Goal: Communication & Community: Answer question/provide support

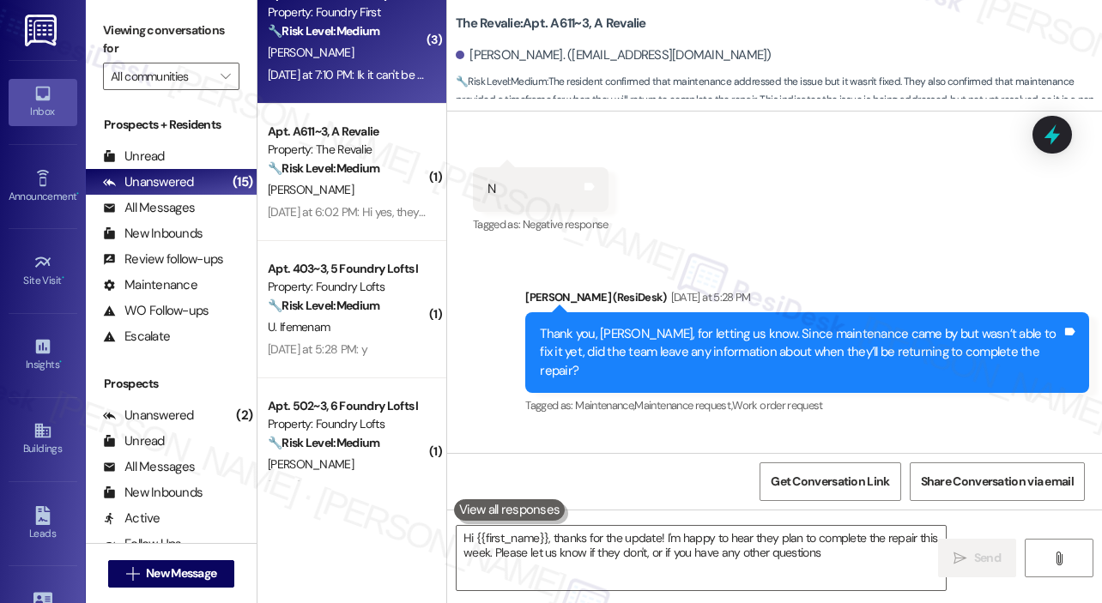
type textarea "Hi {{first_name}}, thanks for the update! I'm happy to hear they plan to comple…"
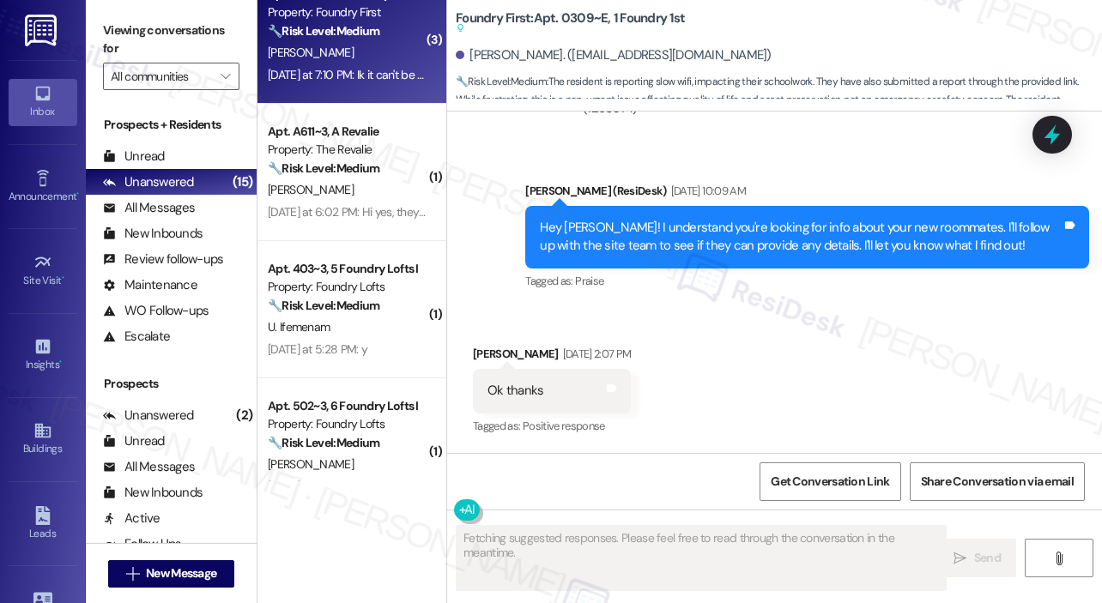
scroll to position [14167, 0]
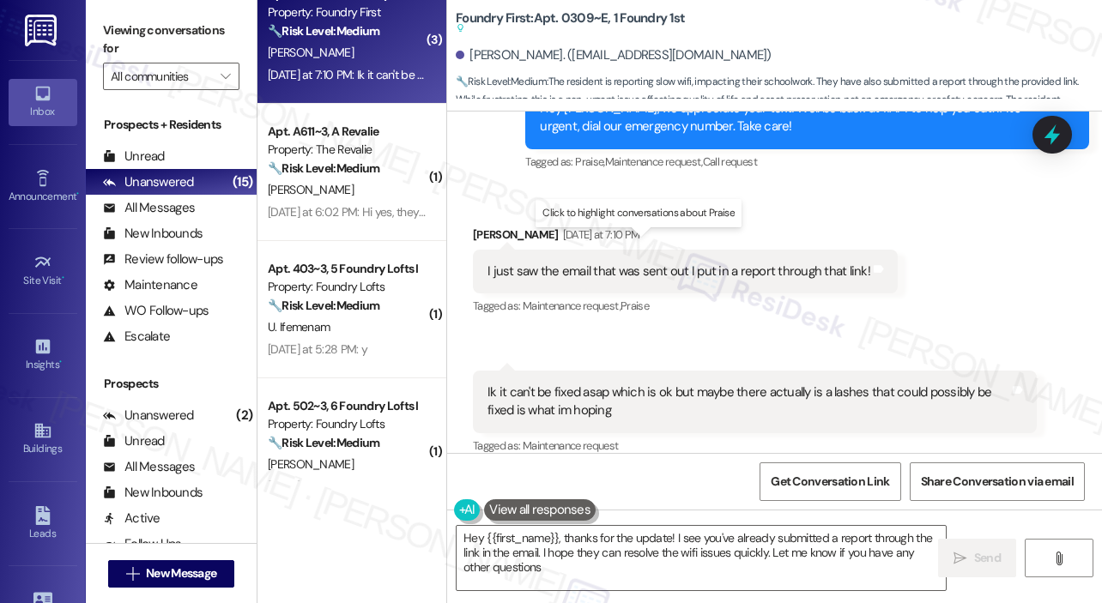
type textarea "Hey {{first_name}}, thanks for the update! I see you've already submitted a rep…"
click at [938, 269] on div "Received via SMS Xavier Garcia Yesterday at 7:10 PM I just saw the email that w…" at bounding box center [774, 351] width 655 height 328
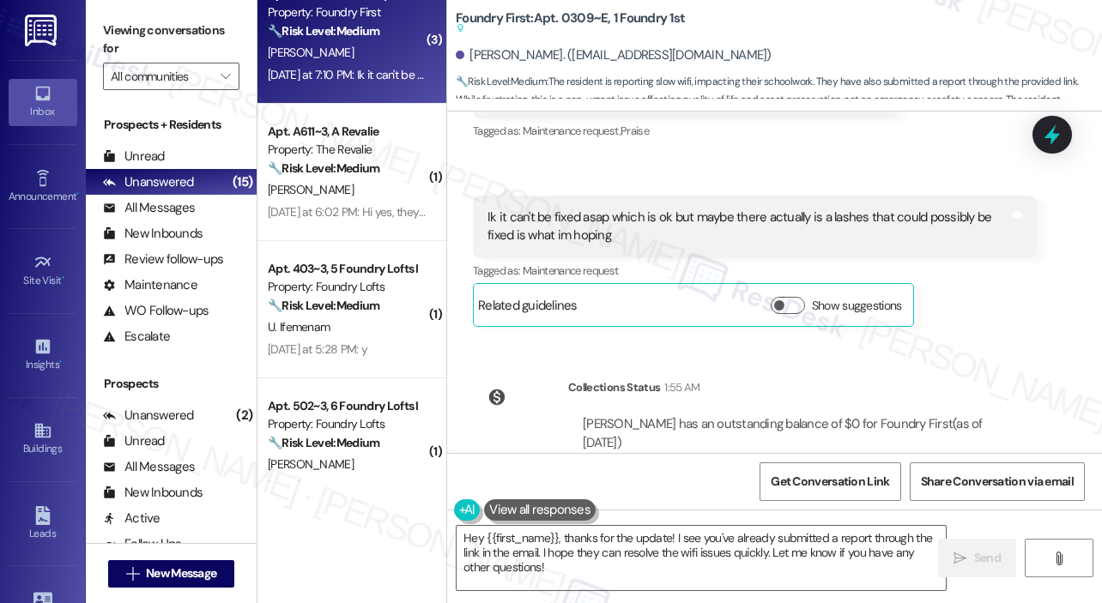
scroll to position [14344, 0]
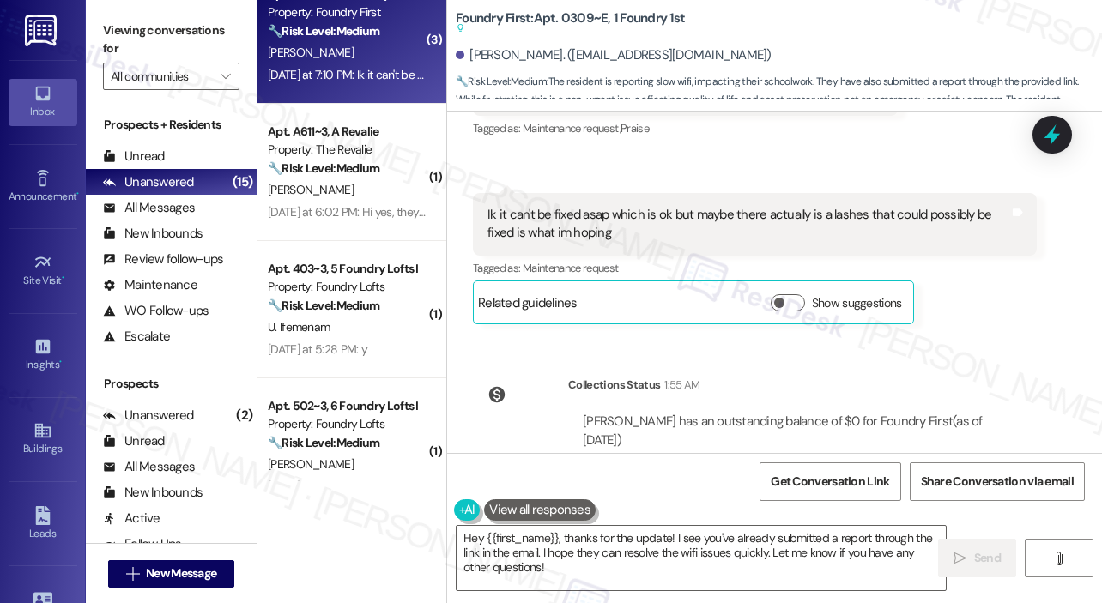
click at [968, 278] on div "Announcement, sent via SMS Sarah (ResiDesk) Nov 13, 2024 at 12:30 PM Hi there!H…" at bounding box center [774, 283] width 655 height 342
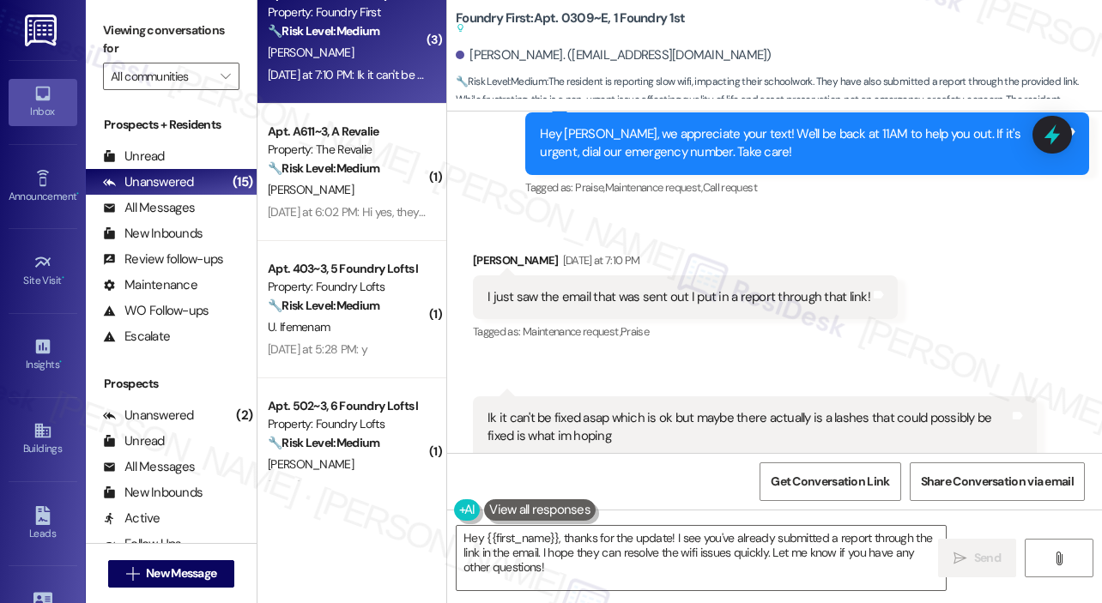
scroll to position [14087, 0]
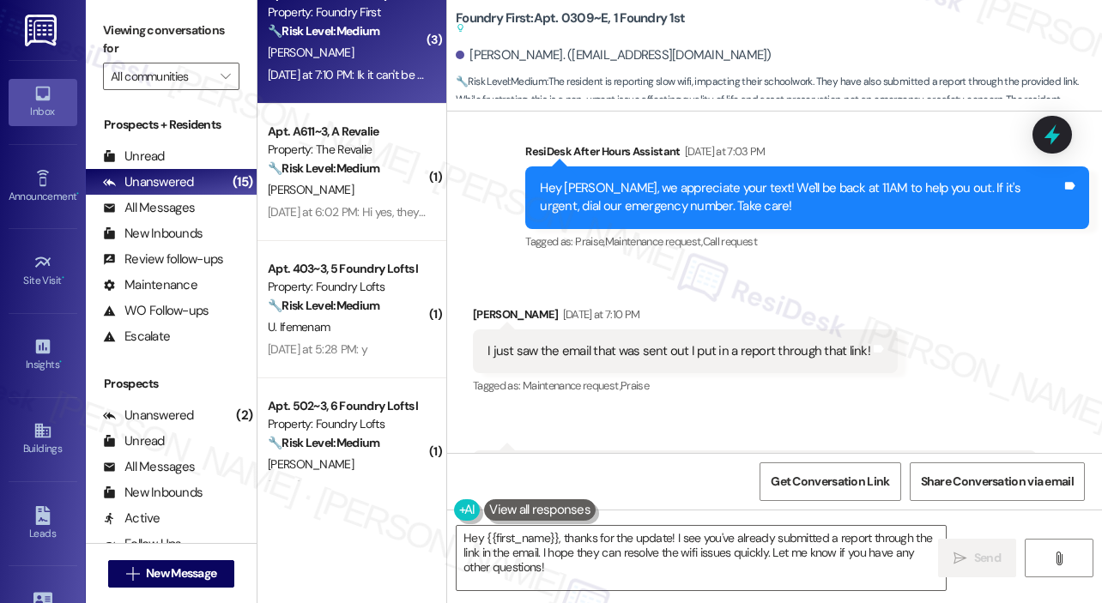
click at [929, 267] on div "Received via SMS Xavier Garcia Yesterday at 7:10 PM I just saw the email that w…" at bounding box center [774, 431] width 655 height 328
click at [944, 336] on div "Received via SMS Xavier Garcia Yesterday at 7:10 PM I just saw the email that w…" at bounding box center [774, 431] width 655 height 328
click at [831, 207] on div "Announcement, sent via SMS Sarah (ResiDesk) Nov 13, 2024 at 12:30 PM Hi there!H…" at bounding box center [774, 283] width 655 height 342
click at [802, 267] on div "Received via SMS Xavier Garcia Yesterday at 7:10 PM I just saw the email that w…" at bounding box center [774, 431] width 655 height 328
click at [794, 293] on div "Received via SMS Xavier Garcia Yesterday at 7:10 PM I just saw the email that w…" at bounding box center [685, 352] width 451 height 119
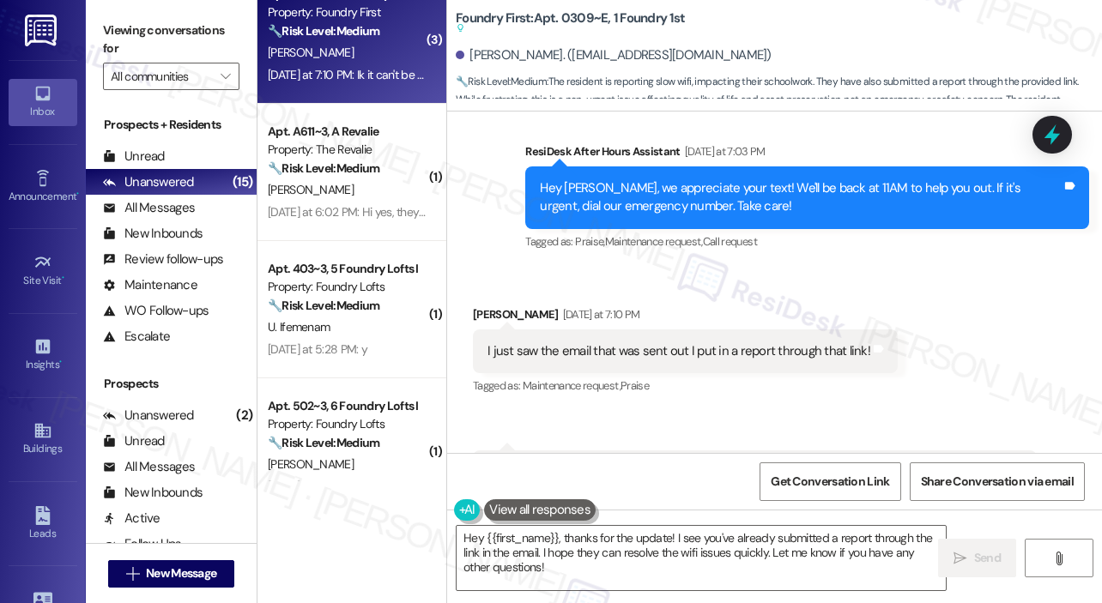
click at [760, 267] on div "Received via SMS Xavier Garcia Yesterday at 7:10 PM I just saw the email that w…" at bounding box center [774, 431] width 655 height 328
click at [832, 267] on div "Received via SMS Xavier Garcia Yesterday at 7:10 PM I just saw the email that w…" at bounding box center [774, 431] width 655 height 328
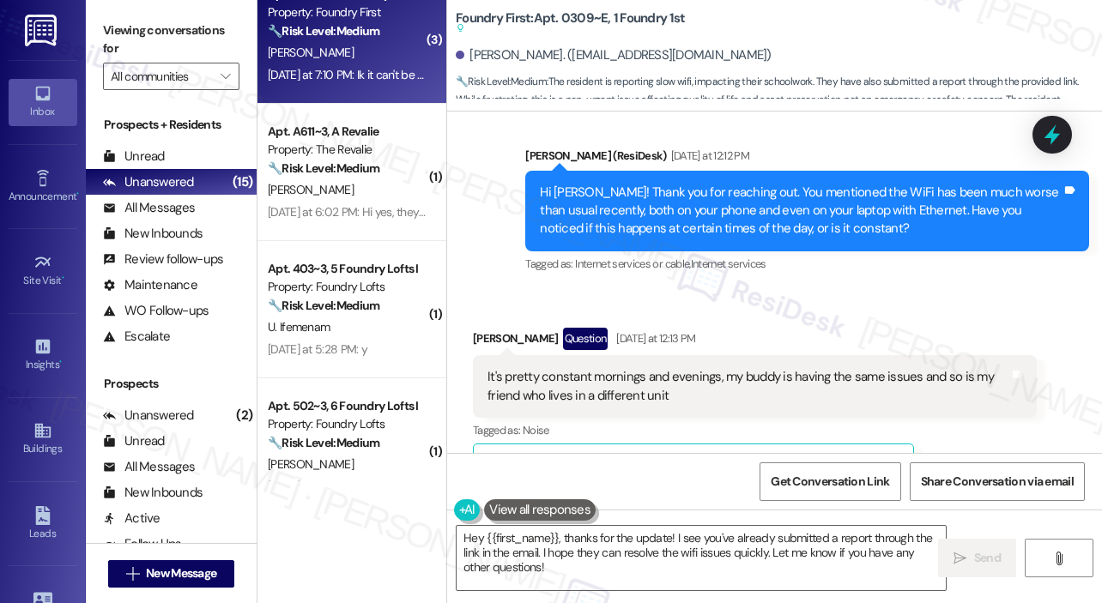
scroll to position [13314, 0]
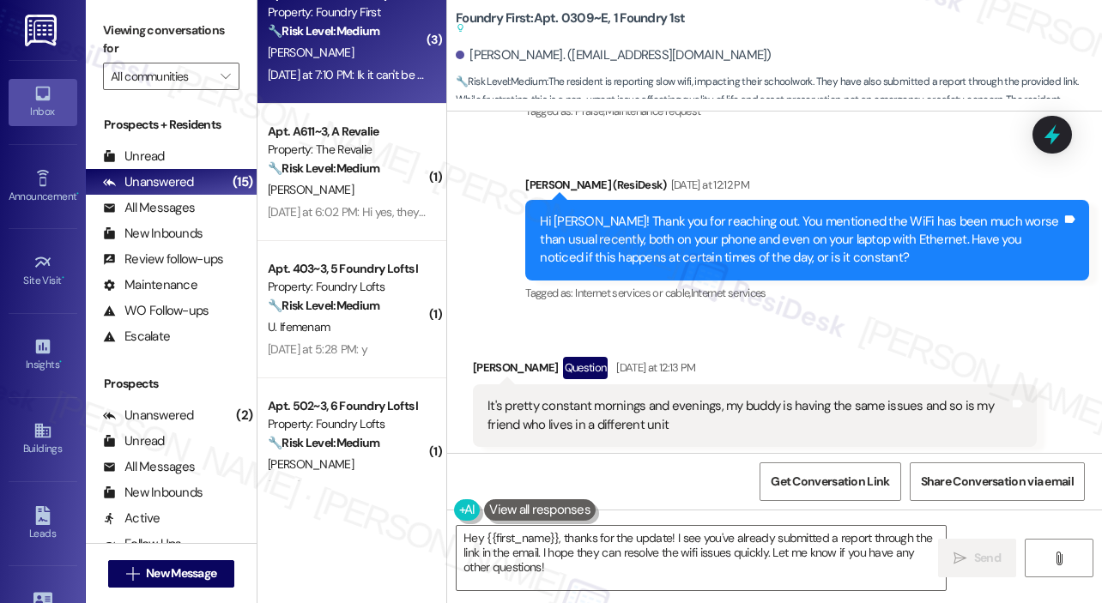
click at [919, 318] on div "Received via SMS Xavier Garcia Question Yesterday at 12:13 PM It's pretty const…" at bounding box center [774, 596] width 655 height 557
click at [914, 318] on div "Received via SMS Xavier Garcia Question Yesterday at 12:13 PM It's pretty const…" at bounding box center [774, 596] width 655 height 557
click at [913, 318] on div "Received via SMS Xavier Garcia Question Yesterday at 12:13 PM It's pretty const…" at bounding box center [774, 596] width 655 height 557
click at [910, 318] on div "Received via SMS Xavier Garcia Question Yesterday at 12:13 PM It's pretty const…" at bounding box center [774, 596] width 655 height 557
click at [872, 318] on div "Received via SMS Xavier Garcia Question Yesterday at 12:13 PM It's pretty const…" at bounding box center [774, 596] width 655 height 557
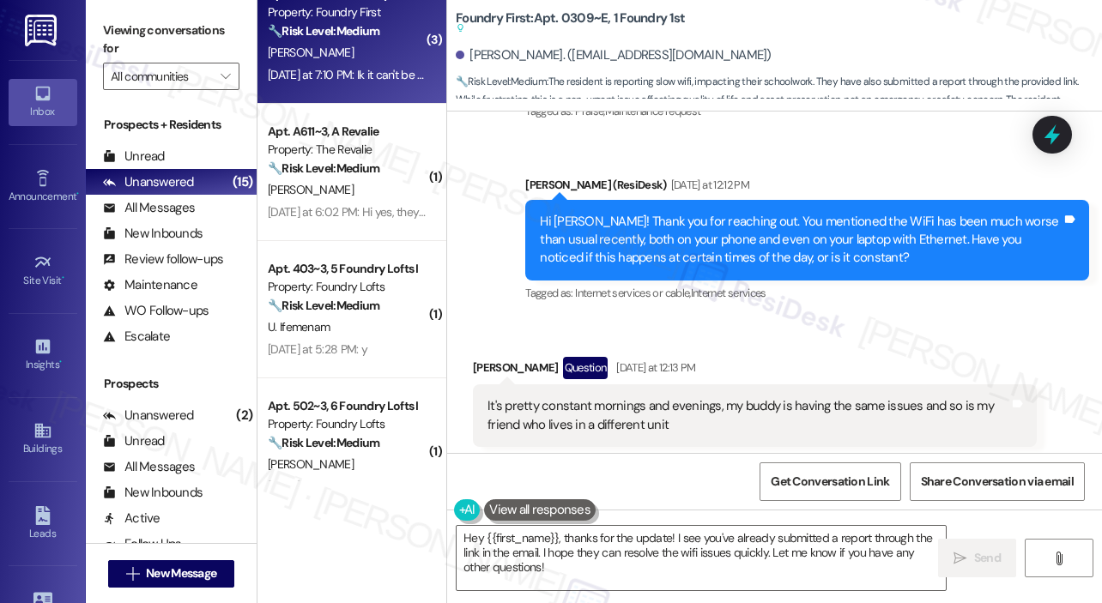
click at [837, 344] on div "Received via SMS Xavier Garcia Question Yesterday at 12:13 PM It's pretty const…" at bounding box center [755, 436] width 590 height 185
click at [838, 318] on div "Received via SMS Xavier Garcia Question Yesterday at 12:13 PM It's pretty const…" at bounding box center [774, 596] width 655 height 557
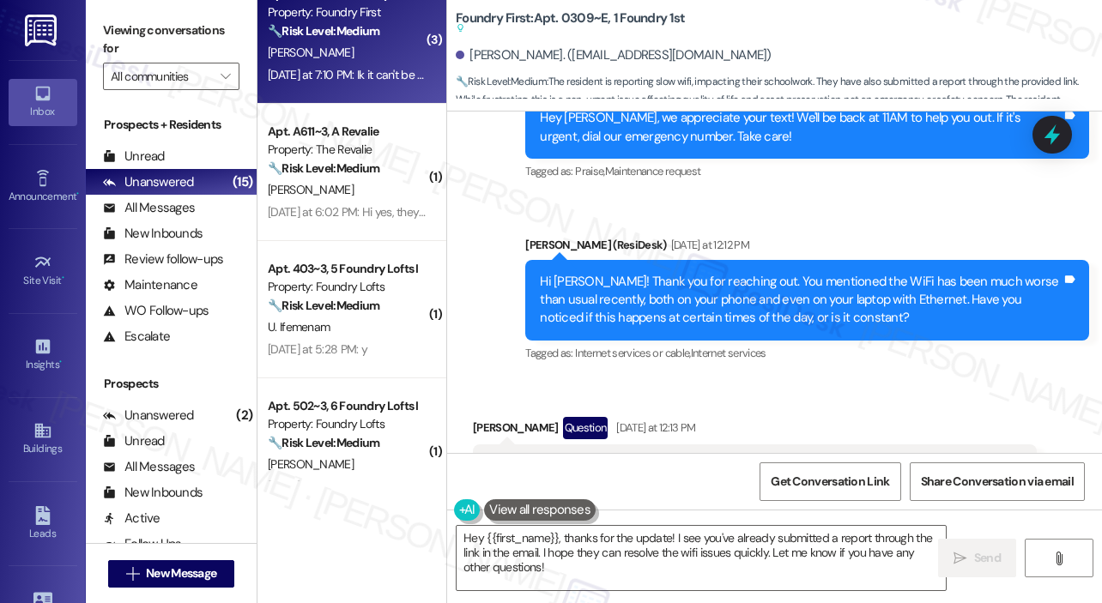
scroll to position [13229, 0]
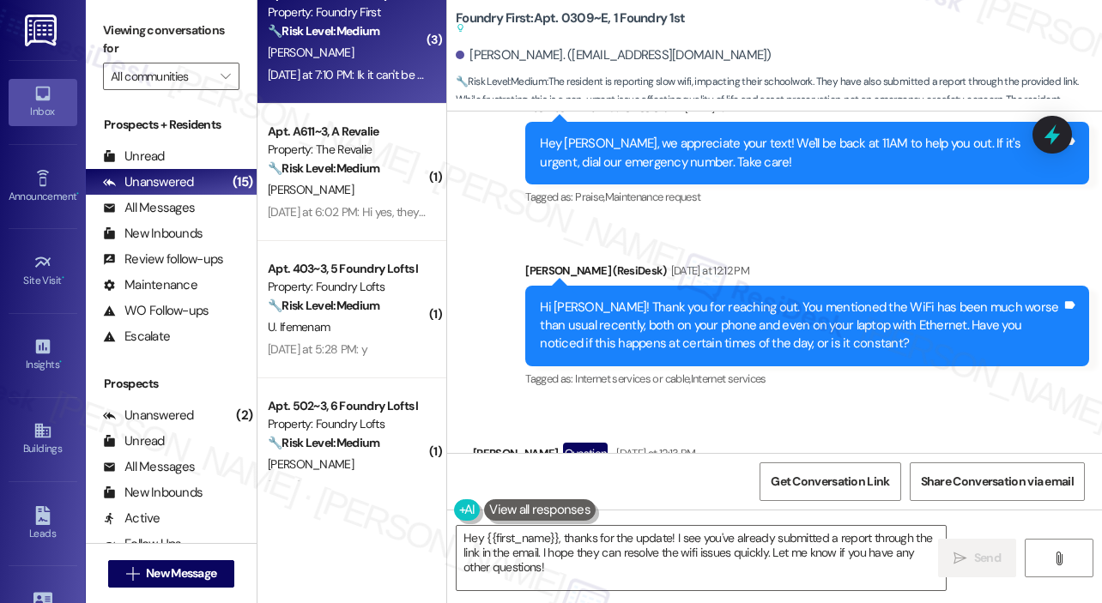
click at [805, 166] on div "Sent via SMS ResiDesk After Hours Assistant Sep 14, 2025 at 10:14 PM Hey Xavier…" at bounding box center [774, 232] width 655 height 345
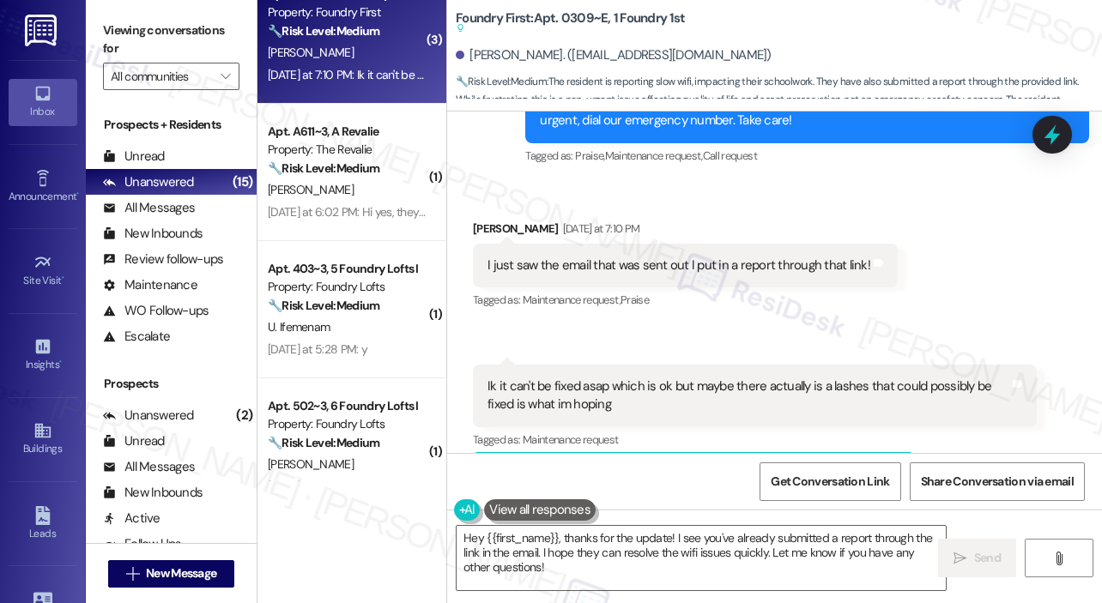
scroll to position [14258, 0]
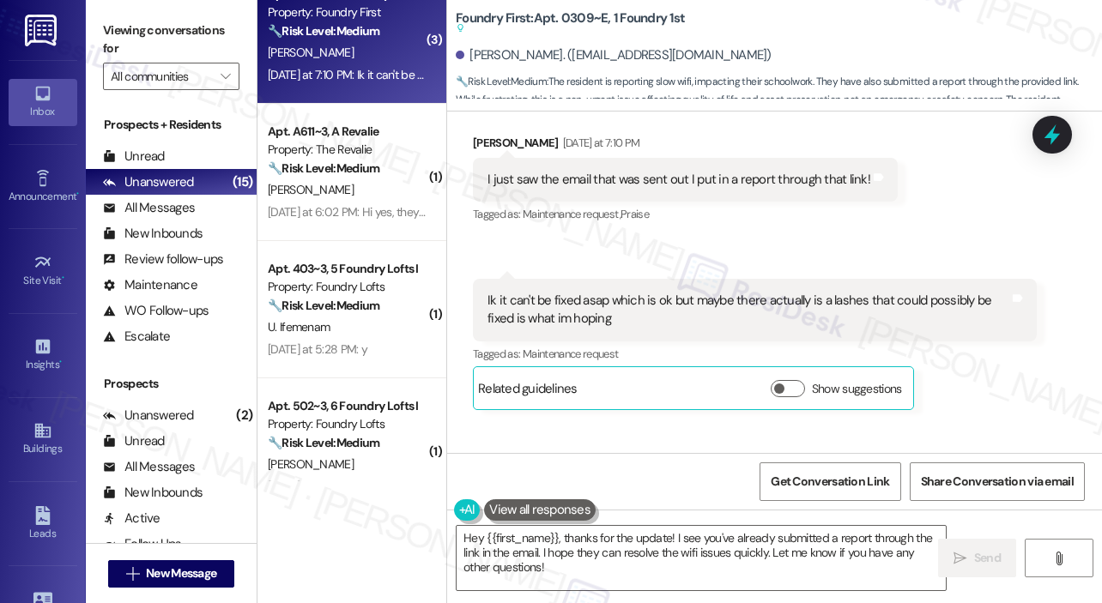
click at [901, 180] on div "Received via SMS Xavier Garcia Yesterday at 7:10 PM I just saw the email that w…" at bounding box center [774, 259] width 655 height 328
click at [784, 202] on div "Tagged as: Maintenance request , Click to highlight conversations about Mainten…" at bounding box center [685, 214] width 425 height 25
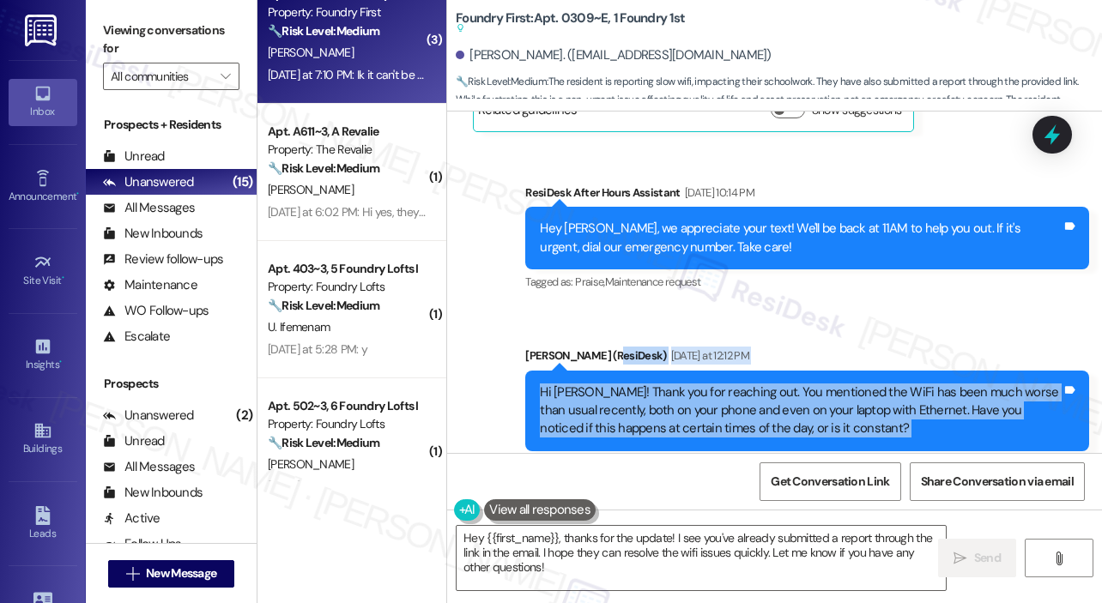
scroll to position [13143, 0]
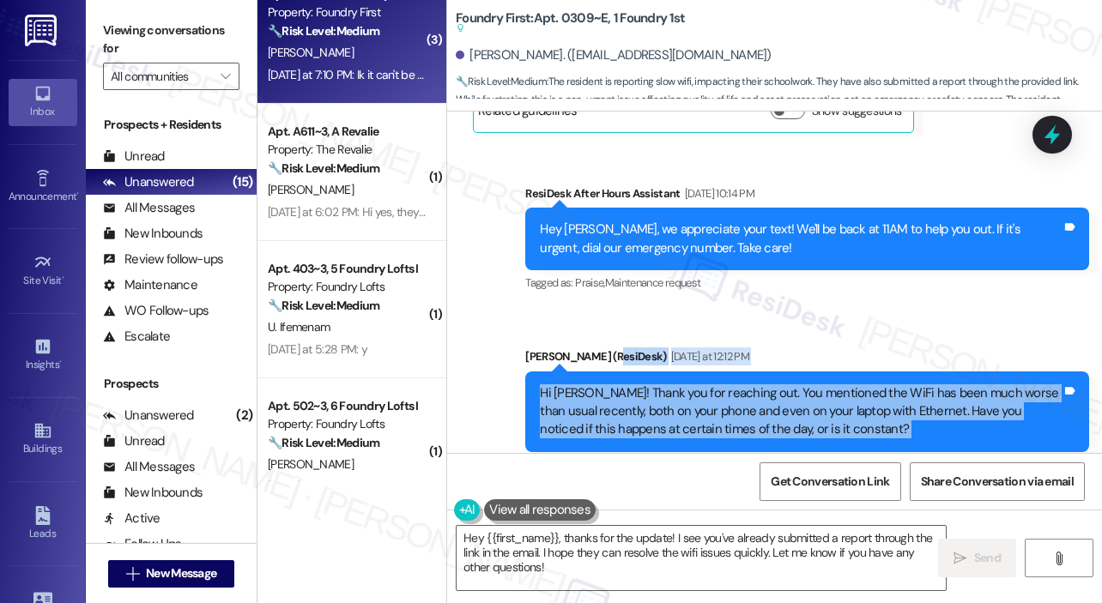
drag, startPoint x: 643, startPoint y: 262, endPoint x: 666, endPoint y: 267, distance: 23.7
click at [666, 267] on div "Announcement, sent via SMS Sarah (ResiDesk) Nov 13, 2024 at 12:30 PM Hi there!H…" at bounding box center [774, 283] width 655 height 342
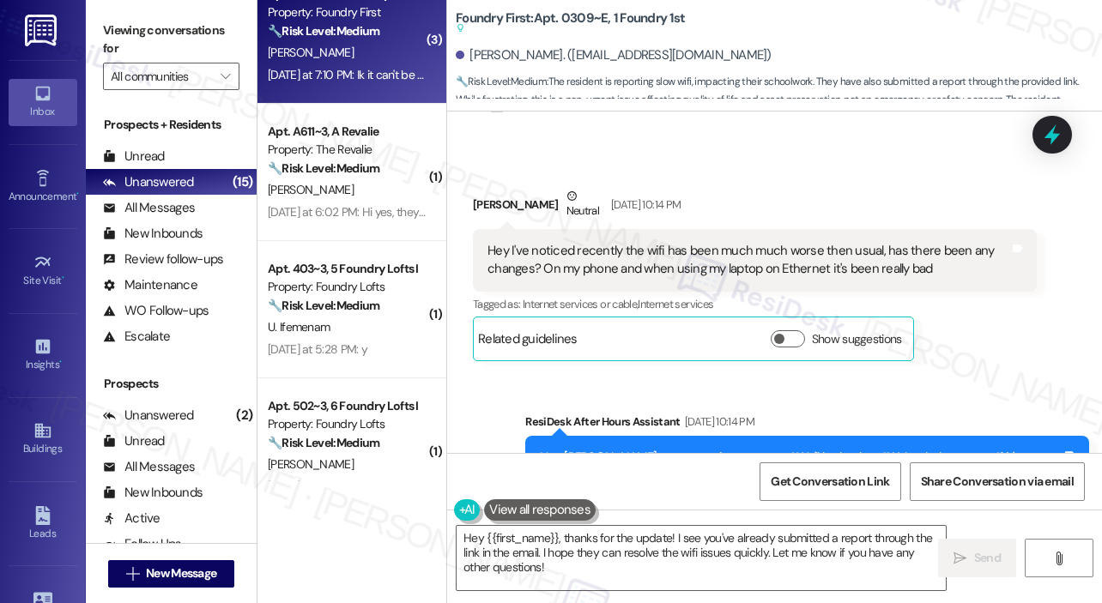
scroll to position [12885, 0]
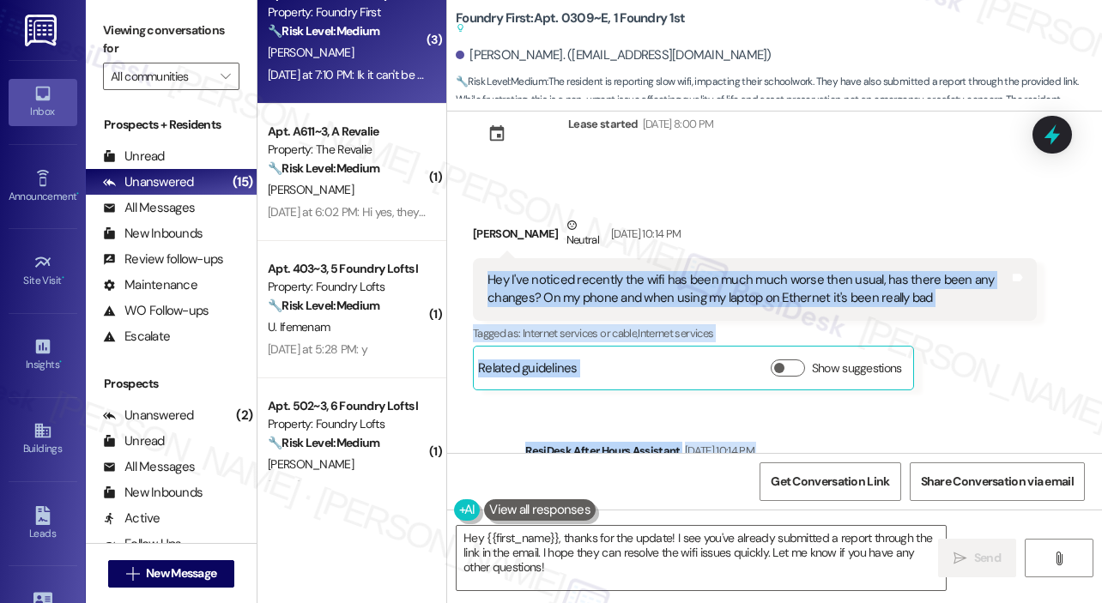
click at [485, 258] on div "Hey I've noticed recently the wifi has been much much worse then usual, has the…" at bounding box center [755, 289] width 564 height 63
copy div "Hey I've noticed recently the wifi has been much much worse then usual, has the…"
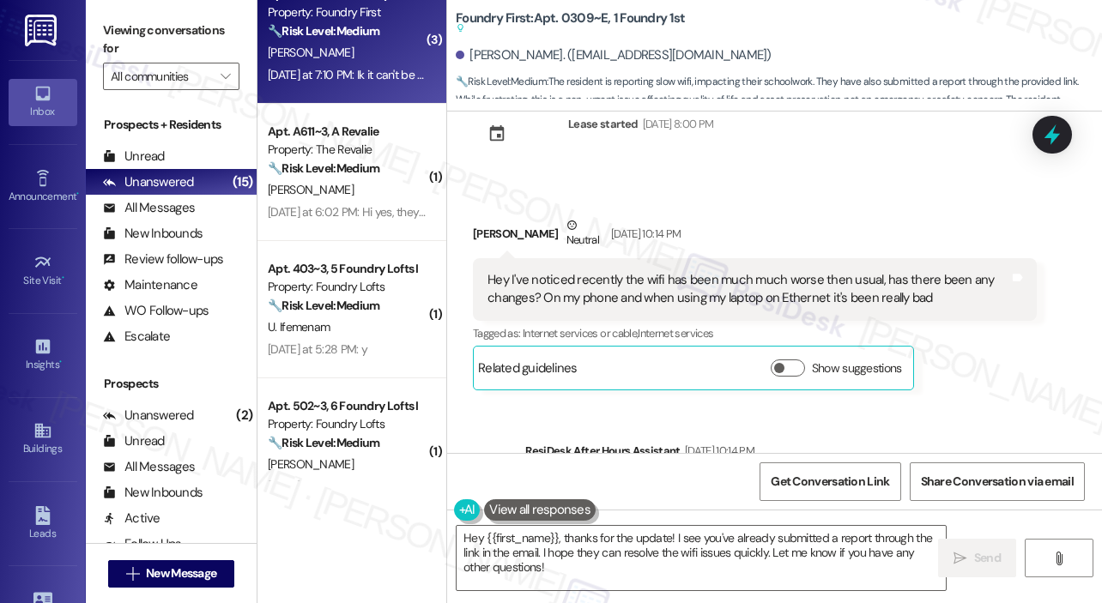
click at [909, 178] on div "Received via SMS Xavier Garcia Neutral Sep 14, 2025 at 10:14 PM Hey I've notice…" at bounding box center [774, 291] width 655 height 226
click at [1062, 136] on icon at bounding box center [1052, 135] width 22 height 22
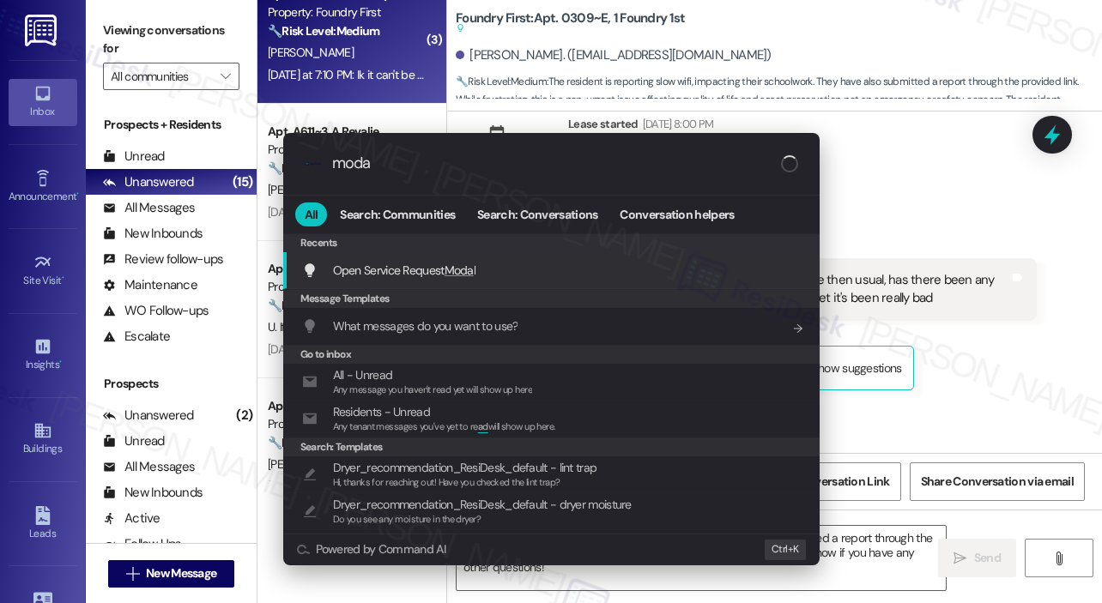
type input "modal"
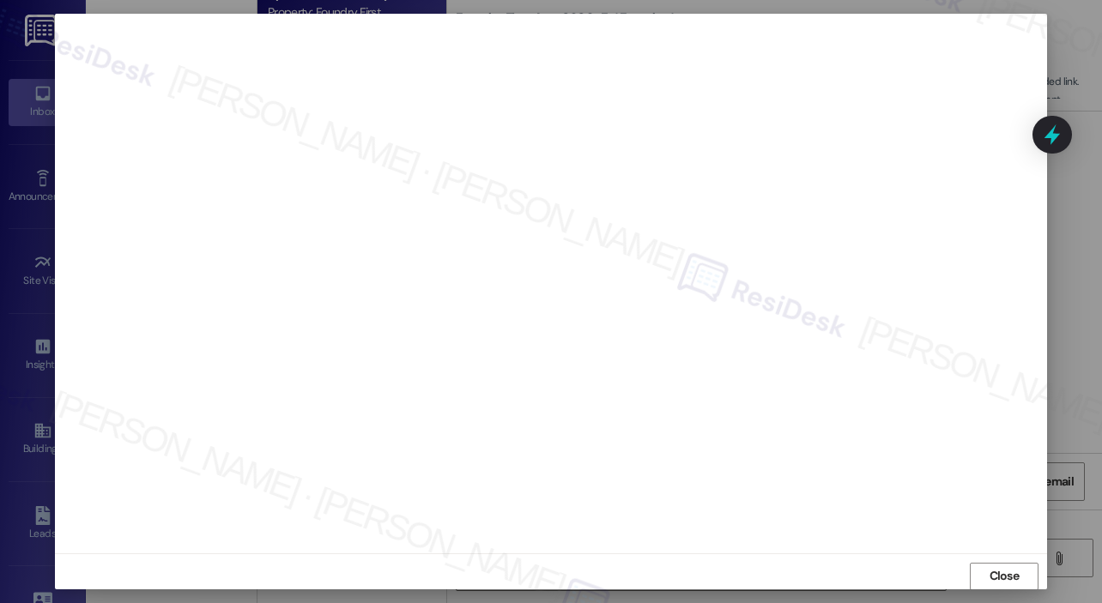
scroll to position [0, 0]
click at [1013, 574] on span "Close" at bounding box center [1004, 580] width 30 height 18
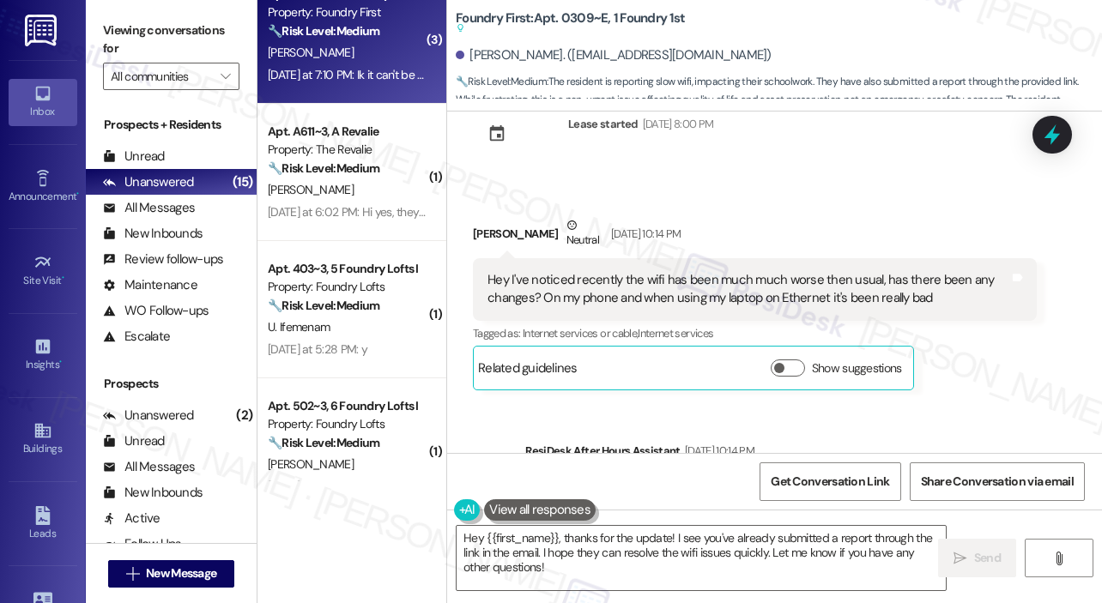
click at [1026, 342] on div "Received via SMS Xavier Garcia Neutral Sep 14, 2025 at 10:14 PM Hey I've notice…" at bounding box center [755, 303] width 590 height 200
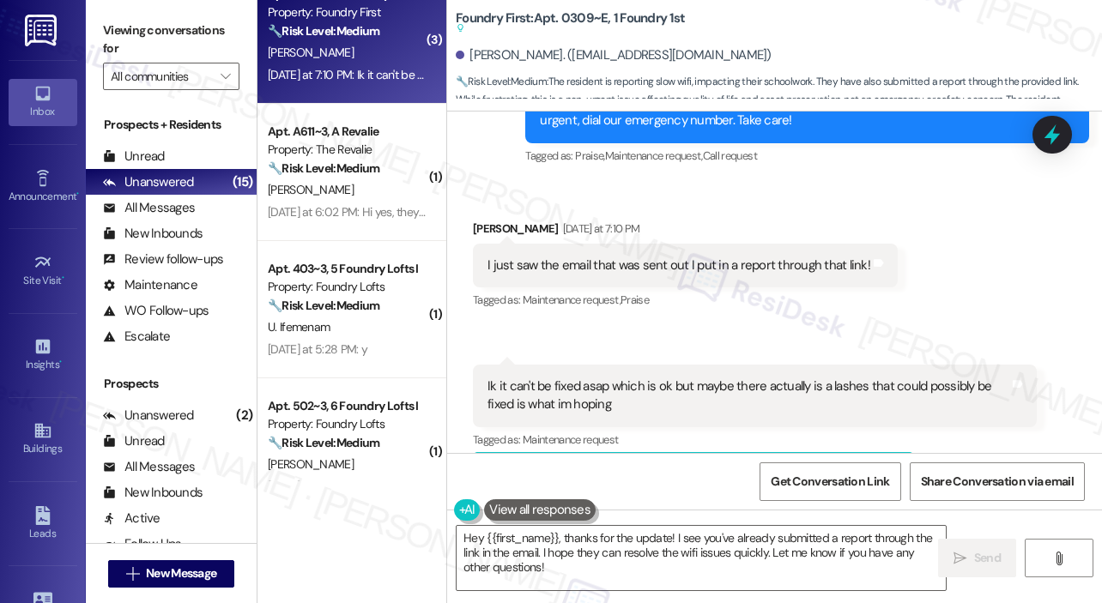
scroll to position [14344, 0]
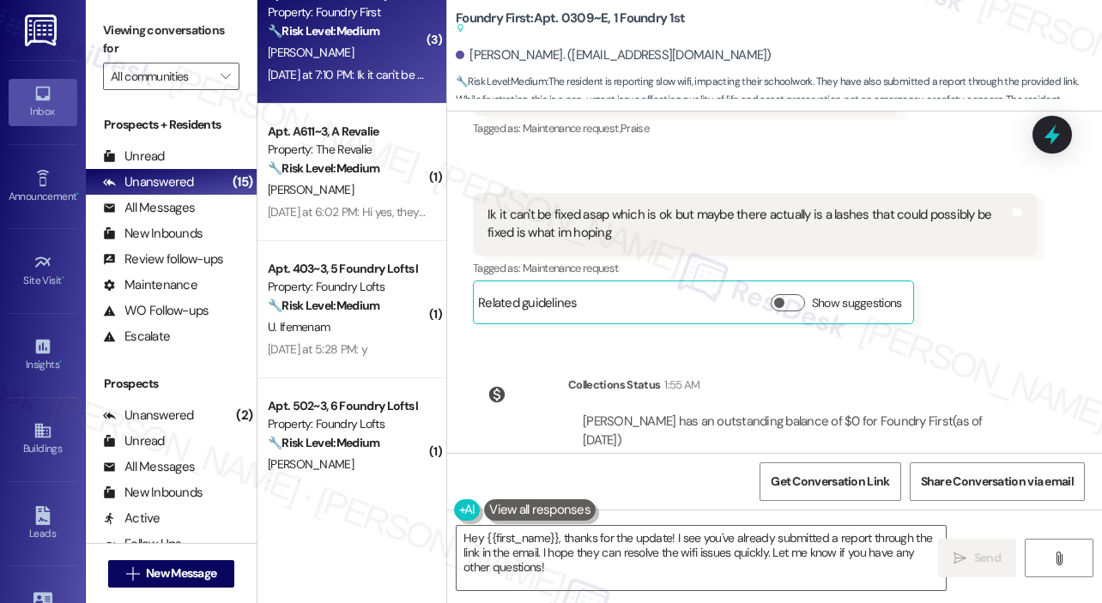
click at [889, 363] on div "Collections Status 1:55 AM Xavier Garcia has an outstanding balance of $0 for F…" at bounding box center [755, 438] width 590 height 150
click at [1009, 281] on div "Announcement, sent via SMS Sarah (ResiDesk) Nov 13, 2024 at 12:30 PM Hi there!H…" at bounding box center [774, 283] width 655 height 342
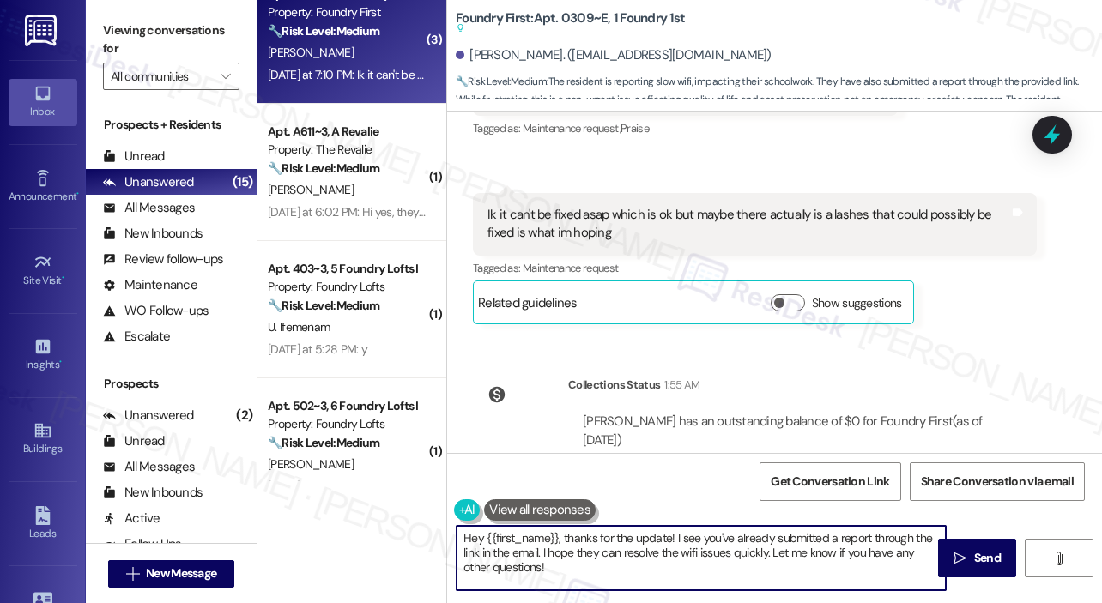
click at [708, 571] on textarea "Hey {{first_name}}, thanks for the update! I see you've already submitted a rep…" at bounding box center [701, 558] width 489 height 64
drag, startPoint x: 609, startPoint y: 570, endPoint x: 457, endPoint y: 532, distance: 157.4
click at [459, 535] on textarea "Hey {{first_name}}, thanks for the update! I see you've already submitted a rep…" at bounding box center [701, 558] width 489 height 64
paste textarea "Thank you, Xavier, for keeping us updated. Since you mentioned putting in a rep…"
type textarea "Thank you, Xavier, for keeping us updated. Since you mentioned putting in a rep…"
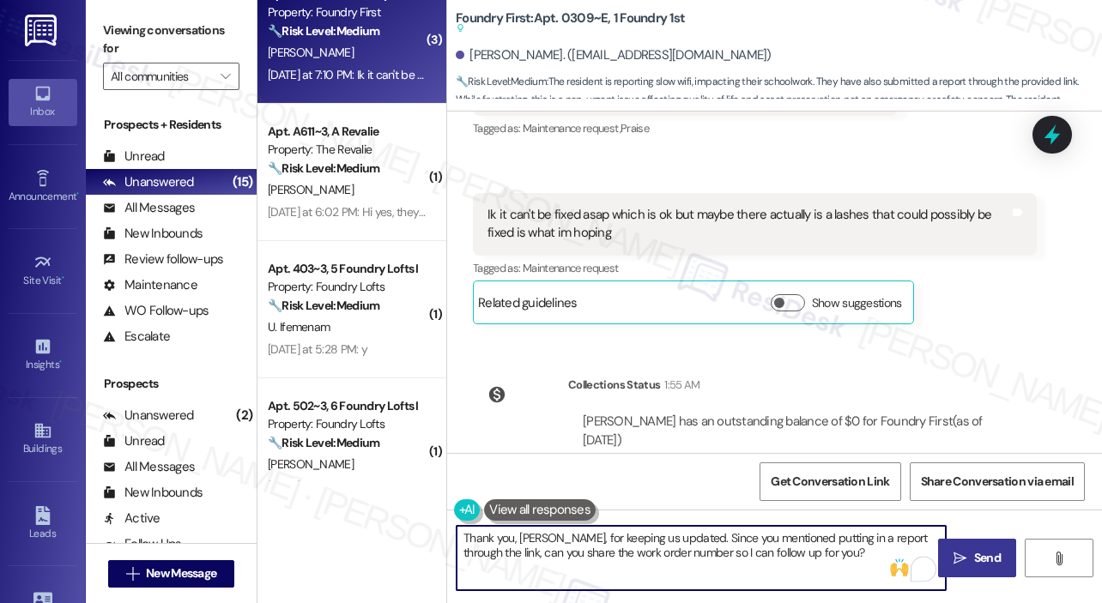
click at [965, 564] on icon "" at bounding box center [959, 559] width 13 height 14
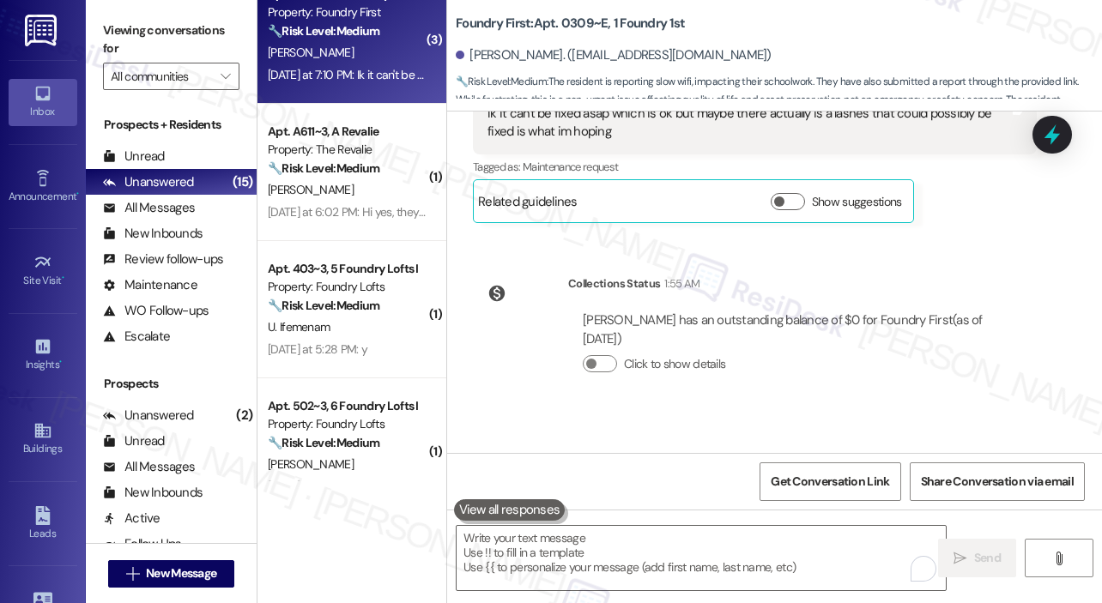
scroll to position [14482, 0]
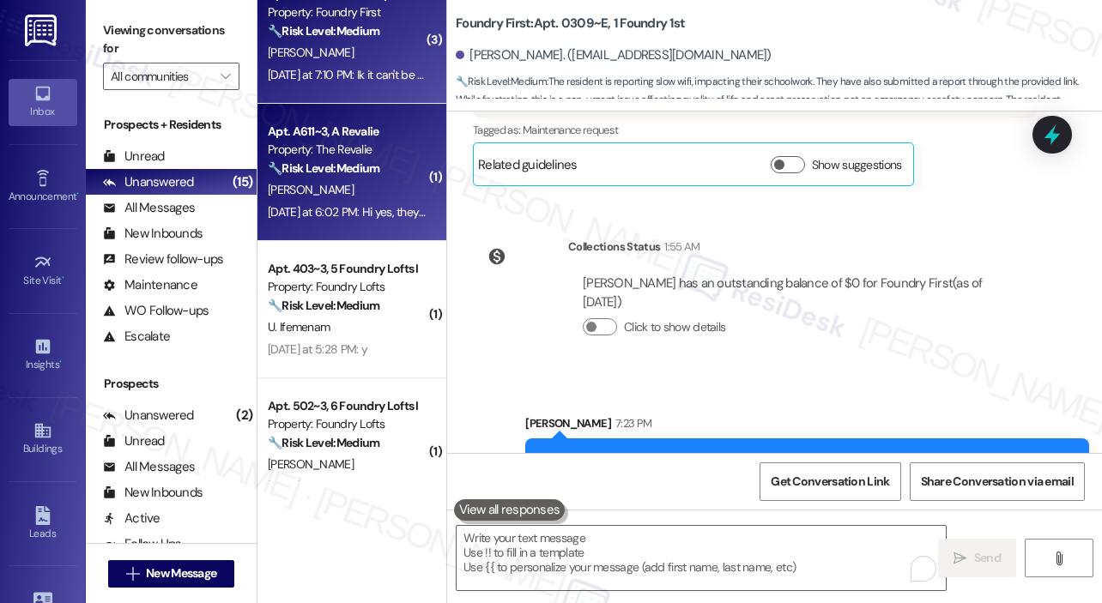
click at [374, 202] on div "Yesterday at 6:02 PM: Hi yes, they said they would come and fix it this week Ye…" at bounding box center [347, 212] width 162 height 21
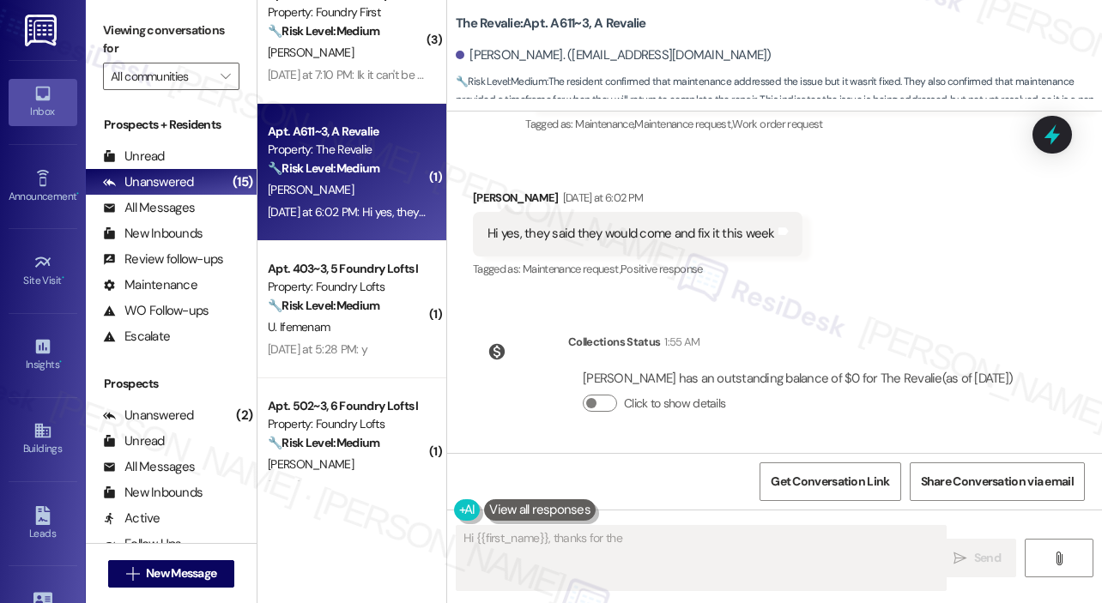
scroll to position [1047, 0]
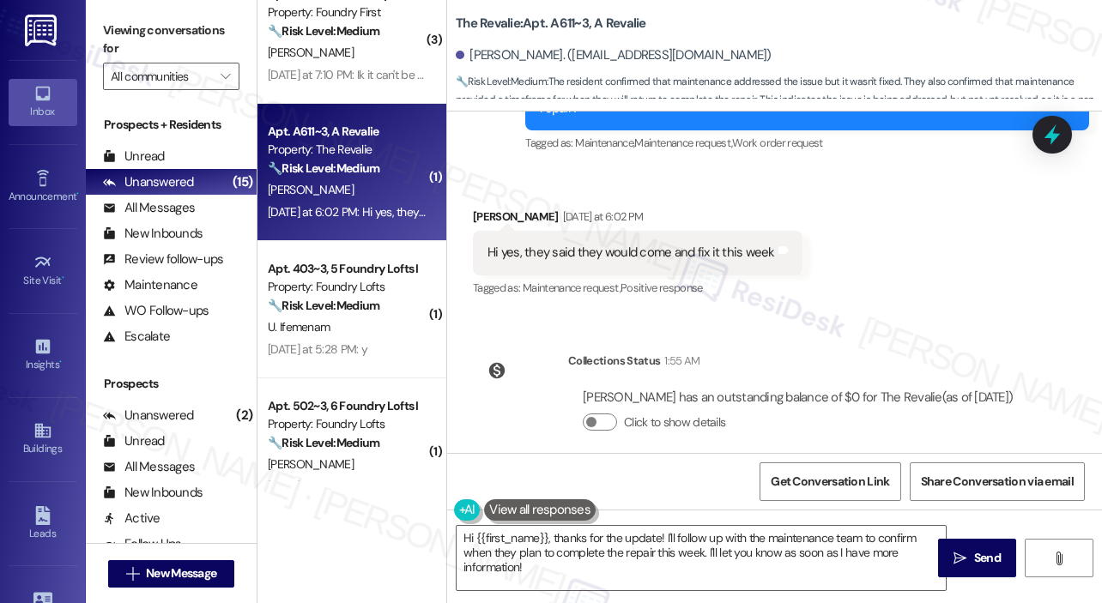
click at [850, 263] on div "Received via SMS Fatima Busari Yesterday at 6:02 PM Hi yes, they said they woul…" at bounding box center [774, 241] width 655 height 145
click at [724, 564] on textarea "Hi {{first_name}}, thanks for the update! I'll follow up with the maintenance t…" at bounding box center [701, 558] width 489 height 64
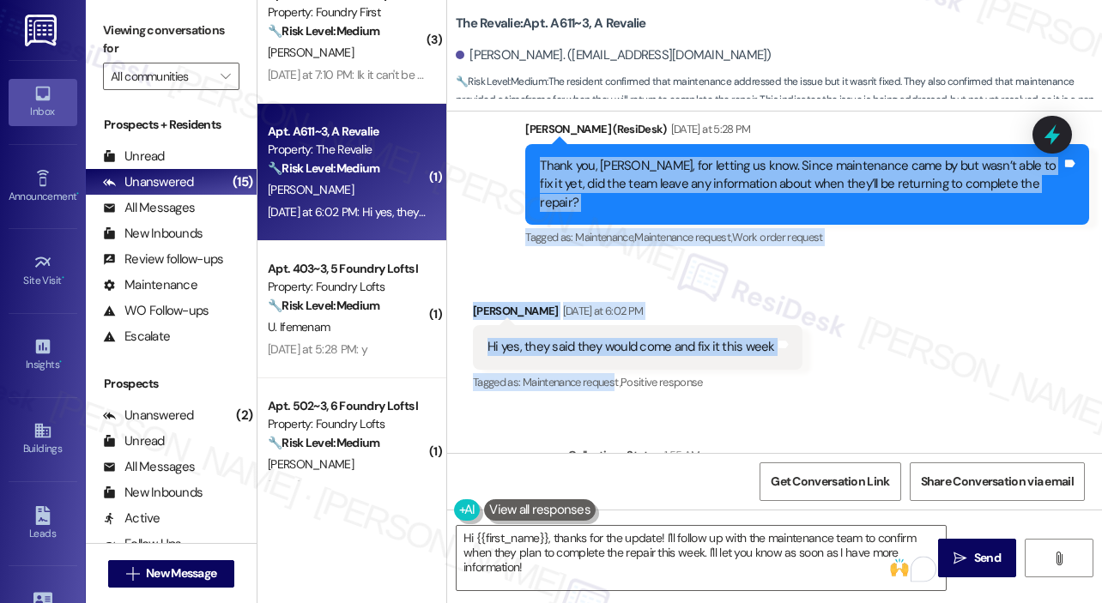
scroll to position [961, 0]
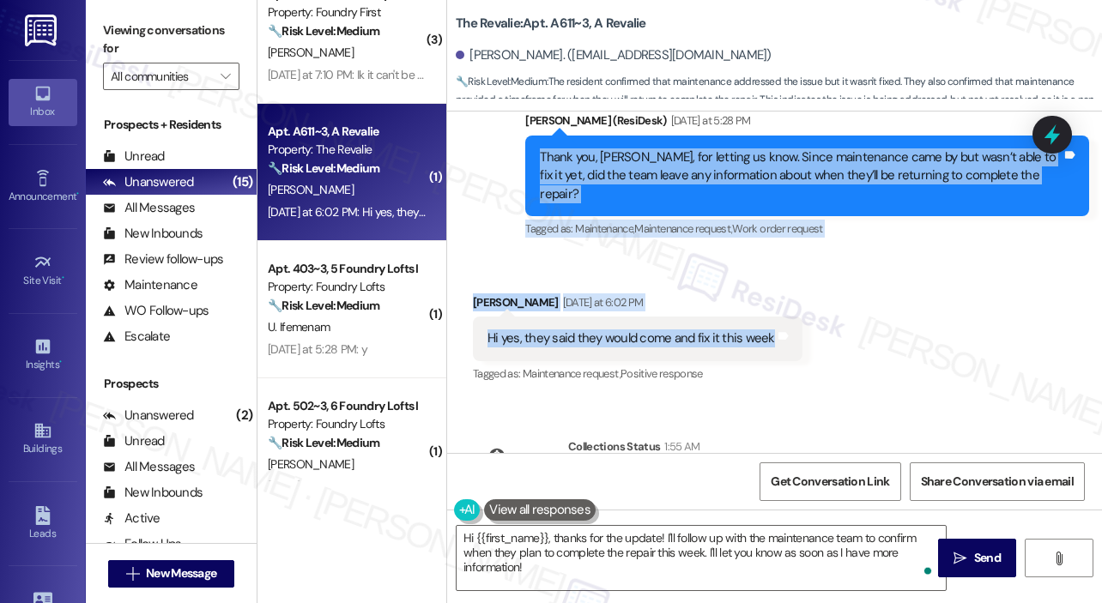
drag, startPoint x: 539, startPoint y: 305, endPoint x: 769, endPoint y: 321, distance: 230.6
click at [769, 305] on div "Survey, sent via SMS Residesk Automated Survey May 28, 2025 at 3:08 PM Hi there…" at bounding box center [774, 283] width 655 height 342
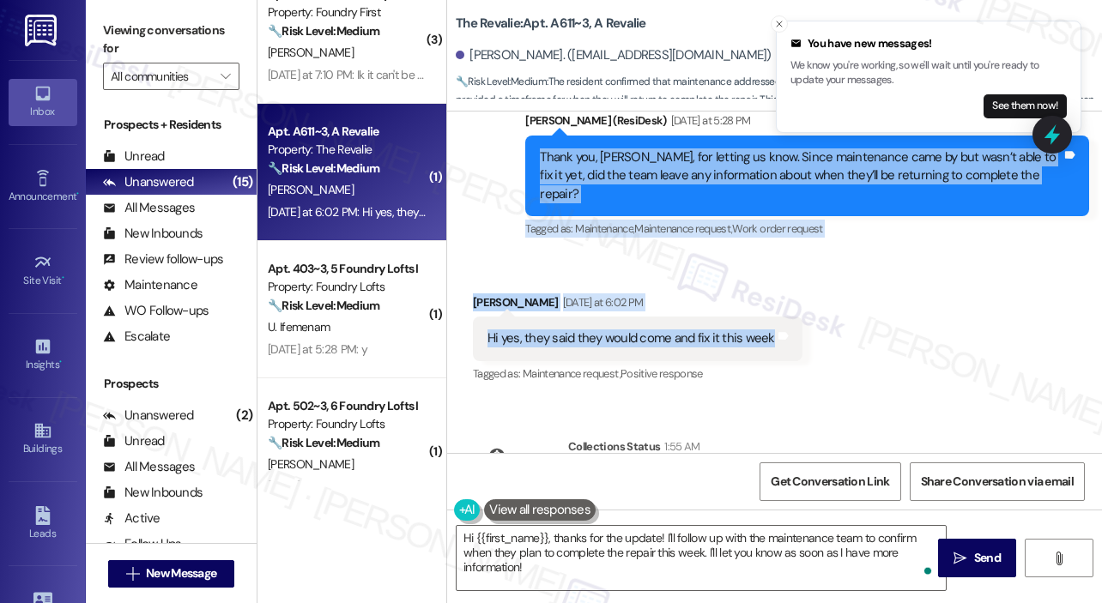
copy div "Thank you, Fatima, for letting us know. Since maintenance came by but wasn’t ab…"
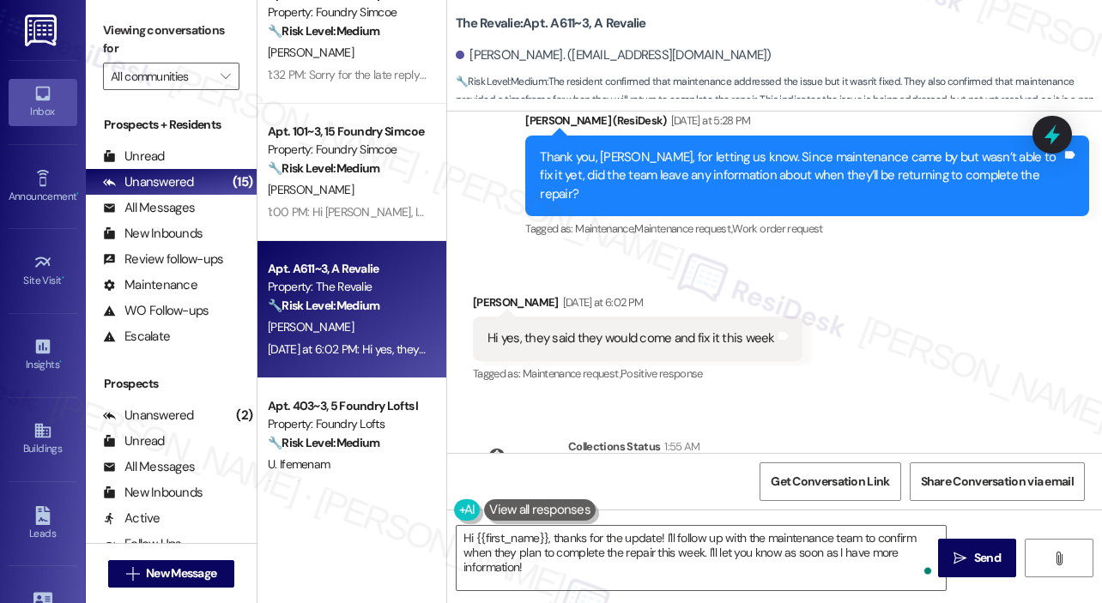
click at [947, 337] on div "Received via SMS Fatima Busari Yesterday at 6:02 PM Hi yes, they said they woul…" at bounding box center [774, 327] width 655 height 145
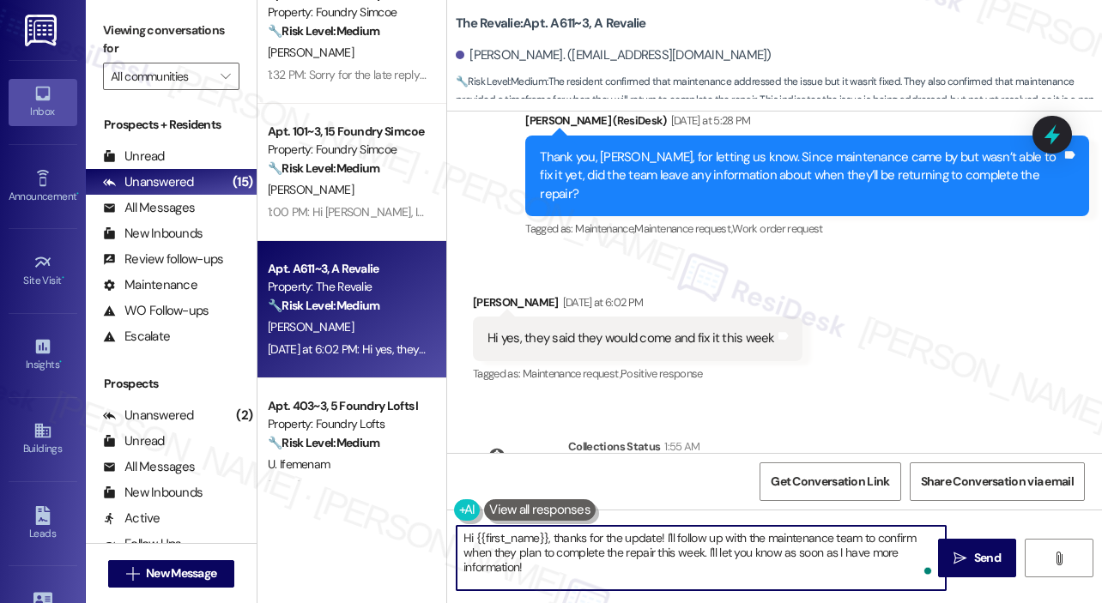
drag, startPoint x: 690, startPoint y: 581, endPoint x: 449, endPoint y: 535, distance: 245.4
click at [449, 535] on div "Hi {{first_name}}, thanks for the update! I'll follow up with the maintenance t…" at bounding box center [692, 558] width 491 height 66
paste textarea "Thank you, Fatima. Please keep us updated and let us know if the team comes bac…"
type textarea "Thank you, Fatima. Please keep us updated and let us know if the team comes bac…"
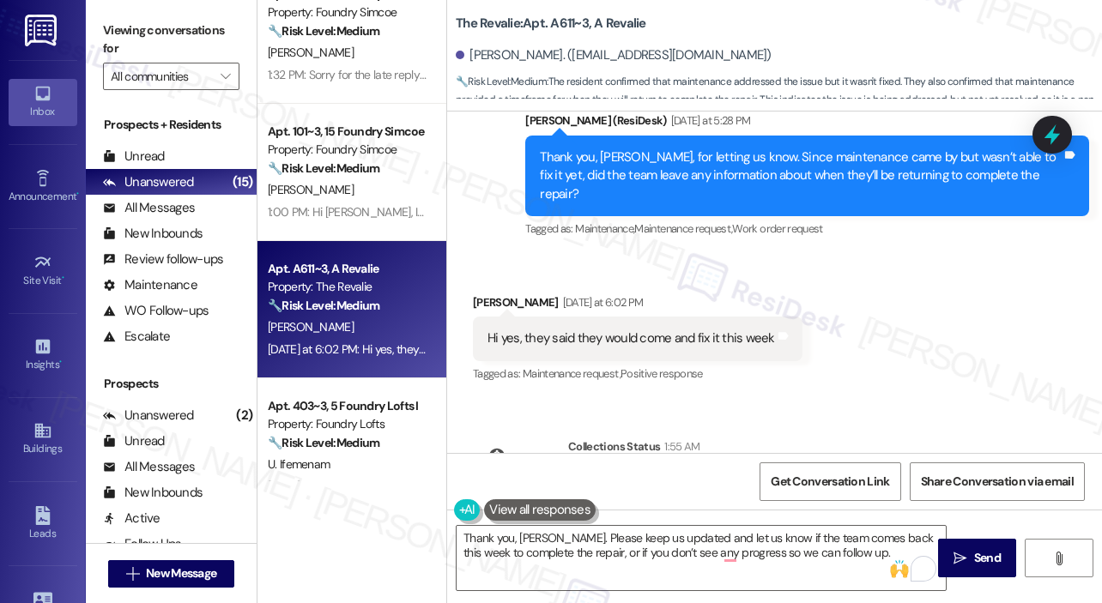
click at [965, 318] on div "Received via SMS Fatima Busari Yesterday at 6:02 PM Hi yes, they said they woul…" at bounding box center [774, 327] width 655 height 145
click at [972, 353] on div "Received via SMS Fatima Busari Yesterday at 6:02 PM Hi yes, they said they woul…" at bounding box center [774, 327] width 655 height 145
click at [979, 552] on span "Send" at bounding box center [987, 558] width 27 height 18
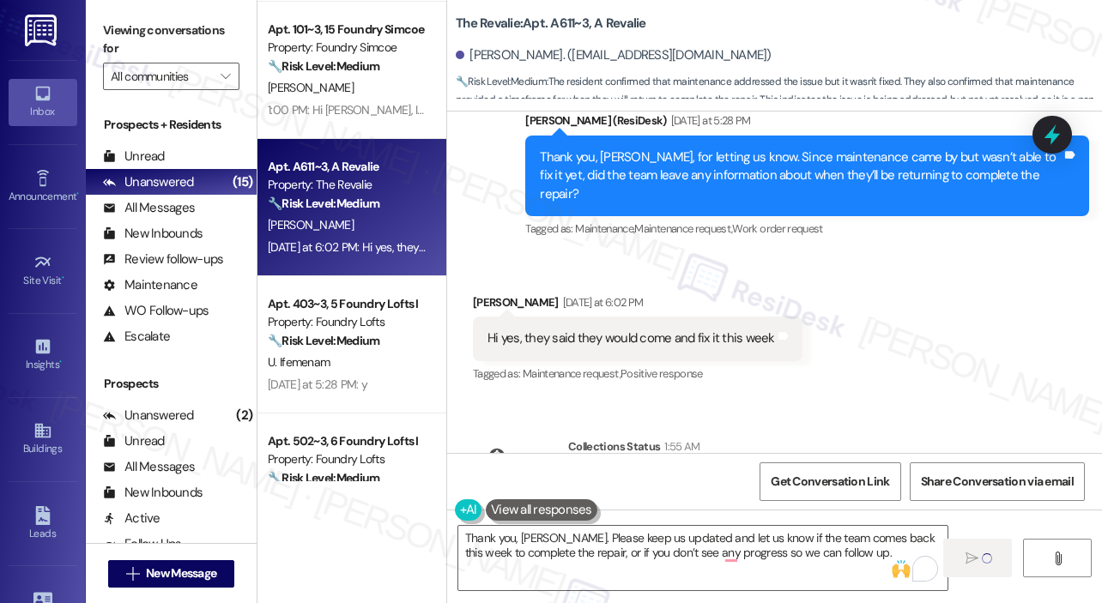
scroll to position [754, 0]
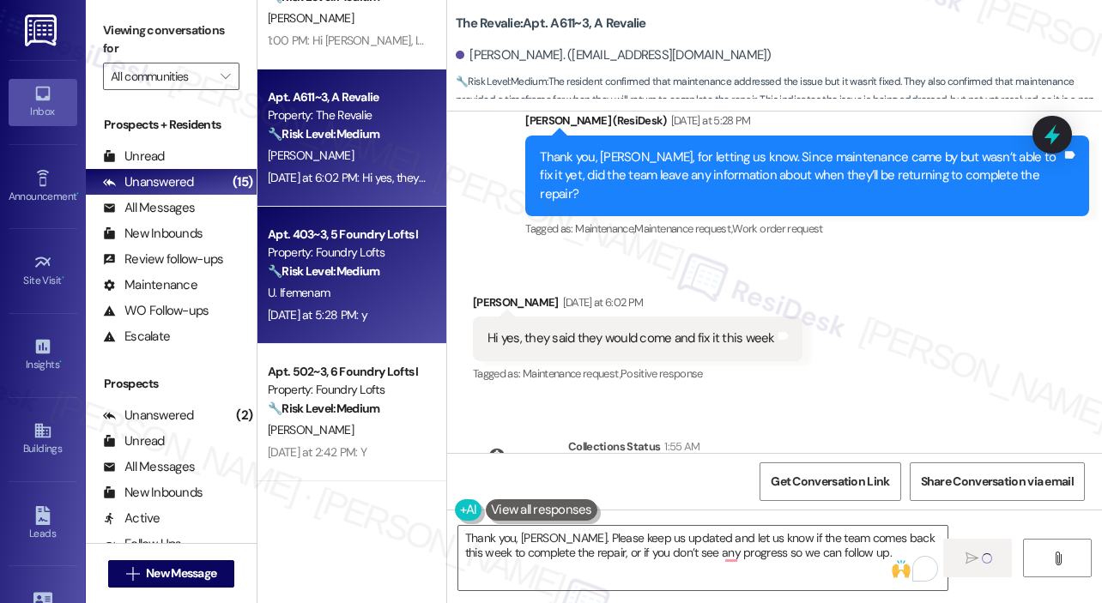
click at [393, 269] on div "🔧 Risk Level: Medium The resident responded 'y' to a follow-up message regardin…" at bounding box center [347, 272] width 159 height 18
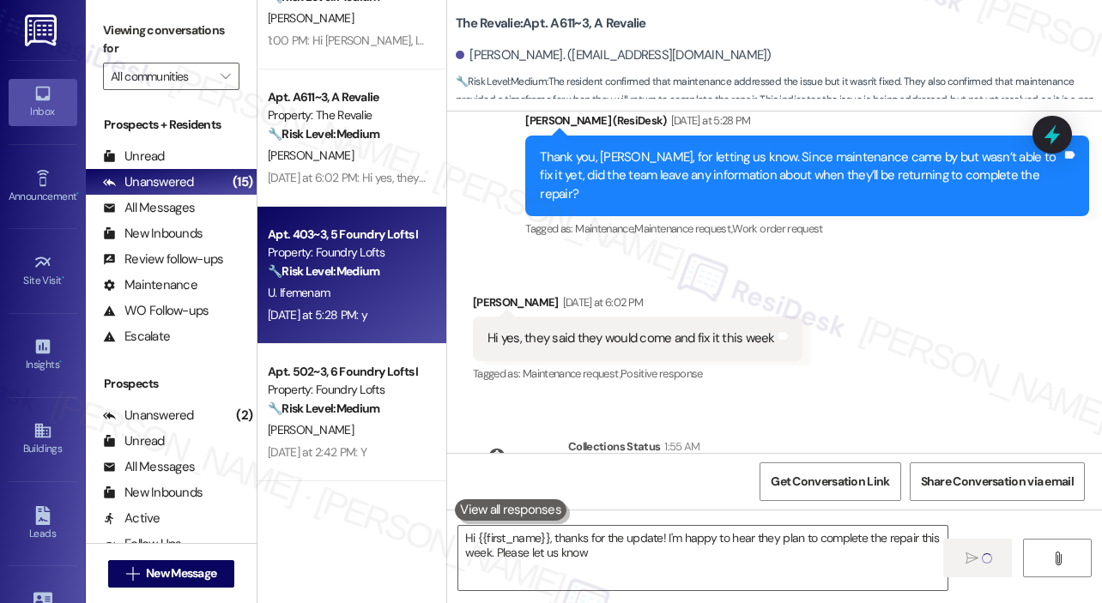
type textarea "Hi {{first_name}}, thanks for the update! I'm happy to hear they plan to comple…"
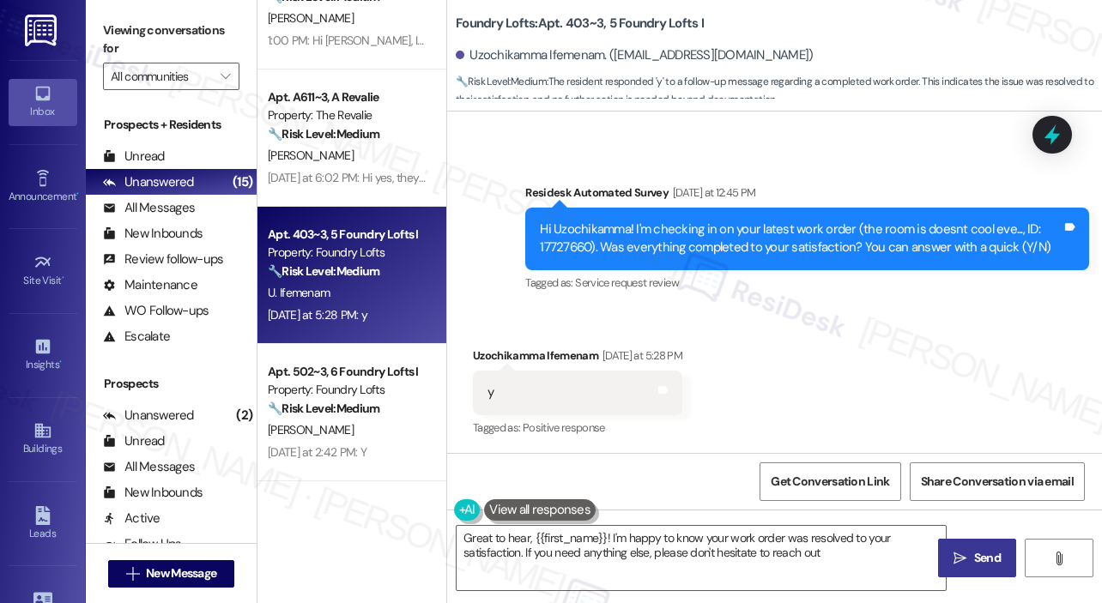
type textarea "Great to hear, {{first_name}}! I'm happy to know your work order was resolved t…"
click at [800, 308] on div "Received via SMS Uzochikamma Ifemenam Yesterday at 5:28 PM y Tags and notes Tag…" at bounding box center [774, 380] width 655 height 145
click at [786, 569] on textarea "Great to hear, {{first_name}}! I'm happy to know your work order was resolved t…" at bounding box center [701, 558] width 489 height 64
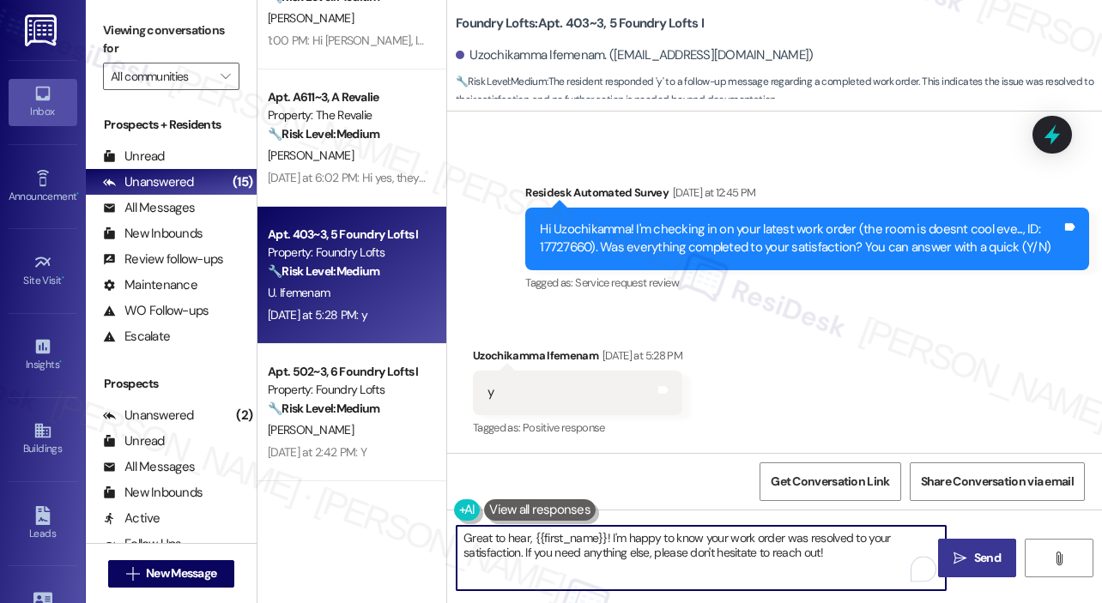
click at [985, 554] on span "Send" at bounding box center [987, 558] width 27 height 18
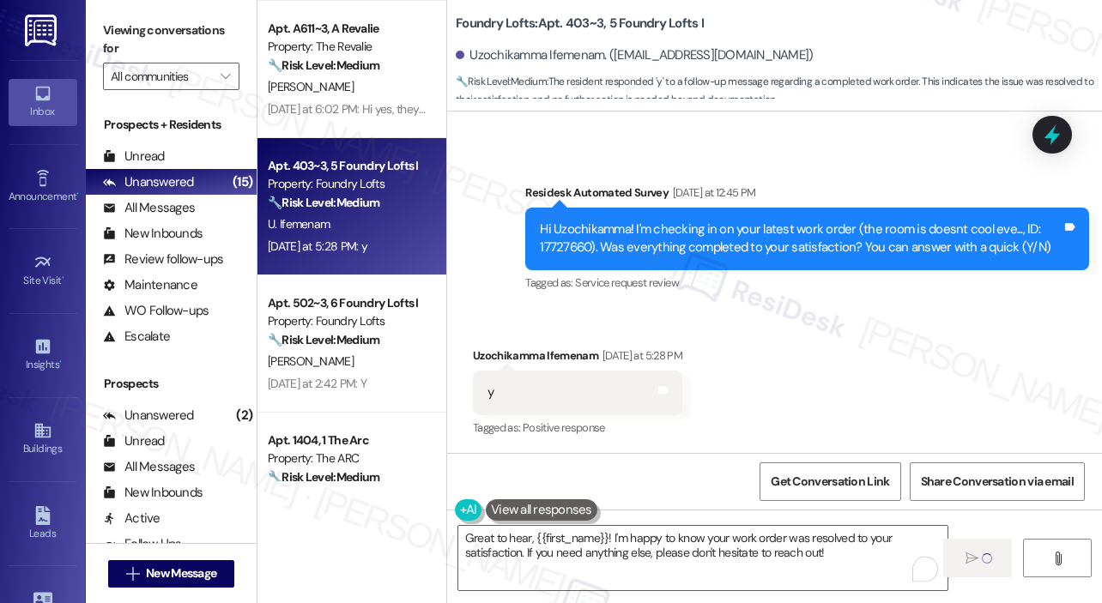
scroll to position [926, 0]
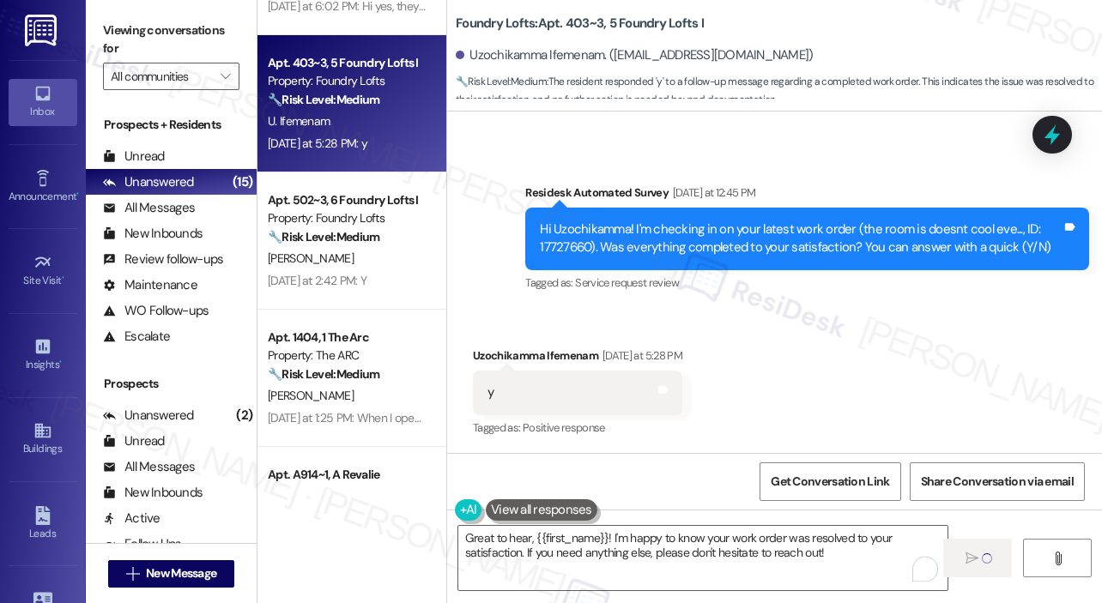
click at [354, 219] on div "Property: Foundry Lofts" at bounding box center [347, 218] width 159 height 18
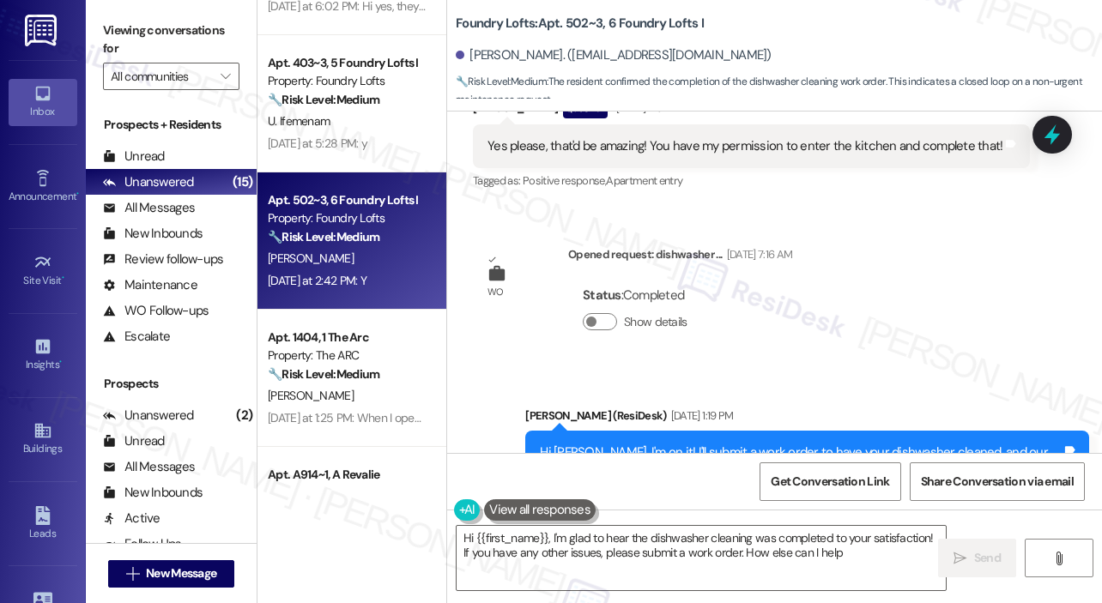
type textarea "Hi {{first_name}}, I'm glad to hear the dishwasher cleaning was completed to yo…"
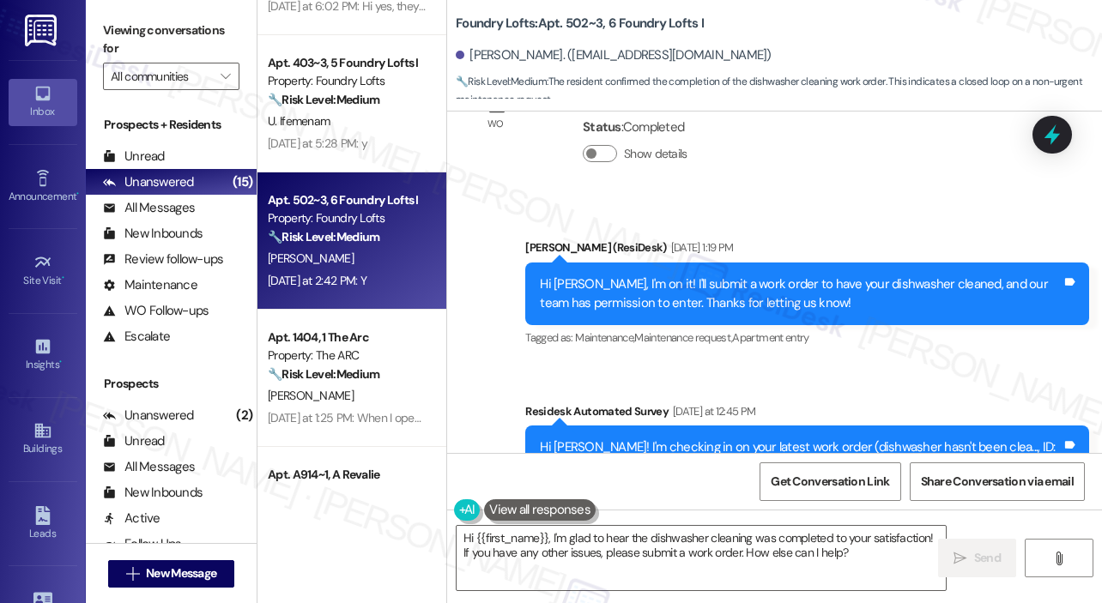
scroll to position [1544, 0]
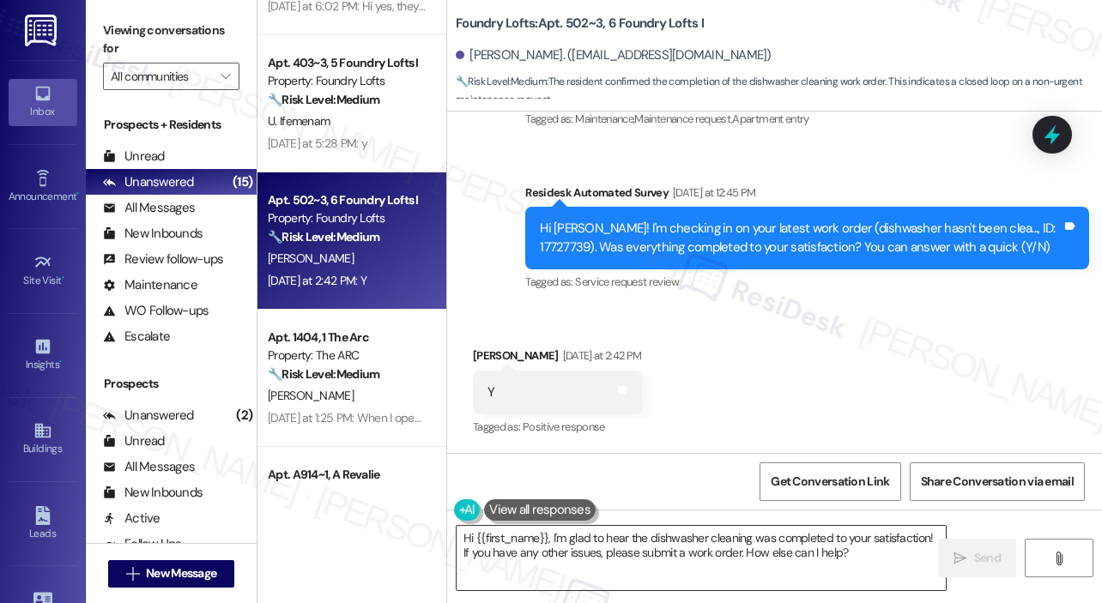
click at [729, 543] on textarea "Hi {{first_name}}, I'm glad to hear the dishwasher cleaning was completed to yo…" at bounding box center [701, 558] width 489 height 64
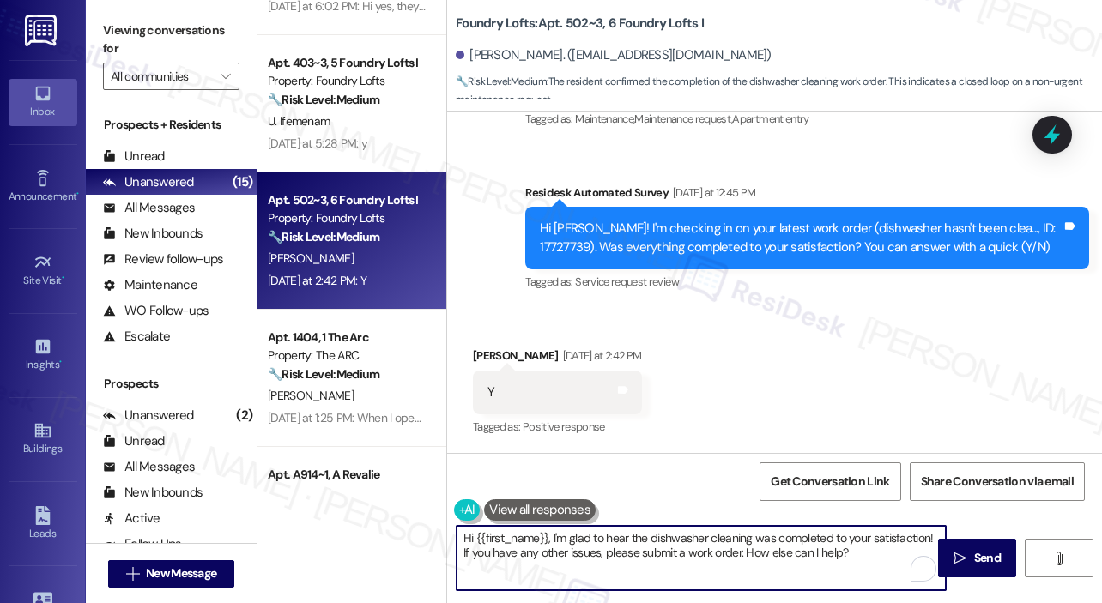
click at [840, 390] on div "Received via SMS John Black Yesterday at 2:42 PM Y Tags and notes Tagged as: Po…" at bounding box center [774, 380] width 655 height 145
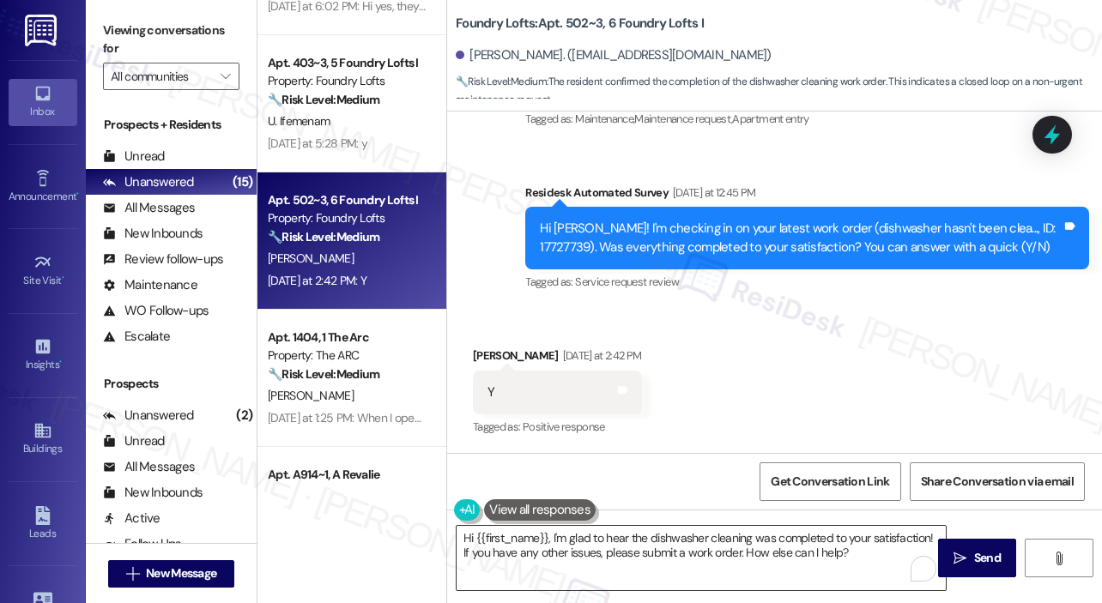
click at [876, 562] on textarea "Hi {{first_name}}, I'm glad to hear the dishwasher cleaning was completed to yo…" at bounding box center [701, 558] width 489 height 64
click at [981, 559] on span "Send" at bounding box center [987, 558] width 27 height 18
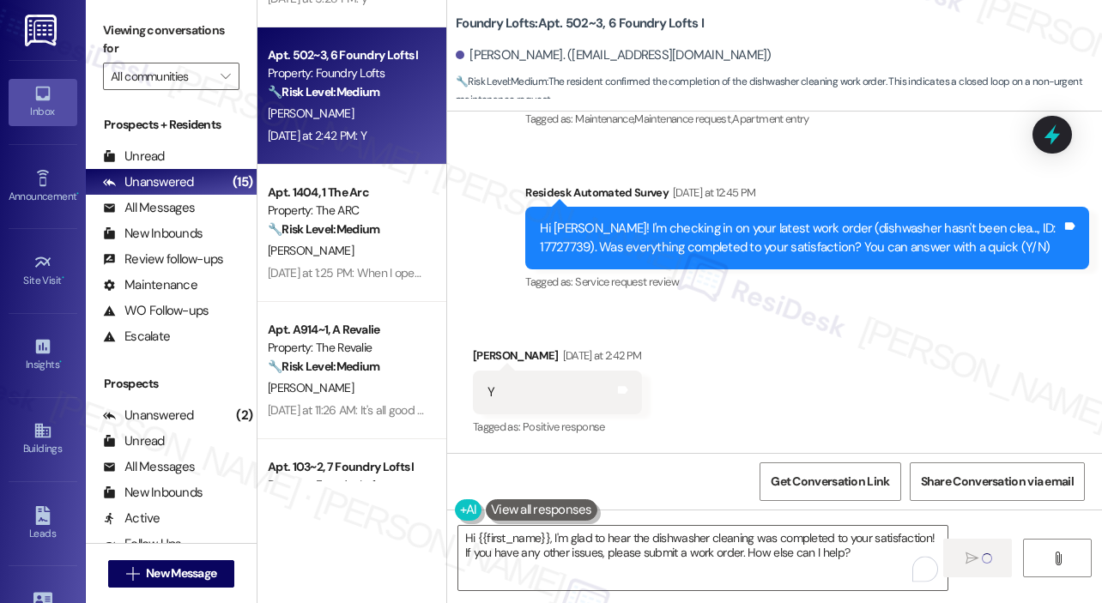
scroll to position [1098, 0]
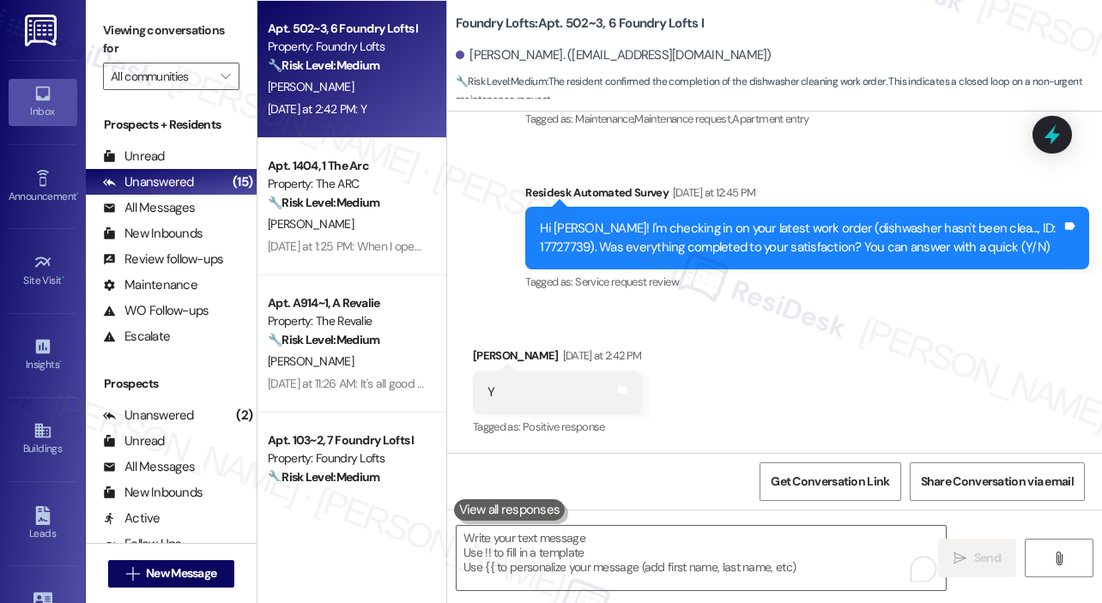
type textarea "Fetching suggested responses. Please feel free to read through the conversation…"
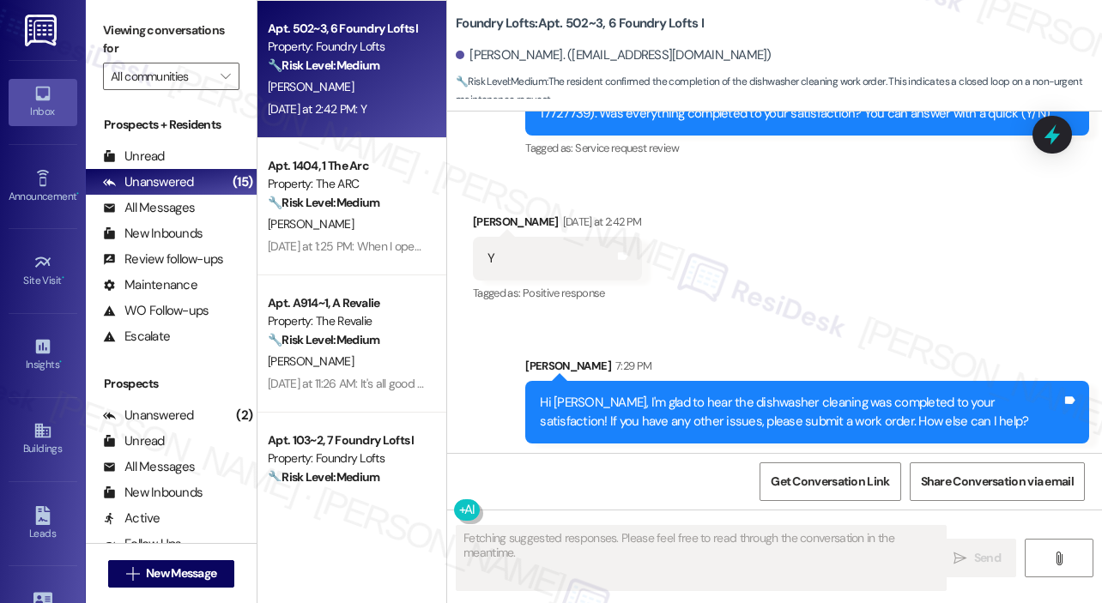
scroll to position [1682, 0]
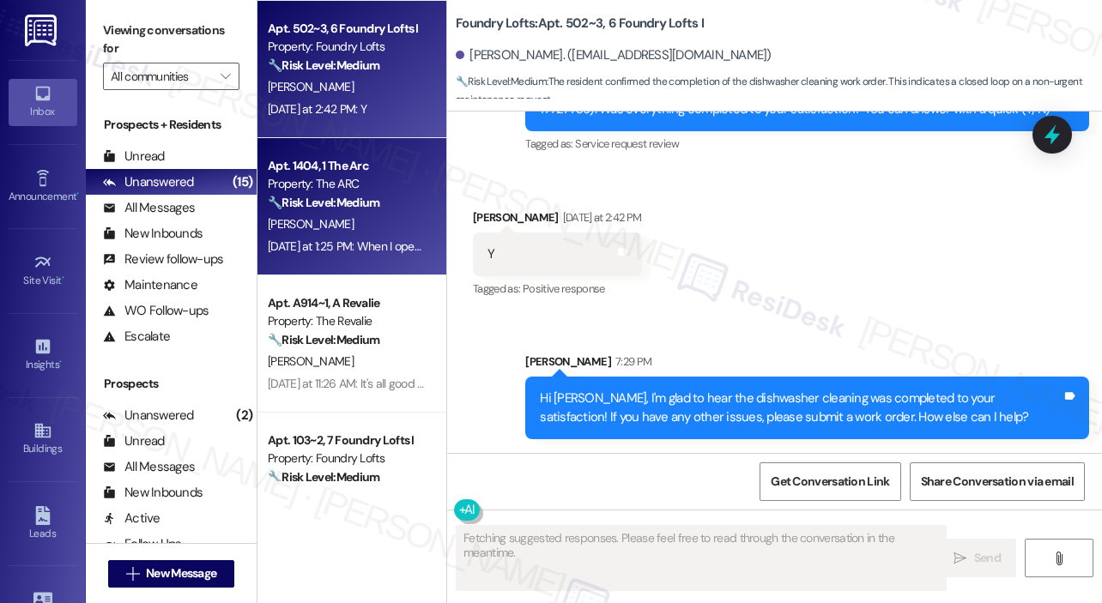
click at [363, 222] on div "M. Abao" at bounding box center [347, 224] width 162 height 21
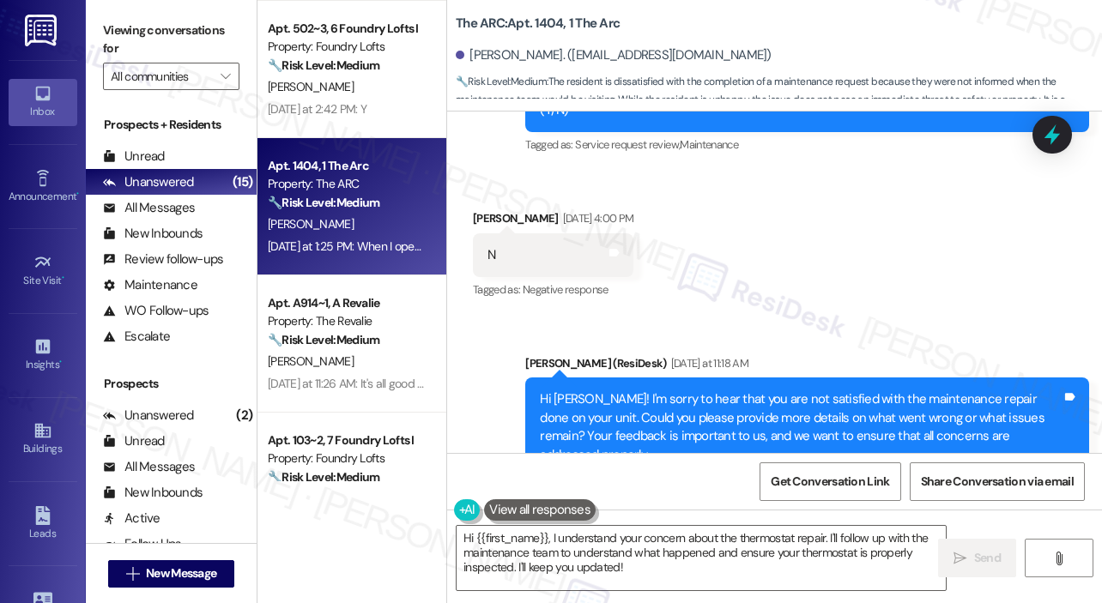
scroll to position [8827, 0]
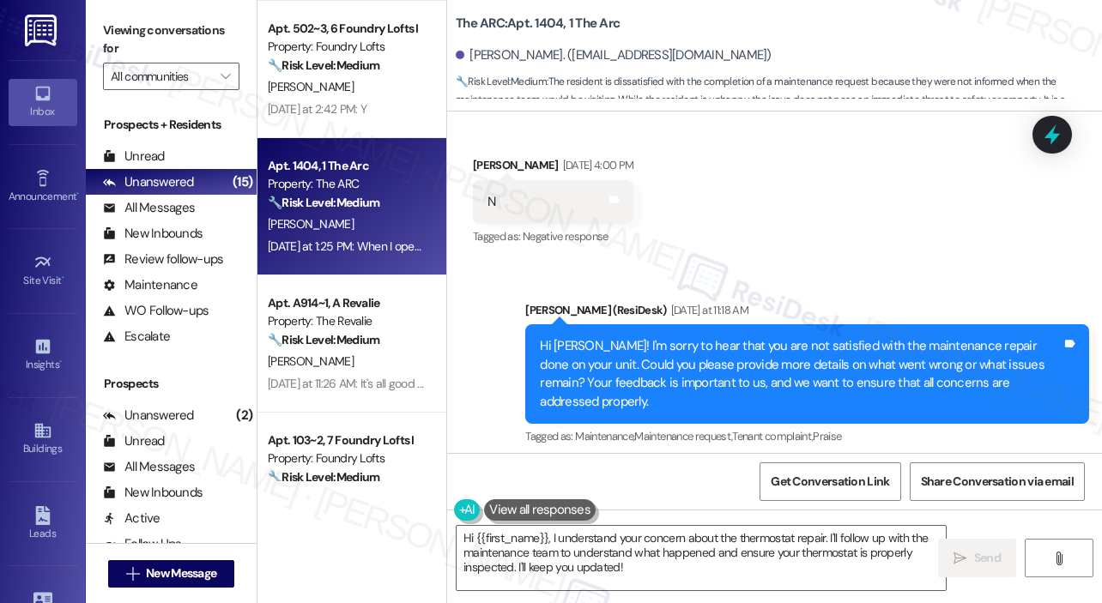
drag, startPoint x: 817, startPoint y: 380, endPoint x: 535, endPoint y: 281, distance: 298.3
click at [537, 287] on div "WO Opened request: Hello! Curr... Apr 08, 2024 at 10:00 AM Status : Completed S…" at bounding box center [774, 283] width 655 height 342
copy div "Hi Marissa! I'm sorry to hear that you are not satisfied with the maintenance r…"
click at [599, 580] on textarea "Hi {{first_name}}, I understand your concern about the thermostat repair. I'll …" at bounding box center [701, 558] width 489 height 64
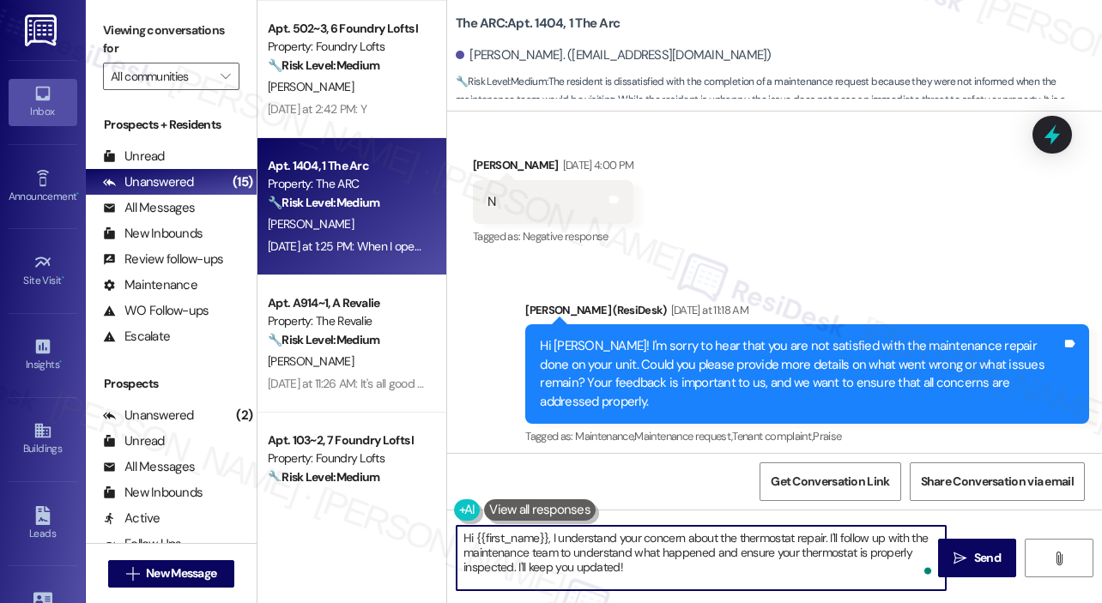
paste textarea "Thank you, Marissa, and I’m very sorry for what happened with your thermostat r…"
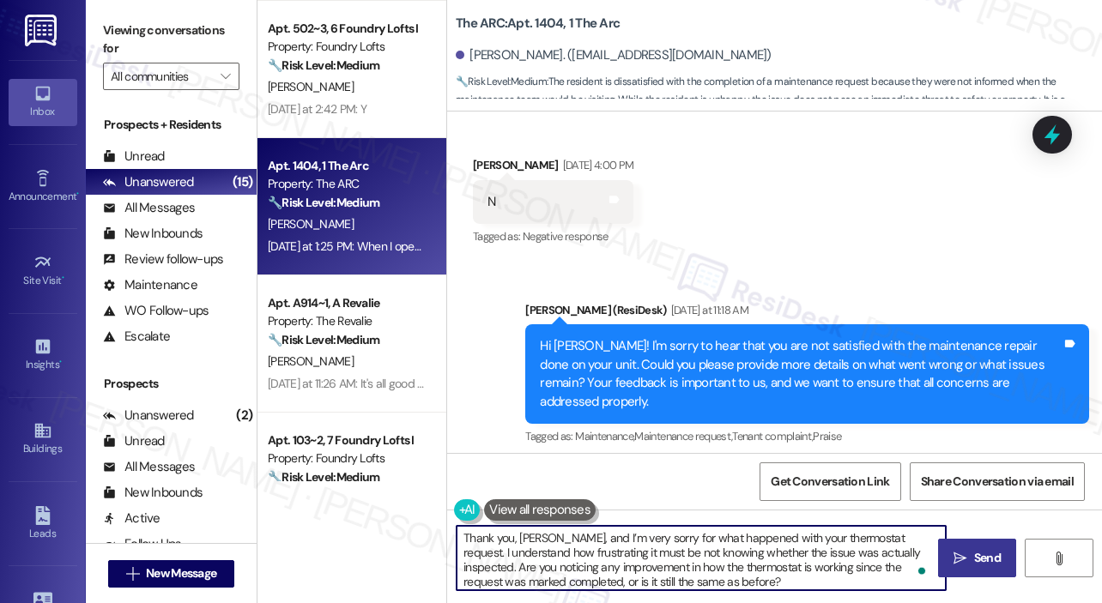
type textarea "Thank you, Marissa, and I’m very sorry for what happened with your thermostat r…"
click at [961, 555] on icon "" at bounding box center [959, 559] width 13 height 14
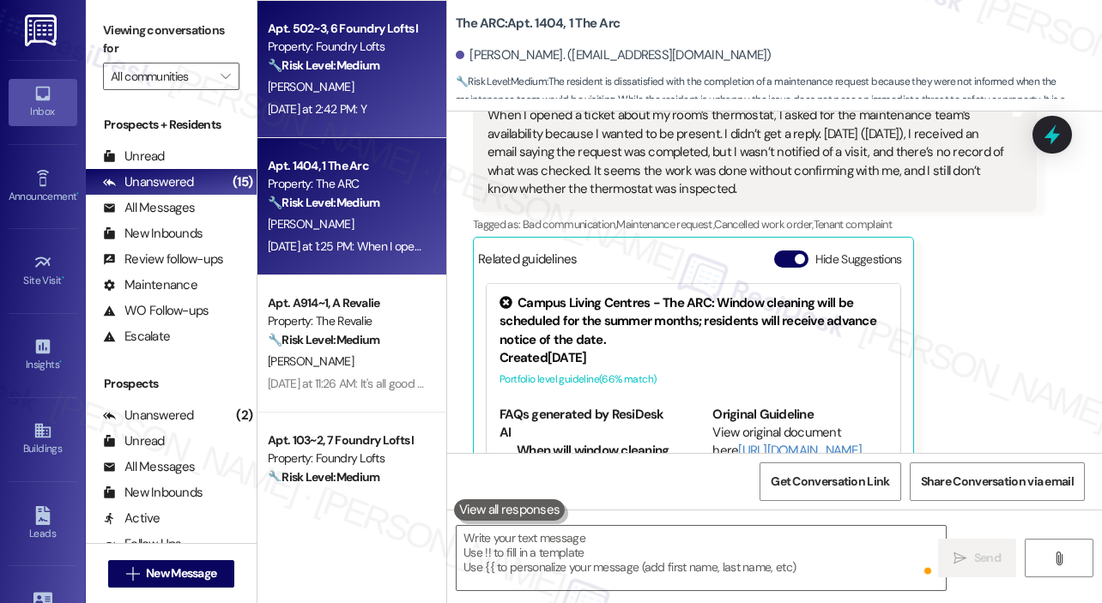
scroll to position [9269, 0]
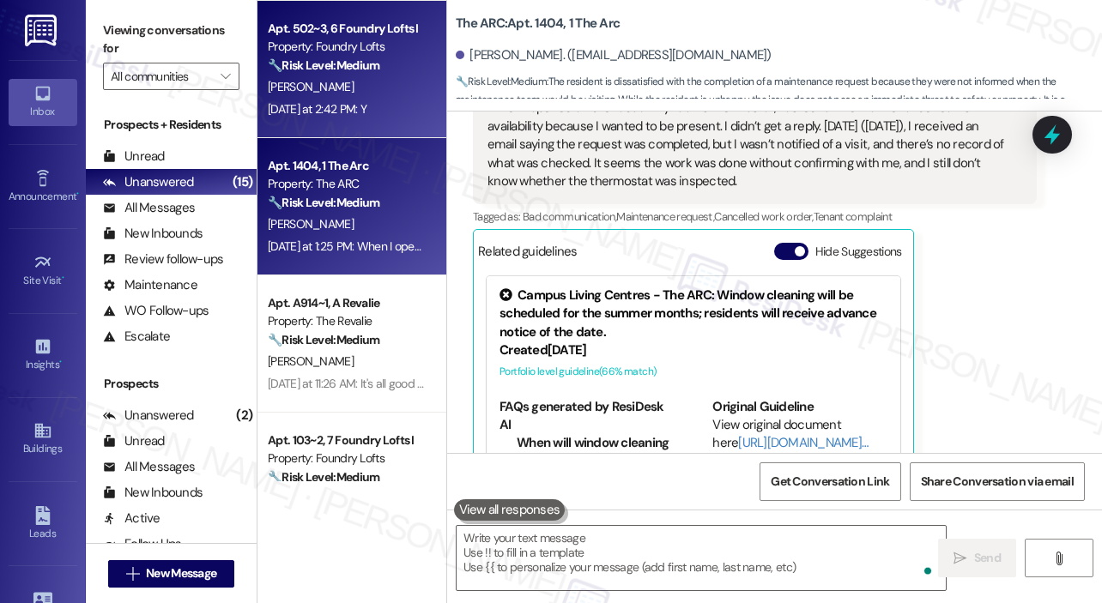
click at [366, 103] on div "Yesterday at 2:42 PM: Y Yesterday at 2:42 PM: Y" at bounding box center [317, 108] width 99 height 15
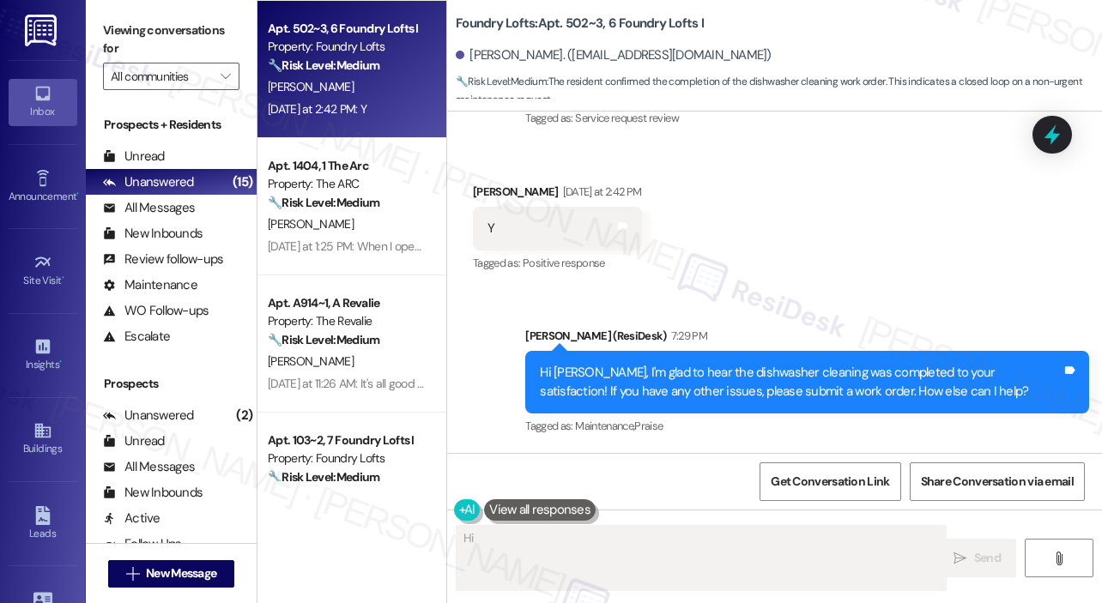
scroll to position [1706, 0]
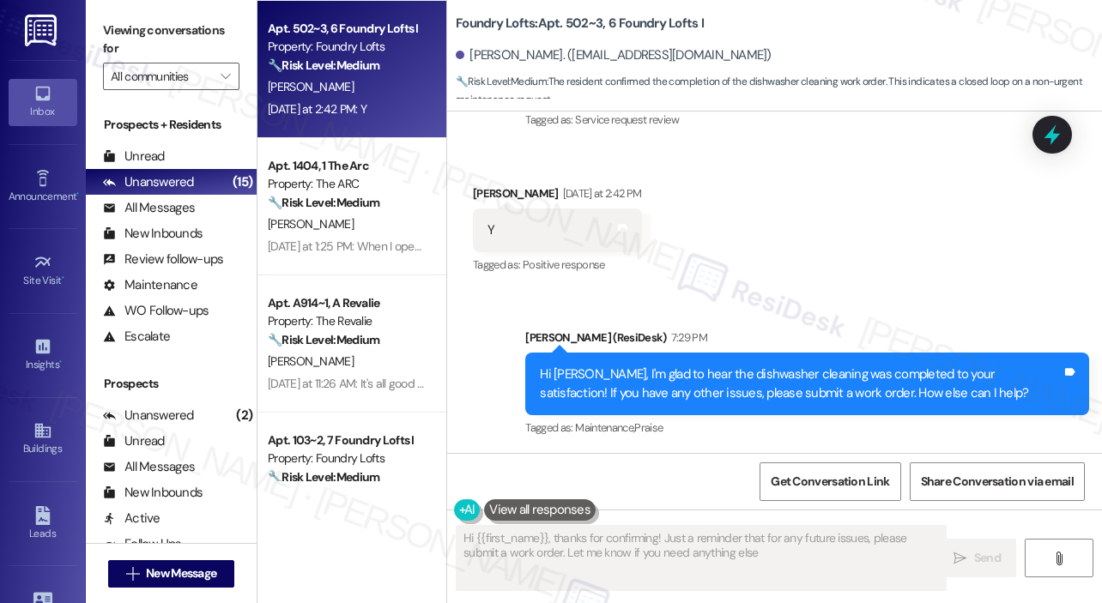
type textarea "Hi {{first_name}}, thanks for confirming! Just a reminder that for any future i…"
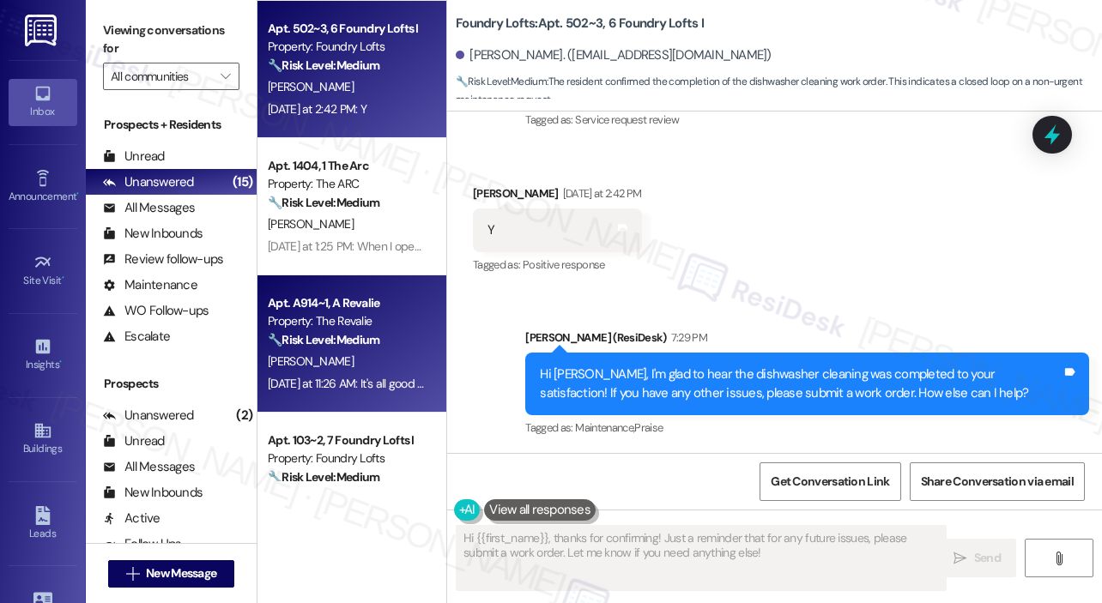
click at [400, 356] on div "N. Krishnareddy" at bounding box center [347, 361] width 162 height 21
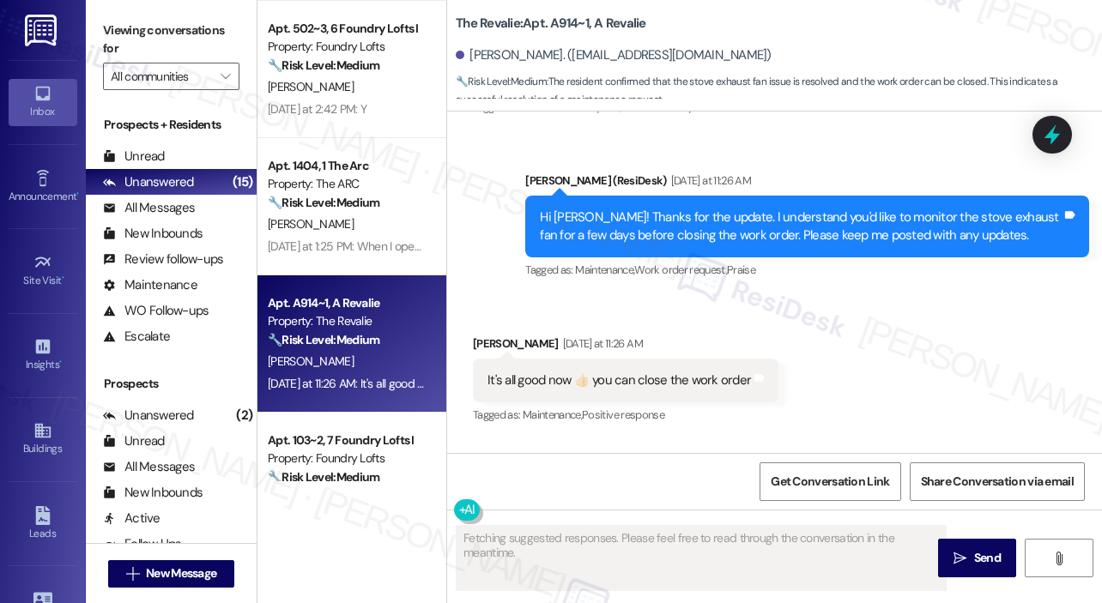
scroll to position [1483, 0]
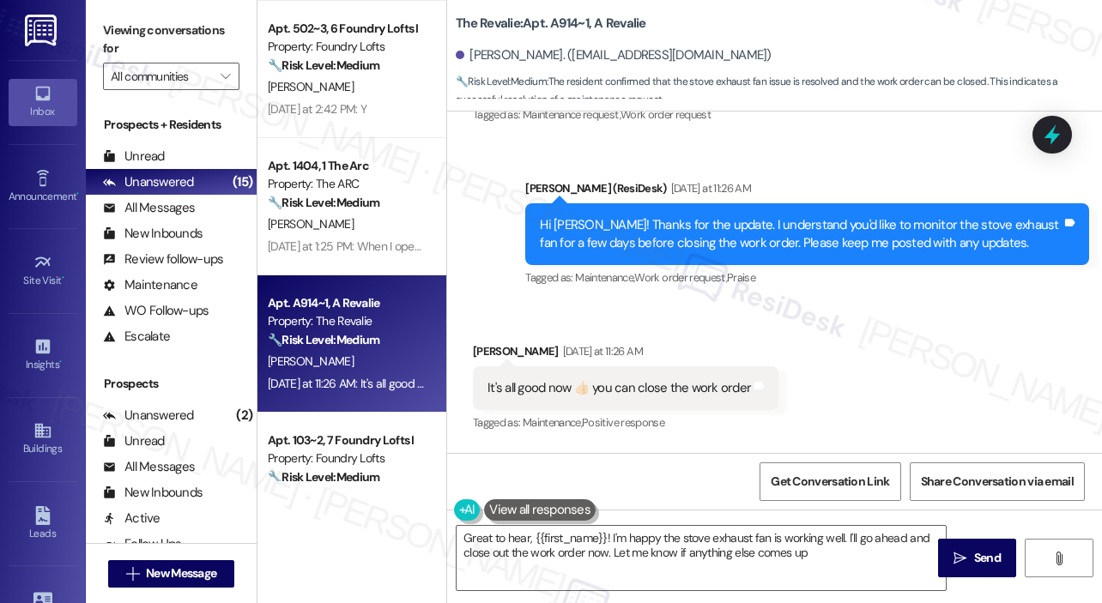
type textarea "Great to hear, {{first_name}}! I'm happy the stove exhaust fan is working well.…"
click at [723, 538] on textarea "Great to hear, {{first_name}}! I'm happy the stove exhaust fan is working well.…" at bounding box center [701, 558] width 489 height 64
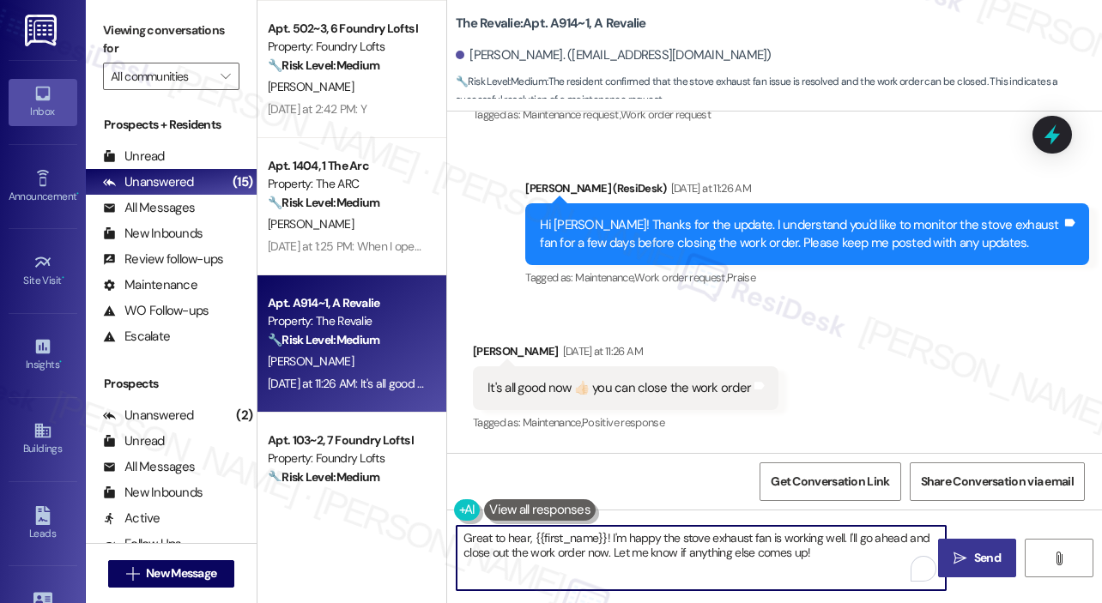
click at [953, 552] on icon "" at bounding box center [959, 559] width 13 height 14
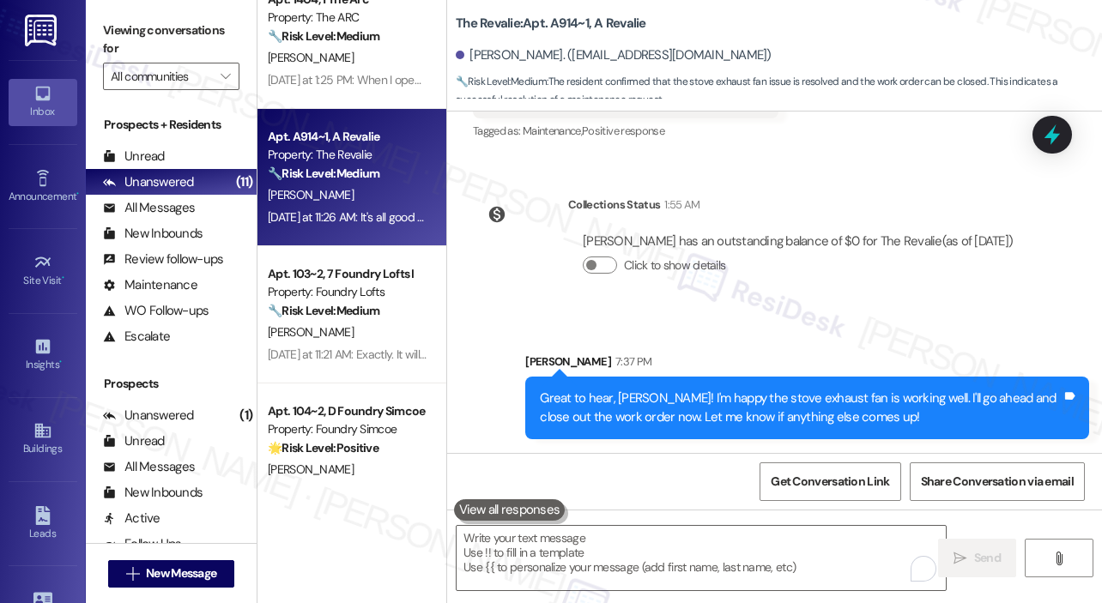
scroll to position [1304, 0]
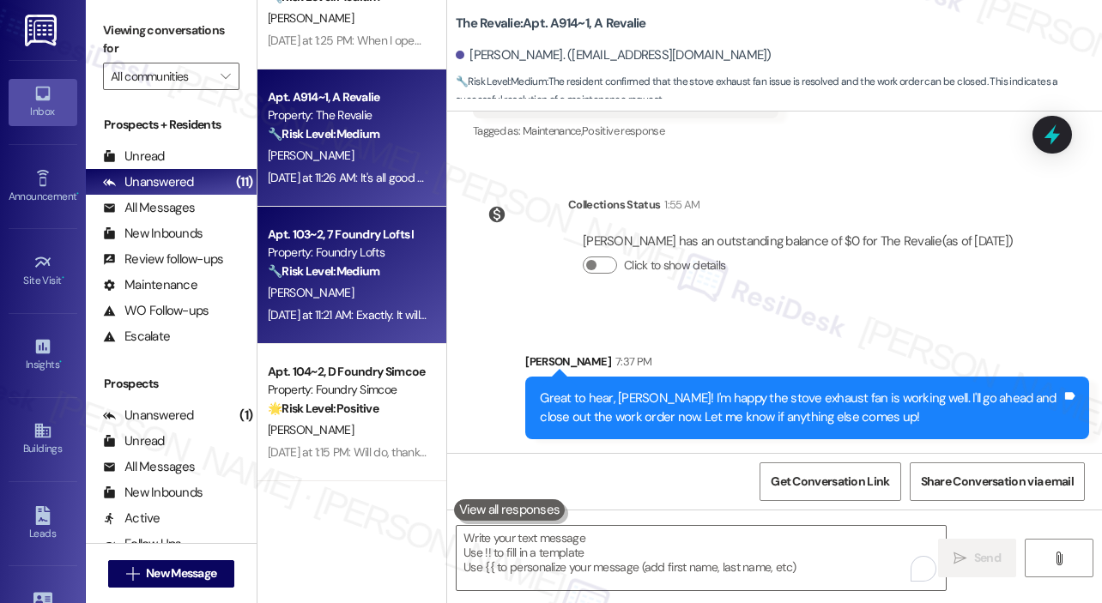
click at [410, 301] on div "[PERSON_NAME]" at bounding box center [347, 292] width 162 height 21
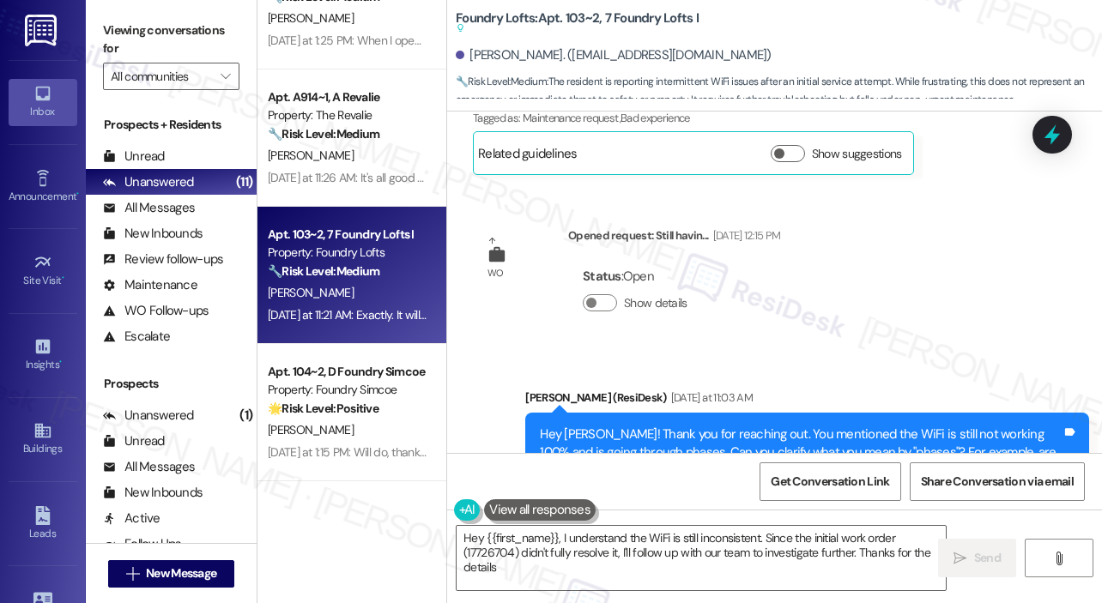
type textarea "Hey {{first_name}}, I understand the WiFi is still inconsistent. Since the init…"
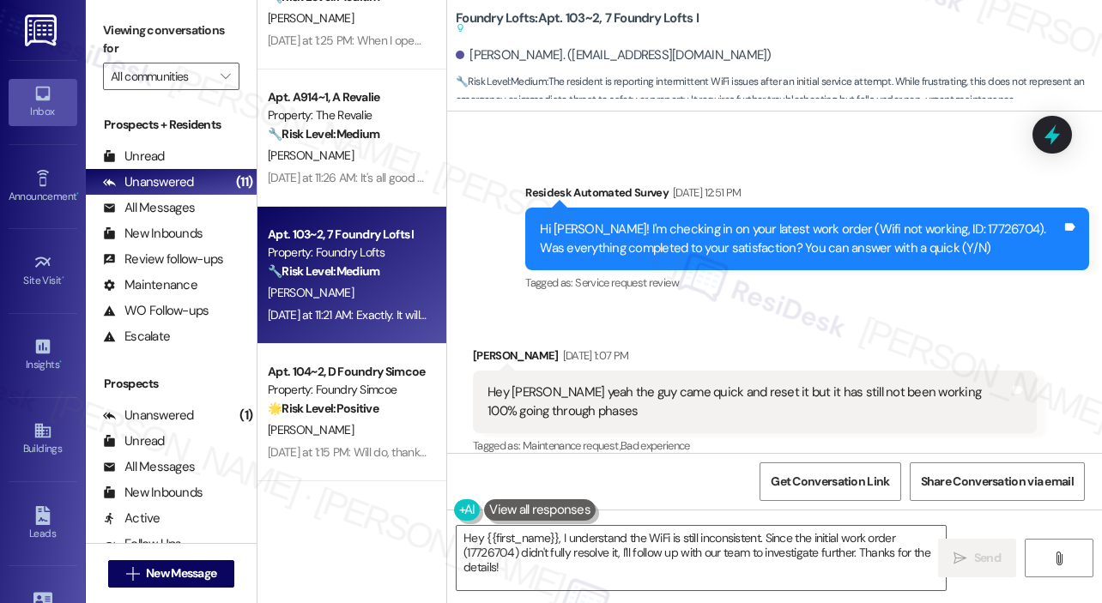
scroll to position [930, 0]
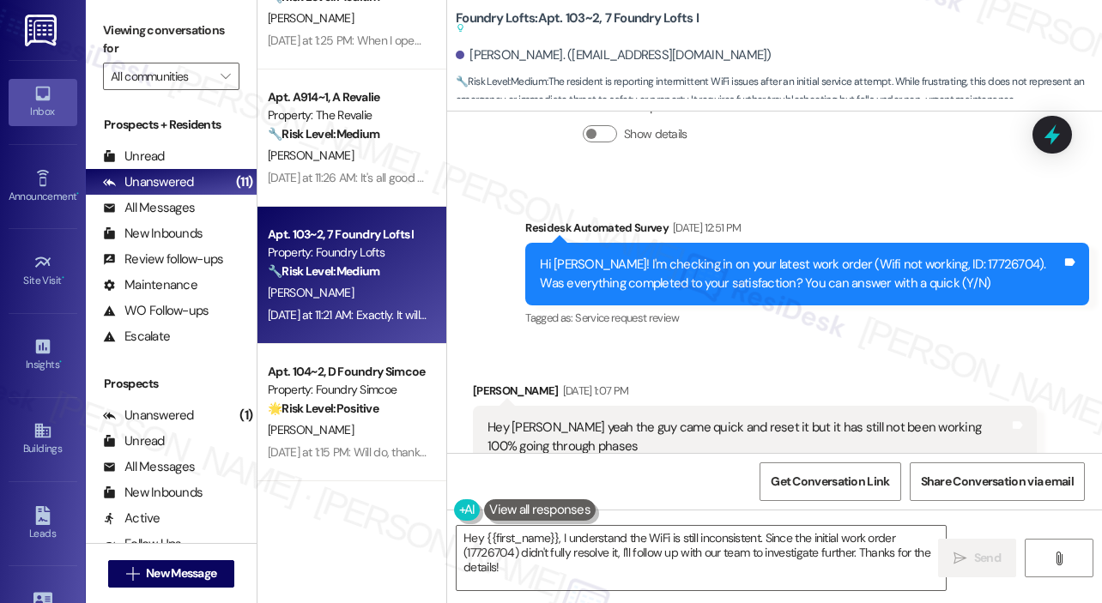
click at [959, 256] on div "Hi Cameron! I'm checking in on your latest work order (Wifi not working, ID: 17…" at bounding box center [801, 274] width 522 height 37
copy div "17726704"
click at [1044, 134] on icon at bounding box center [1052, 134] width 29 height 29
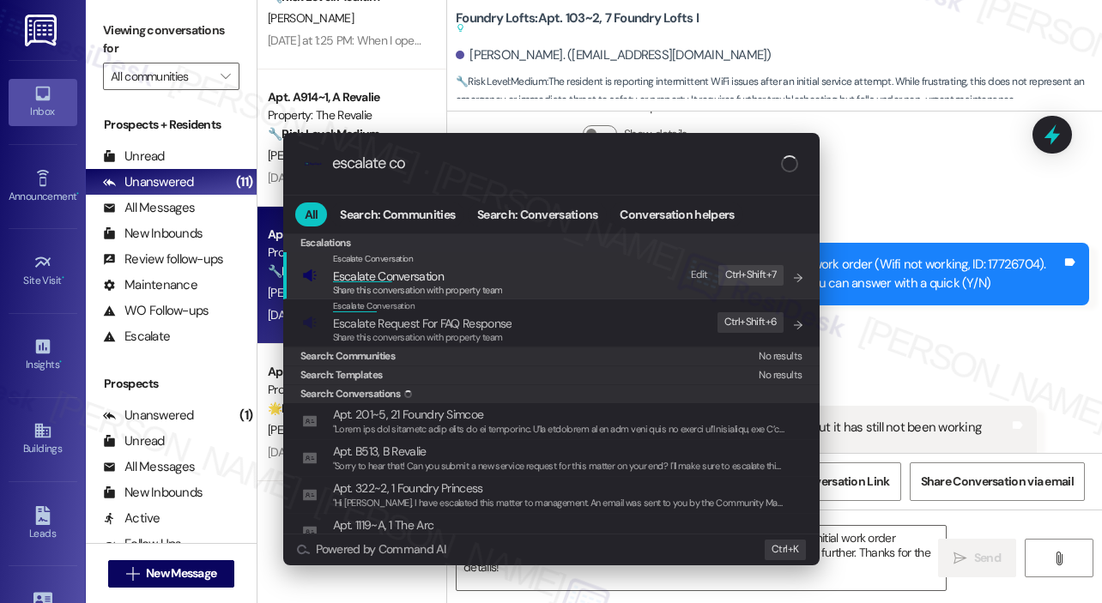
type input "escalate con"
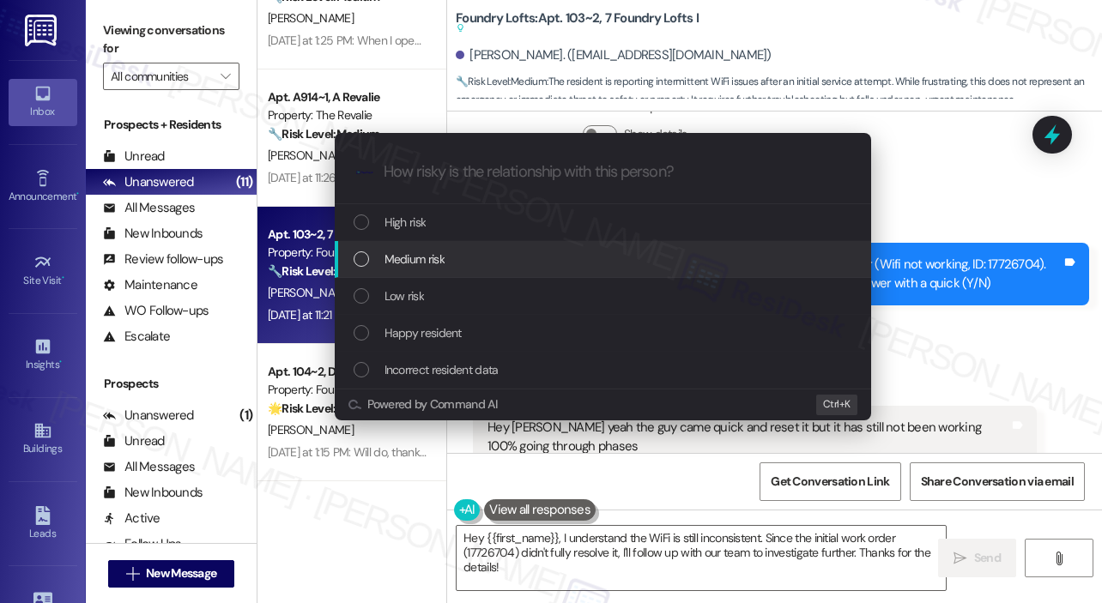
click at [439, 267] on span "Medium risk" at bounding box center [414, 259] width 60 height 19
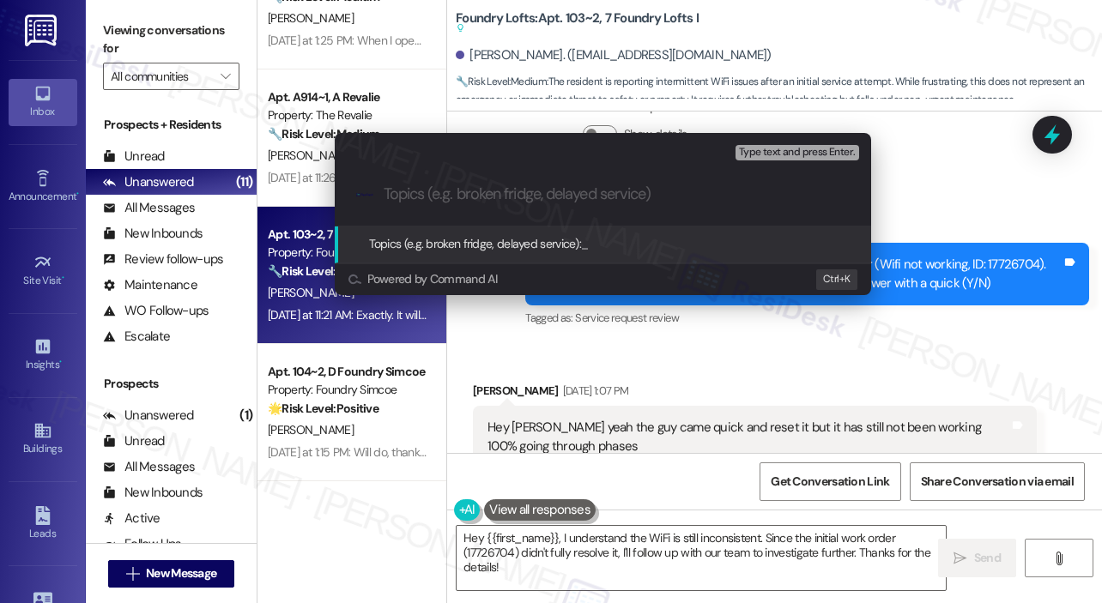
click at [457, 197] on input "Topics (e.g. broken fridge, delayed service)" at bounding box center [617, 194] width 466 height 18
paste input "17726704"
type input "Follow Up On WO #17726704"
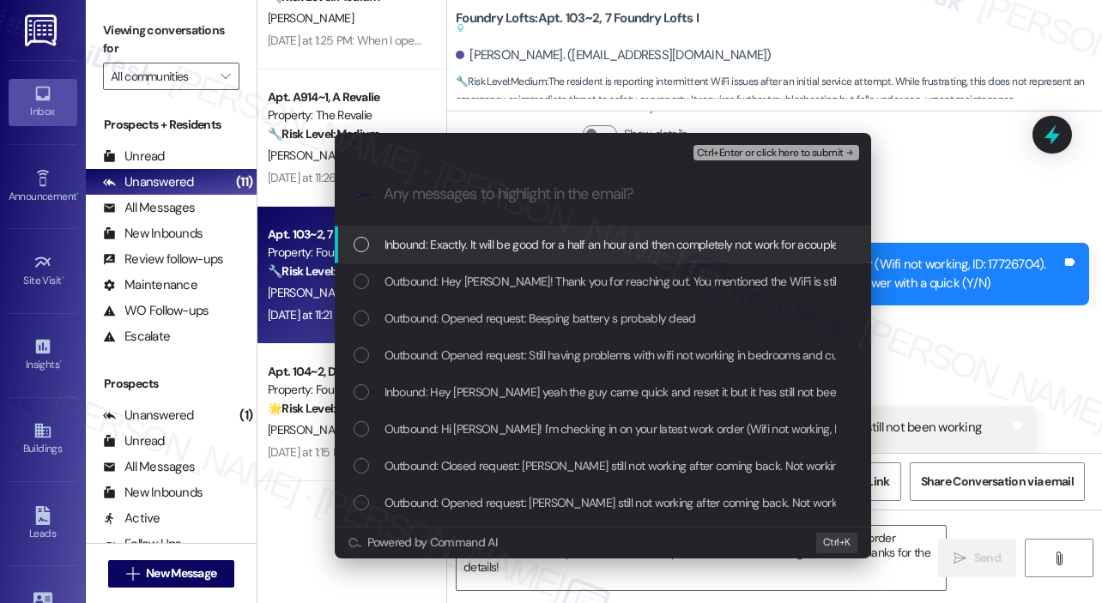
click at [532, 257] on div "Inbound: Exactly. It will be good for a half an hour and then completely not wo…" at bounding box center [603, 245] width 536 height 37
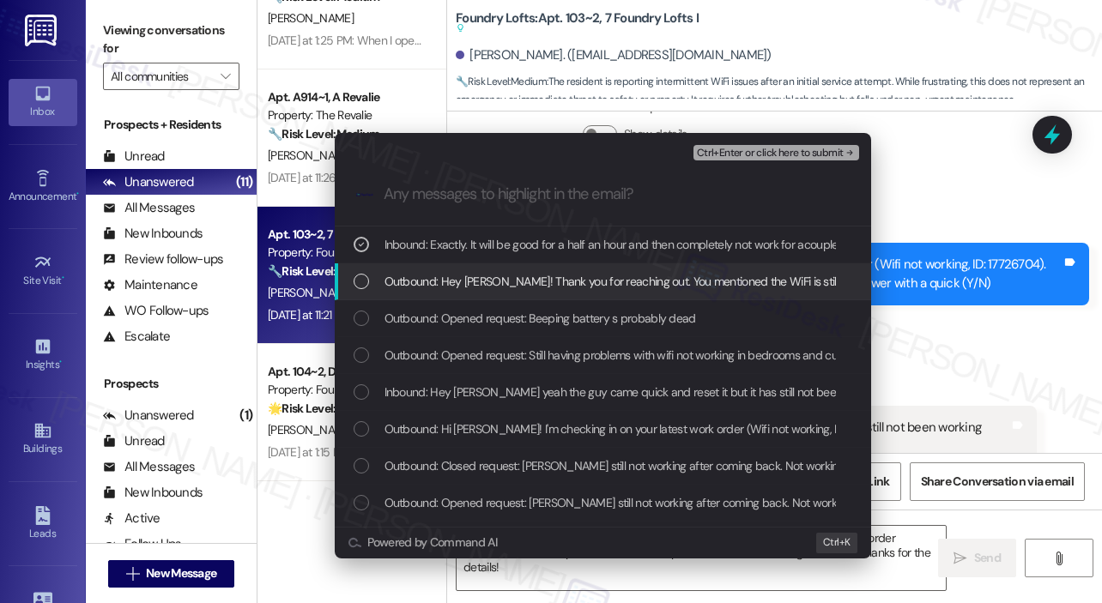
click at [535, 281] on span "Outbound: Hey Cameron! Thank you for reaching out. You mentioned the WiFi is st…" at bounding box center [1098, 281] width 1428 height 19
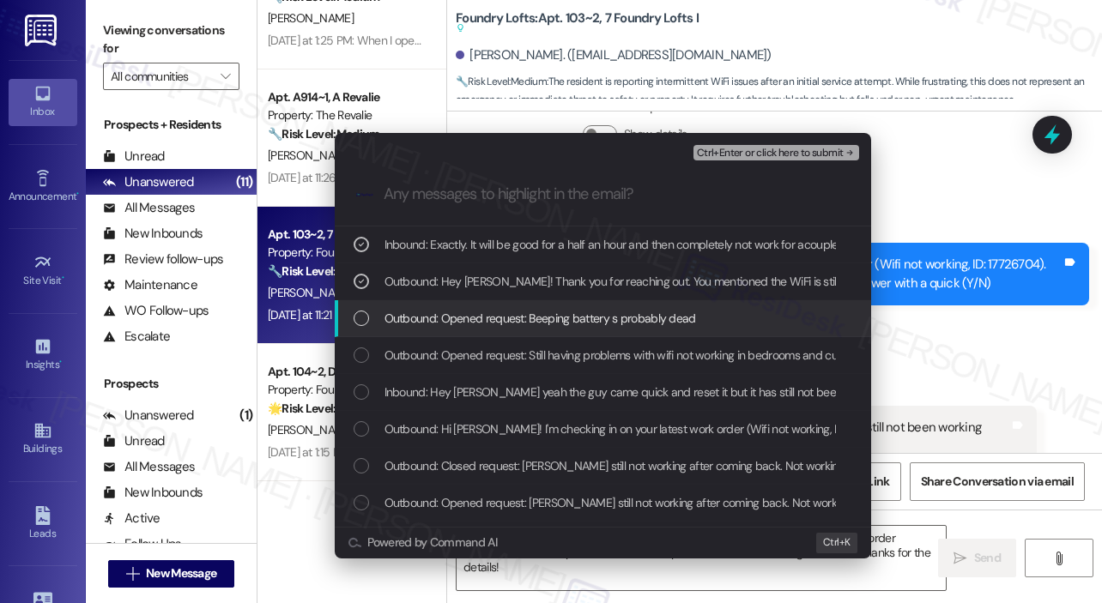
click at [540, 311] on span "Outbound: Opened request: Beeping battery s probably dead" at bounding box center [540, 318] width 312 height 19
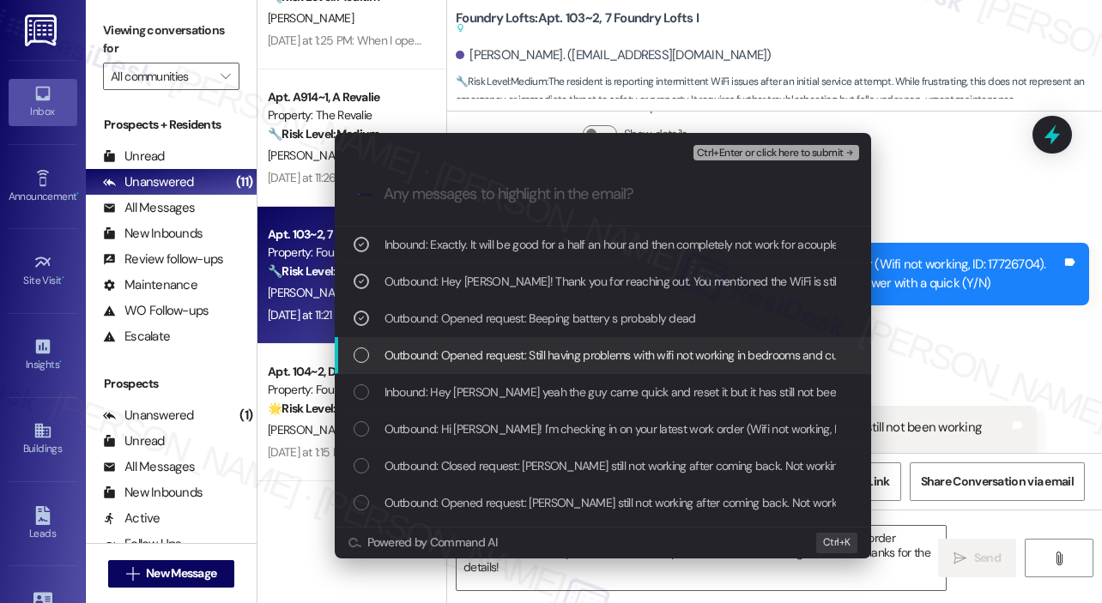
click at [568, 346] on span "Outbound: Opened request: Still having problems with wifi not working in bedroo…" at bounding box center [648, 355] width 528 height 19
click at [568, 347] on span "Outbound: Opened request: Still having problems with wifi not working in bedroo…" at bounding box center [648, 355] width 528 height 19
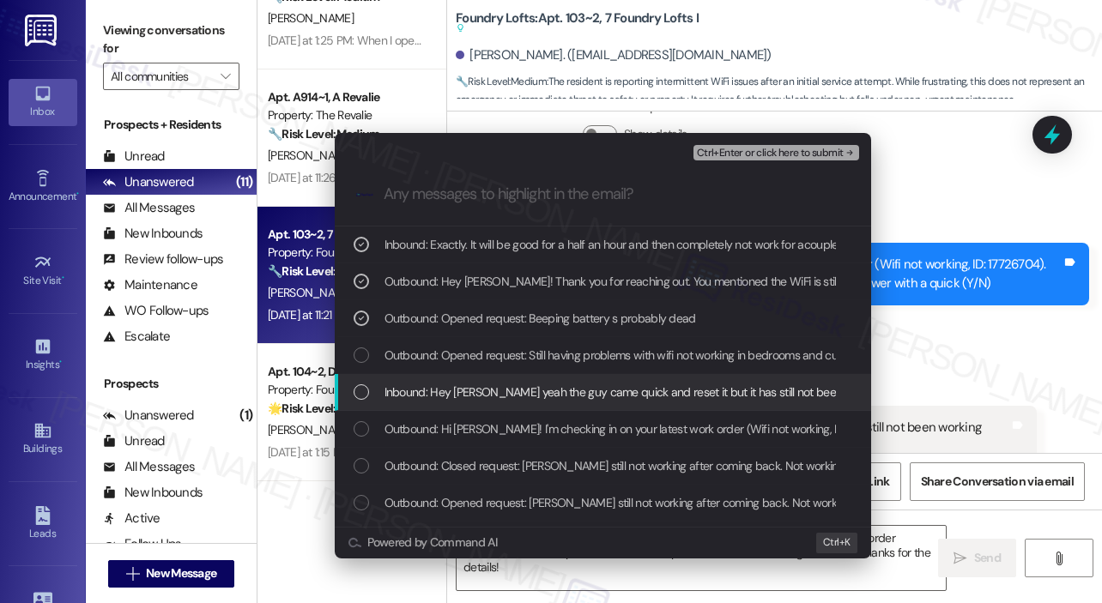
click at [575, 394] on span "Inbound: Hey Sarah yeah the guy came quick and reset it but it has still not be…" at bounding box center [704, 392] width 641 height 19
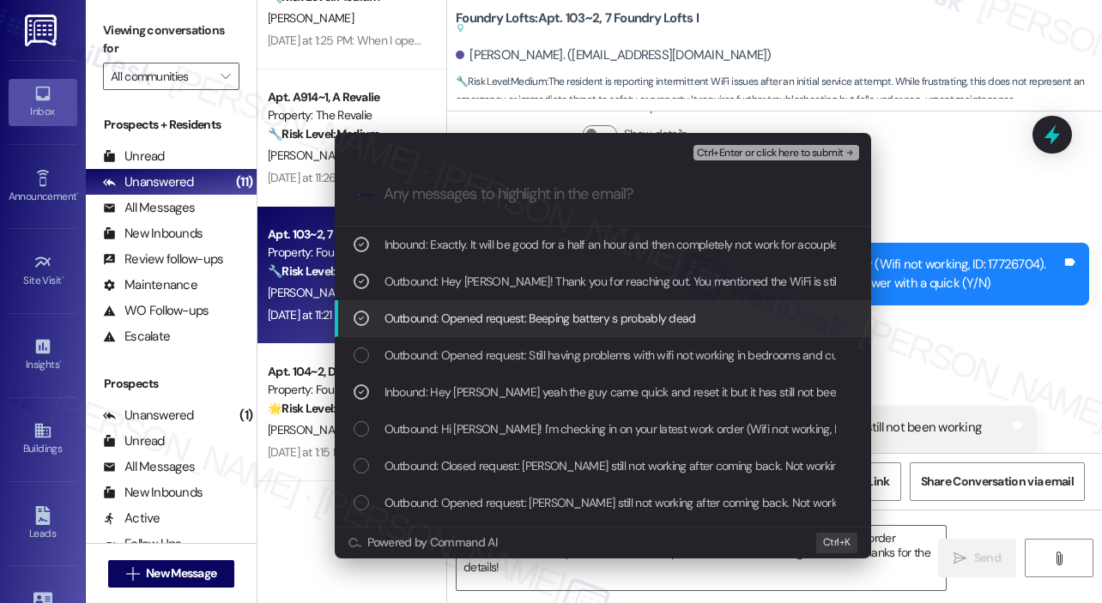
click at [566, 318] on span "Outbound: Opened request: Beeping battery s probably dead" at bounding box center [540, 318] width 312 height 19
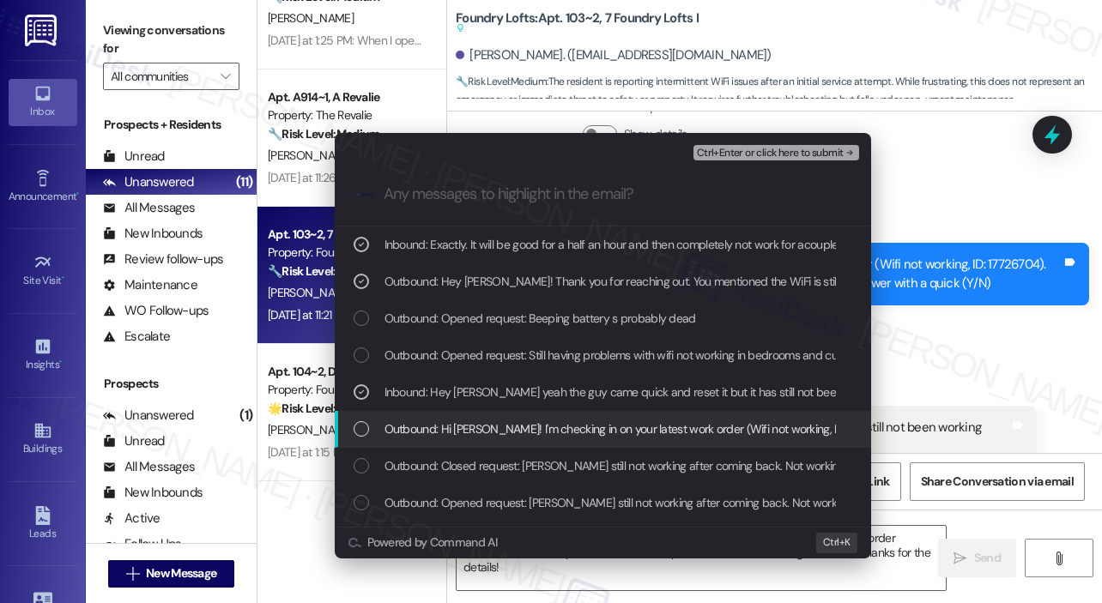
click at [568, 421] on span "Outbound: Hi Cameron! I'm checking in on your latest work order (Wifi not worki…" at bounding box center [849, 429] width 931 height 19
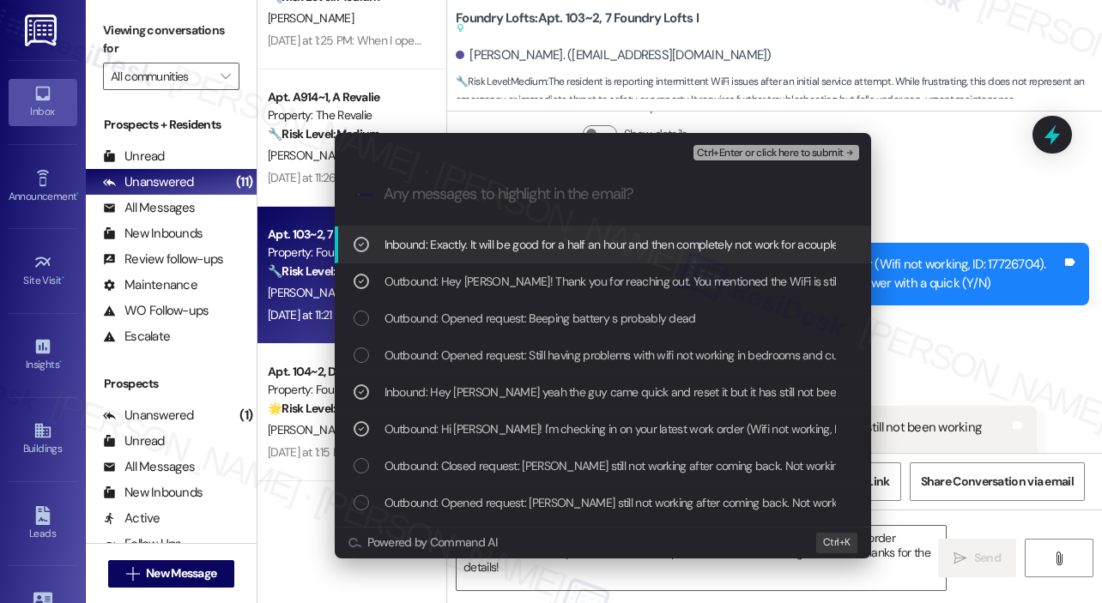
click at [774, 151] on span "Ctrl+Enter or click here to submit" at bounding box center [770, 154] width 147 height 12
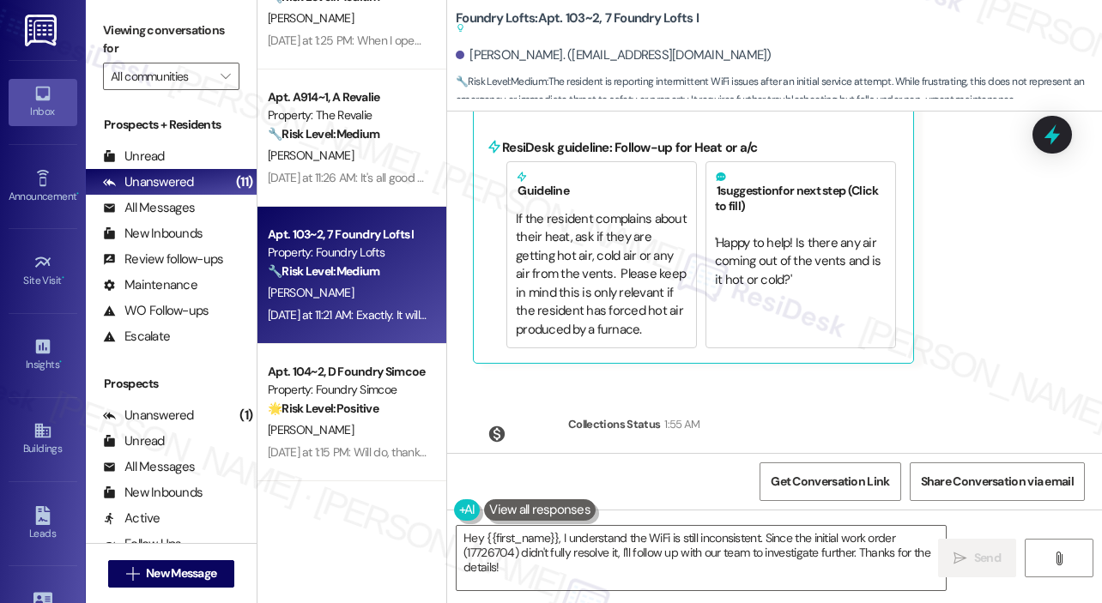
scroll to position [1960, 0]
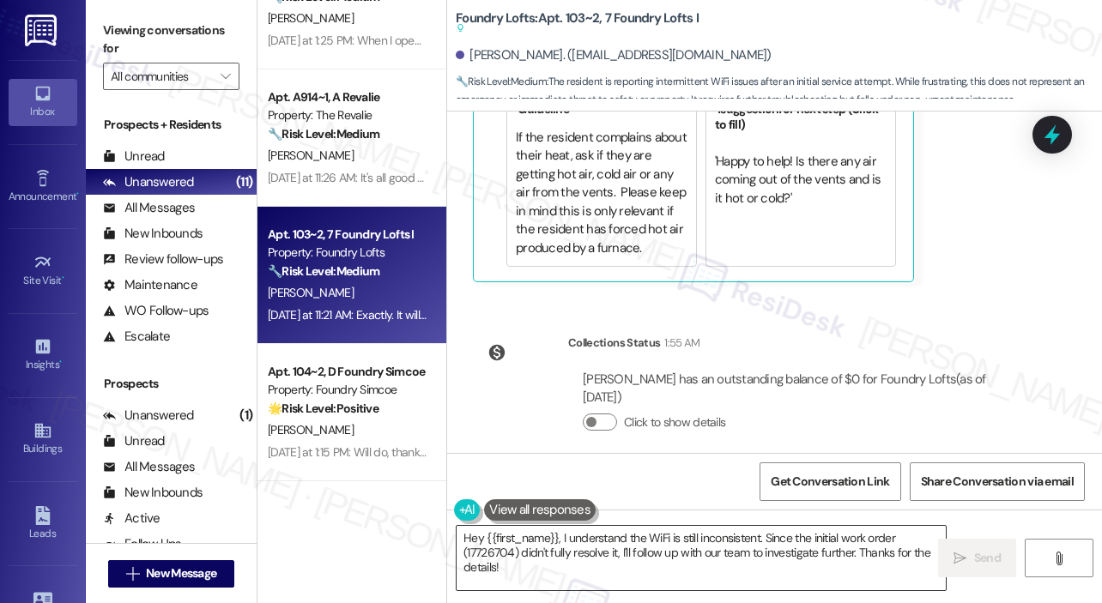
click at [735, 573] on textarea "Hey {{first_name}}, I understand the WiFi is still inconsistent. Since the init…" at bounding box center [701, 558] width 489 height 64
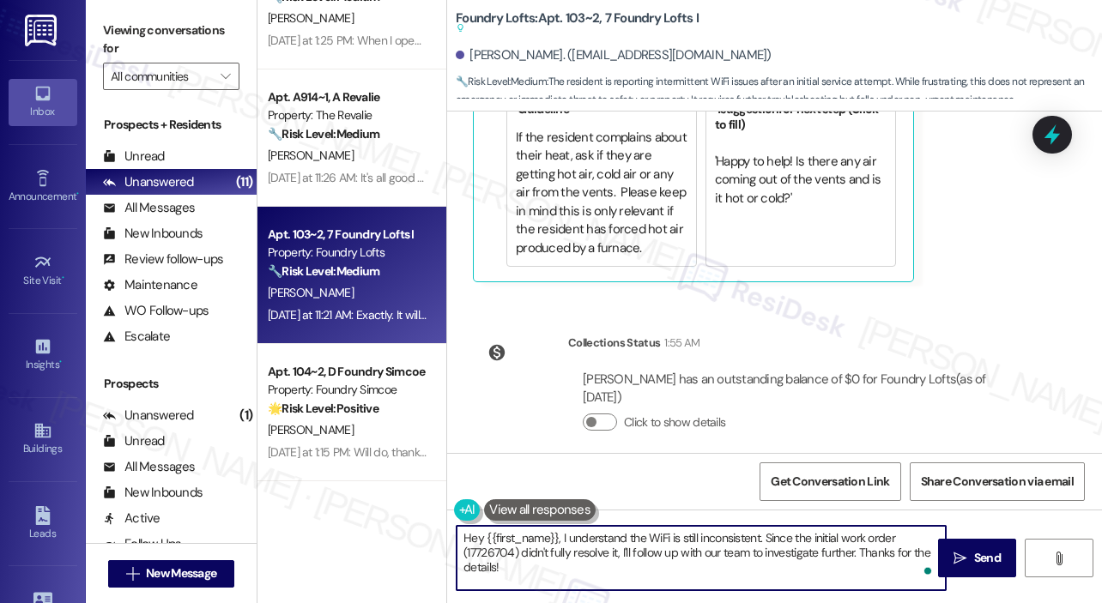
click at [733, 573] on textarea "Hey {{first_name}}, I understand the WiFi is still inconsistent. Since the init…" at bounding box center [701, 558] width 489 height 64
click at [733, 572] on textarea "Hey {{first_name}}, I understand the WiFi is still inconsistent. Since the init…" at bounding box center [701, 558] width 489 height 64
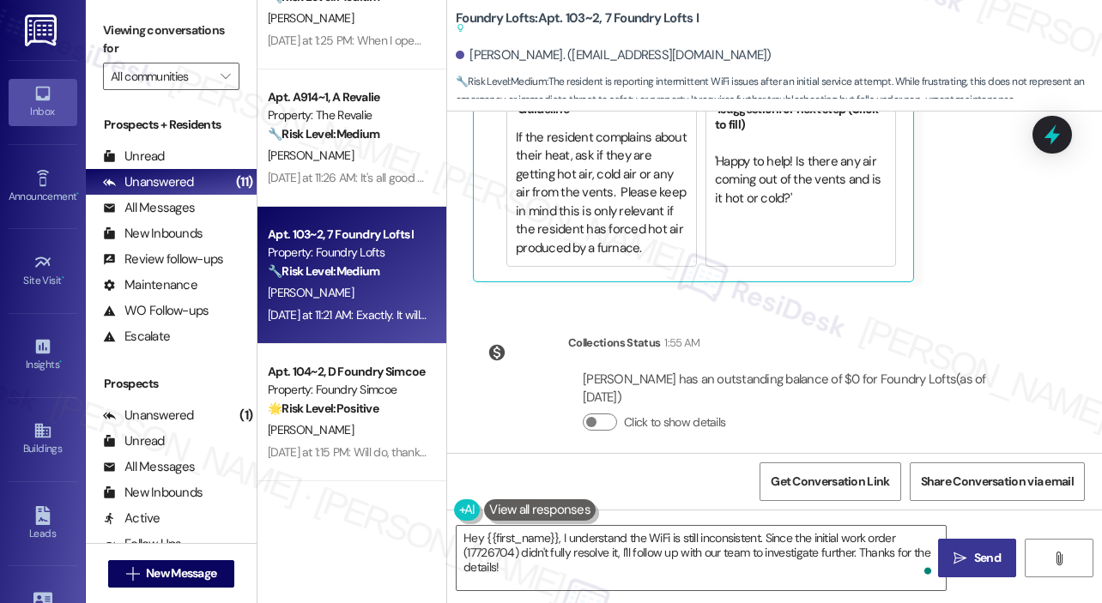
click at [975, 547] on button " Send" at bounding box center [977, 558] width 78 height 39
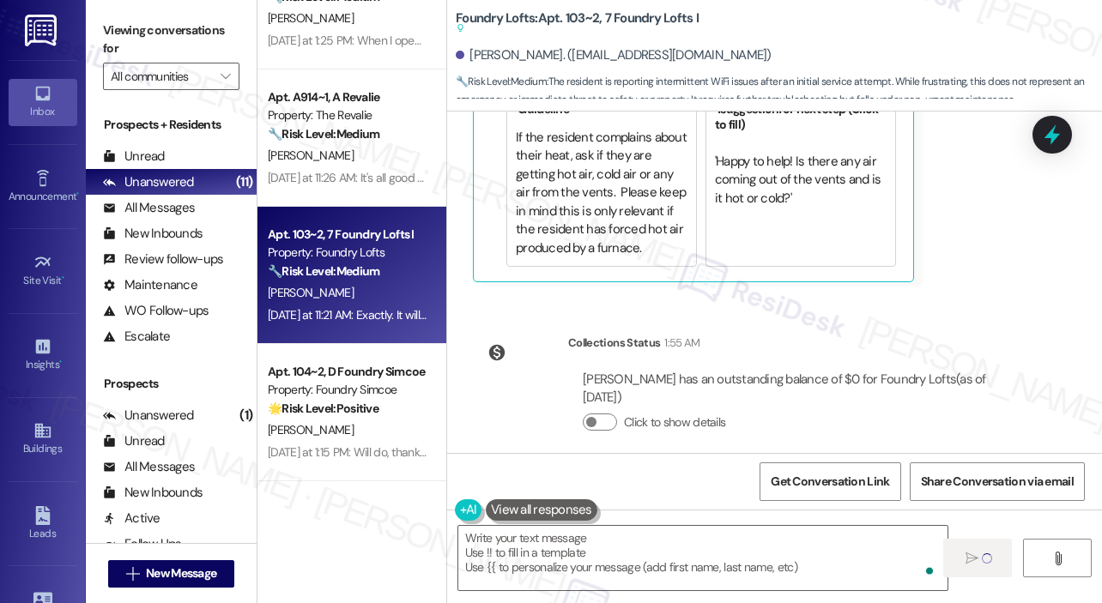
type textarea "Fetching suggested responses. Please feel free to read through the conversation…"
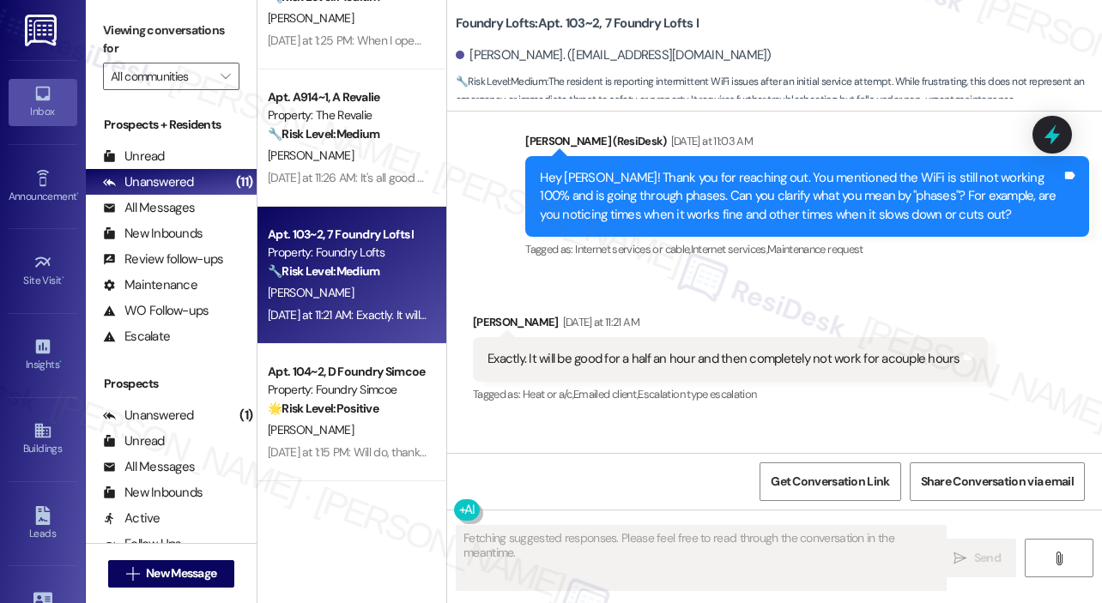
scroll to position [1497, 0]
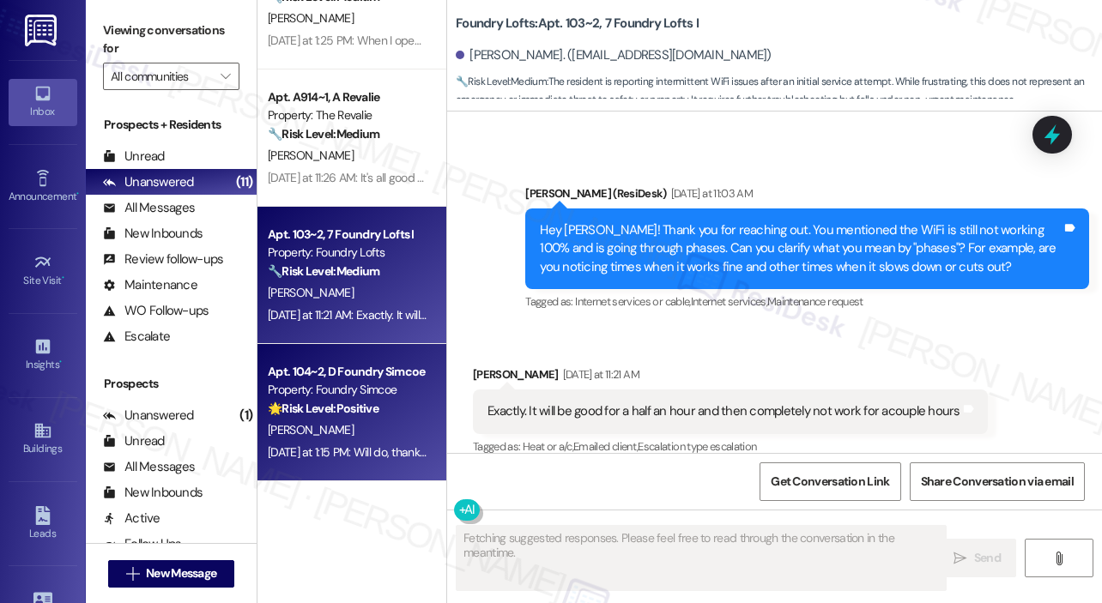
click at [360, 401] on strong "🌟 Risk Level: Positive" at bounding box center [323, 408] width 111 height 15
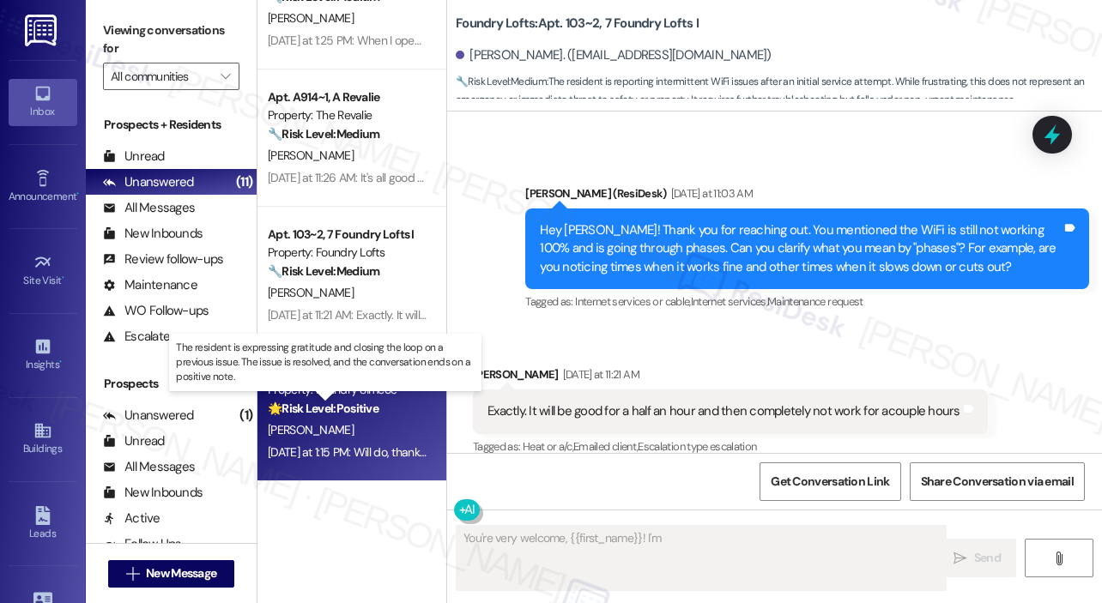
scroll to position [1566, 0]
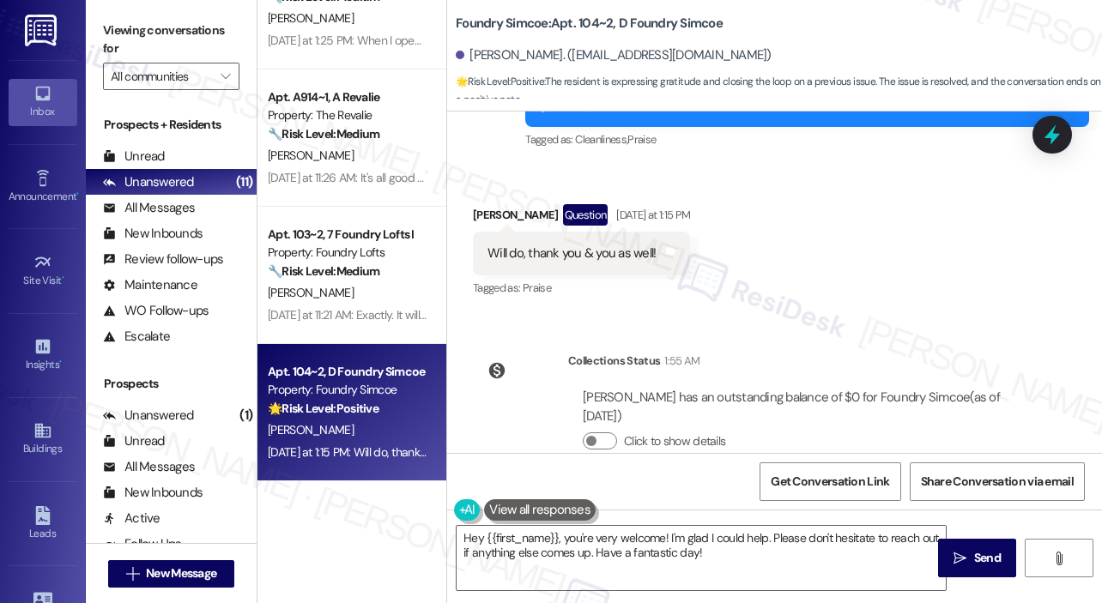
click at [370, 386] on div "Property: Foundry Simcoe" at bounding box center [347, 390] width 159 height 18
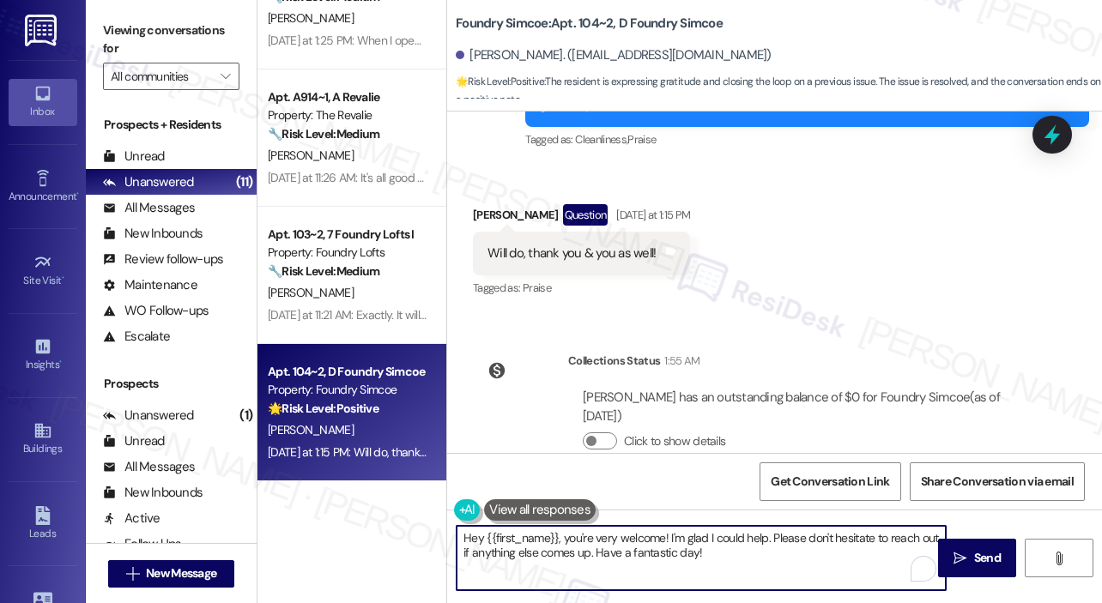
click at [745, 559] on textarea "Hey {{first_name}}, you're very welcome! I'm glad I could help. Please don't he…" at bounding box center [701, 558] width 489 height 64
click at [793, 574] on textarea "Hey {{first_name}}, you're very welcome! I'm glad I could help. Please don't he…" at bounding box center [701, 558] width 489 height 64
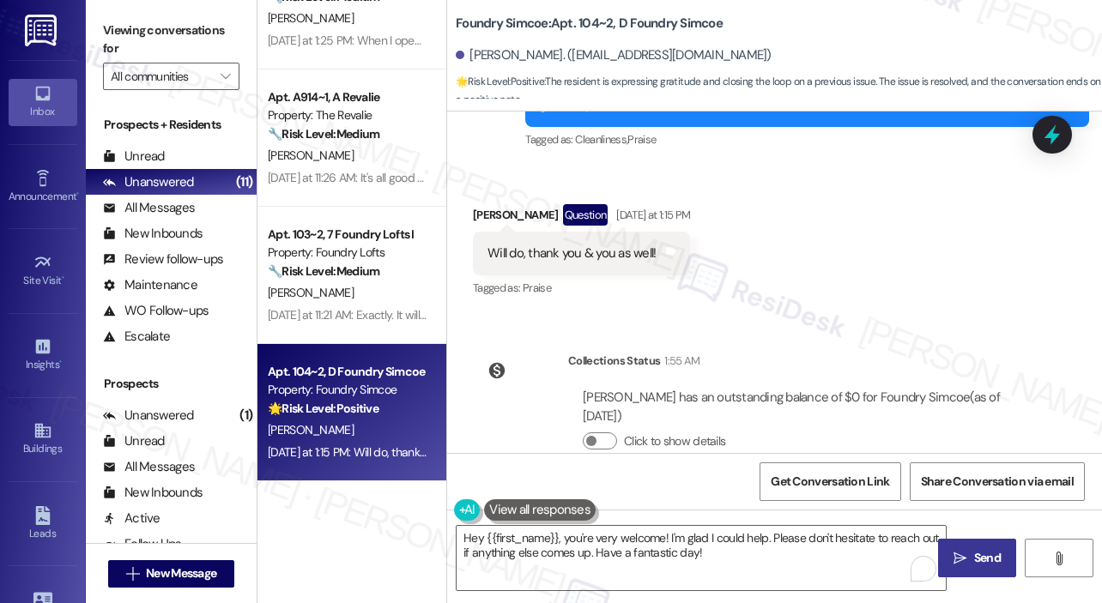
click at [988, 554] on span "Send" at bounding box center [987, 558] width 27 height 18
type textarea "Hey {{first_name}}, you're very welcome! I'm glad I could help. Please don't he…"
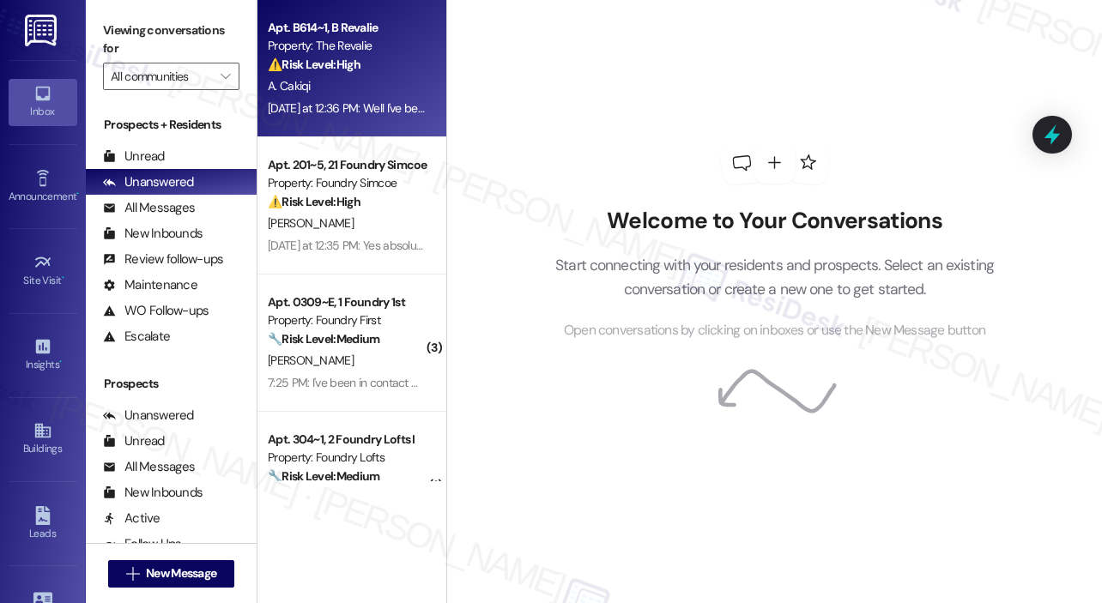
click at [407, 65] on div "⚠️ Risk Level: High The resident reports that their kitchen sink is broken and …" at bounding box center [347, 65] width 159 height 18
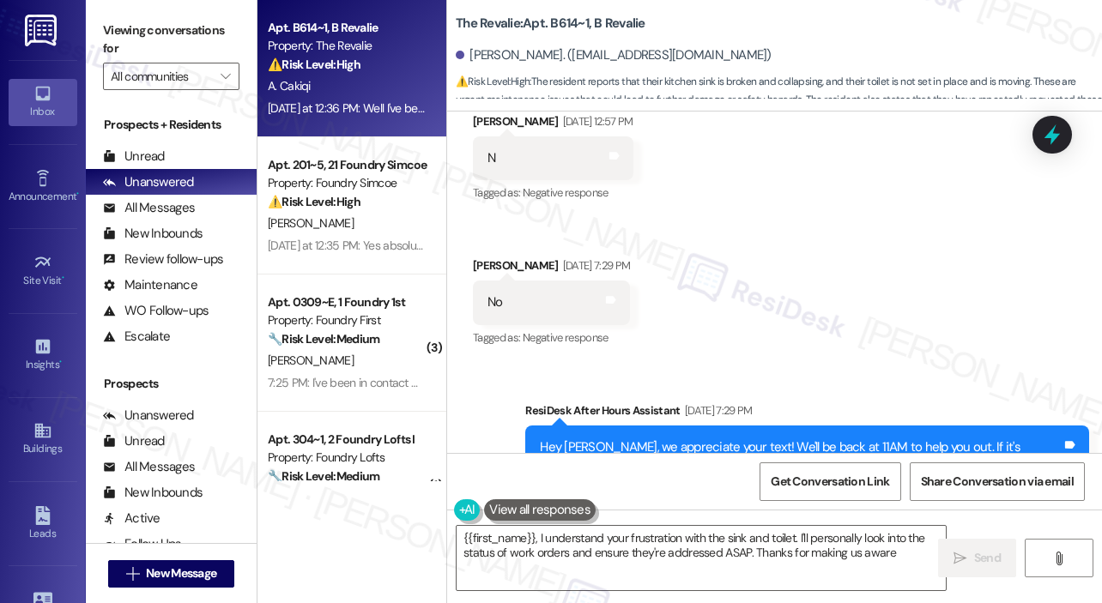
type textarea "{{first_name}}, I understand your frustration with the sink and toilet. I'll pe…"
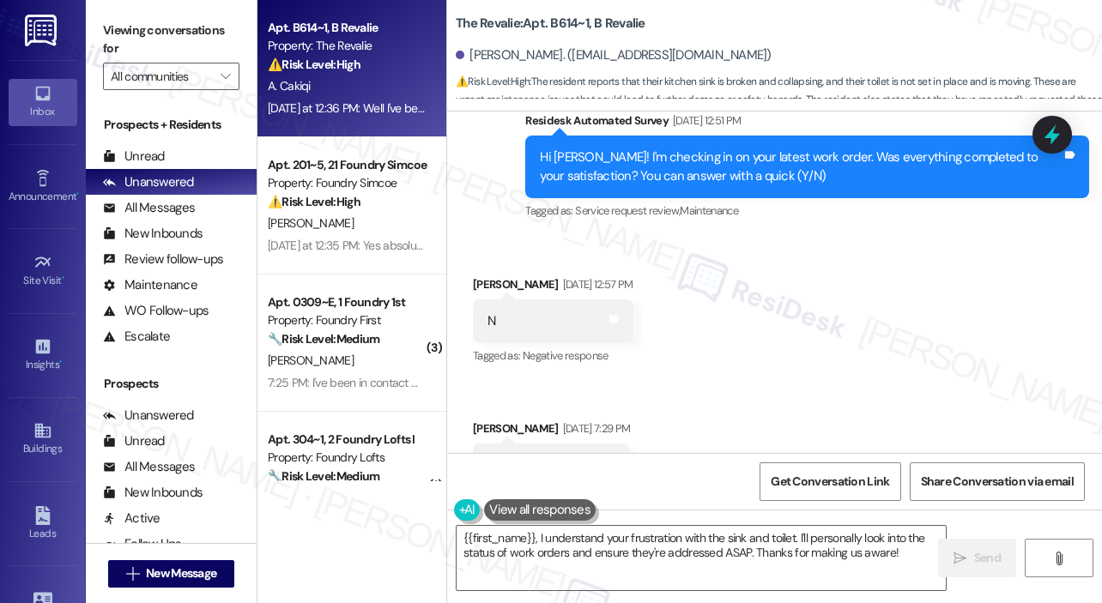
scroll to position [1482, 0]
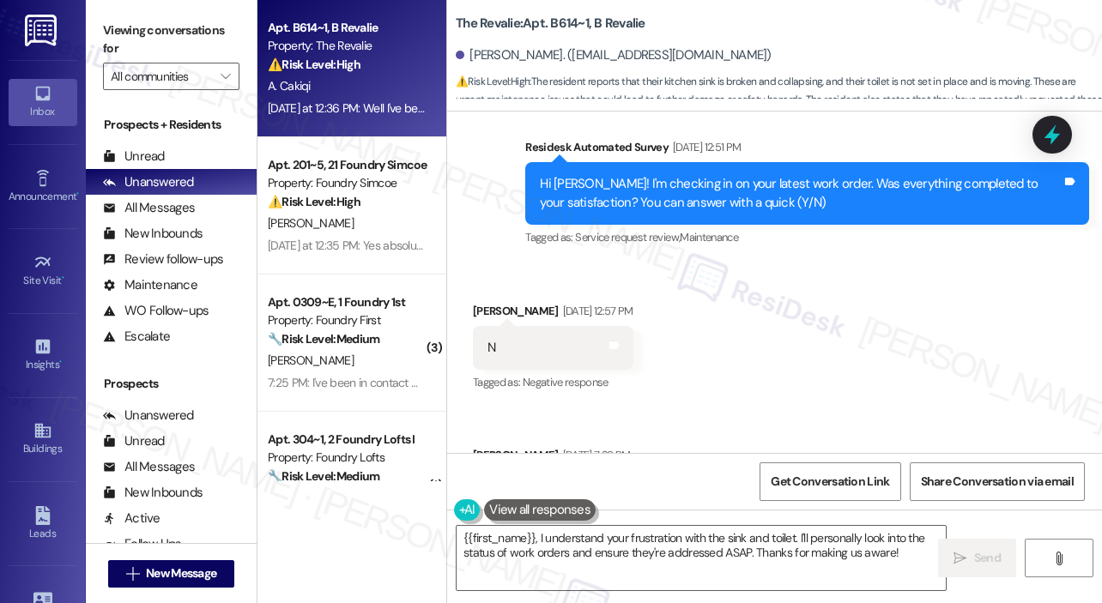
click at [872, 321] on div "Received via SMS [PERSON_NAME] [DATE] 12:57 PM N Tags and notes Tagged as: Nega…" at bounding box center [774, 408] width 655 height 290
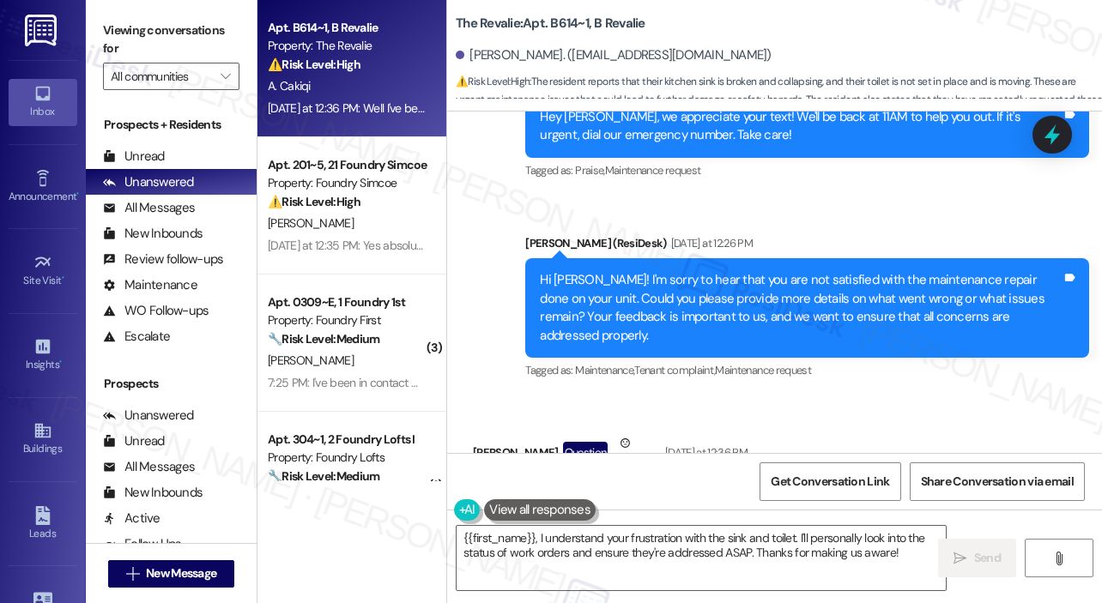
scroll to position [1830, 0]
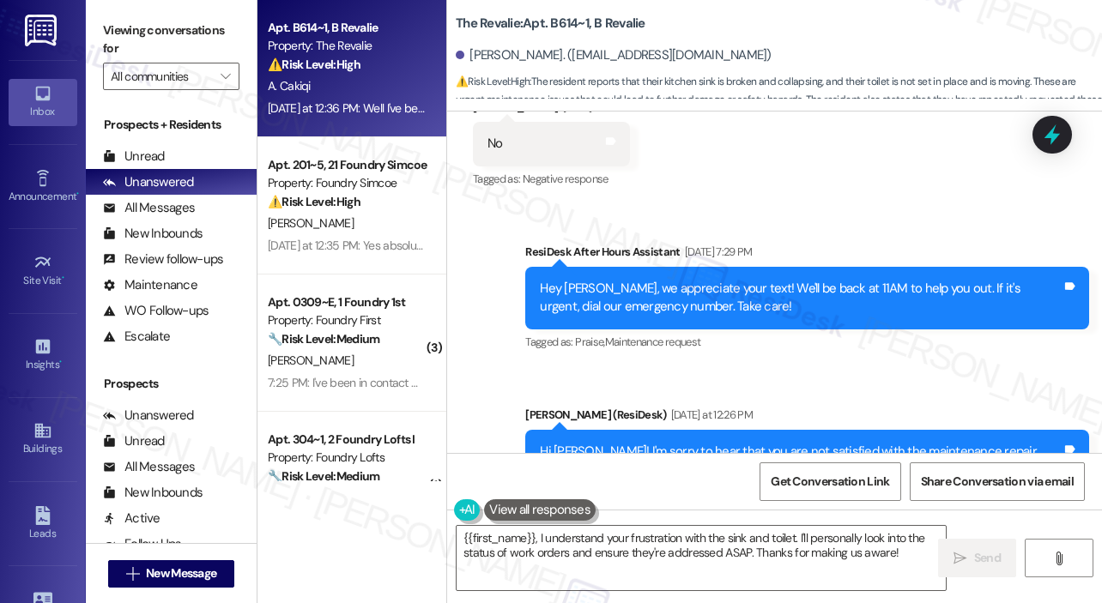
click at [859, 212] on div "Sent via SMS ResiDesk After Hours Assistant [DATE] 7:29 PM Hey [PERSON_NAME], w…" at bounding box center [774, 385] width 655 height 363
click at [1052, 130] on icon at bounding box center [1052, 135] width 21 height 27
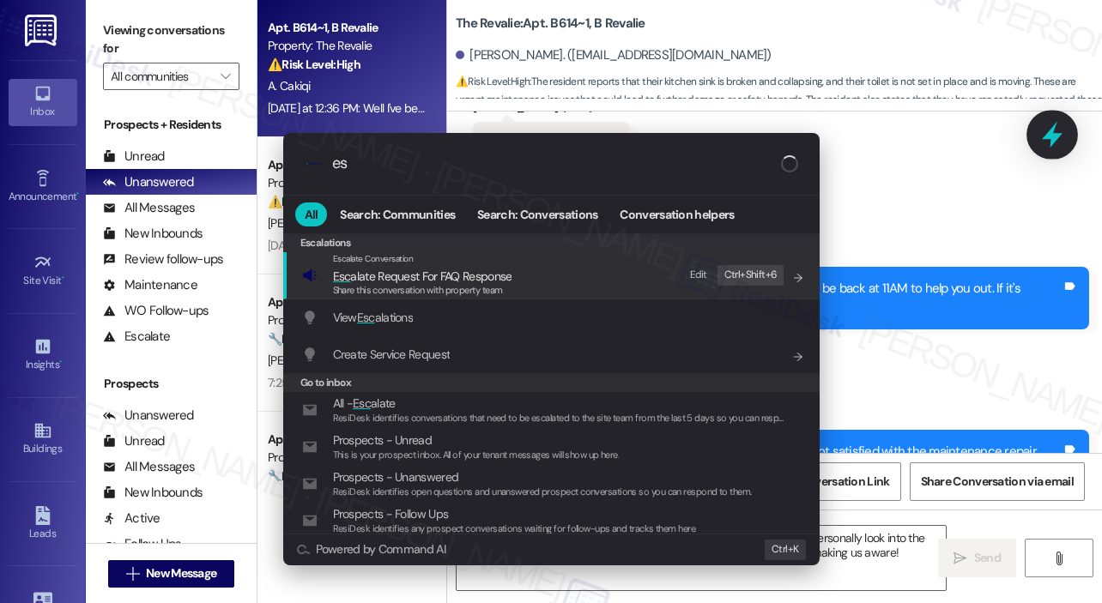
type input "e"
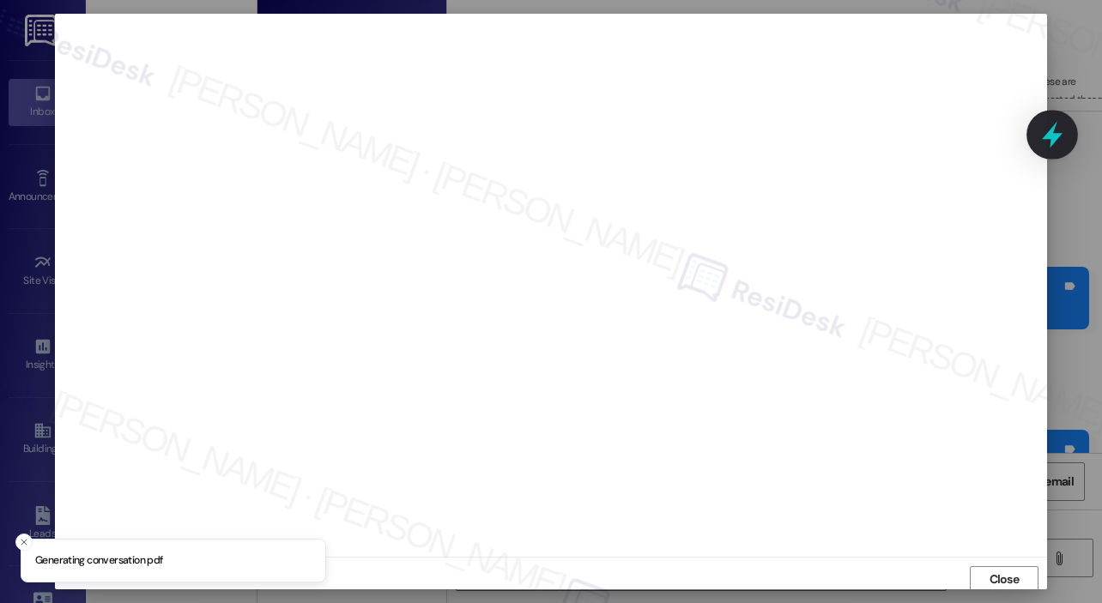
scroll to position [3, 0]
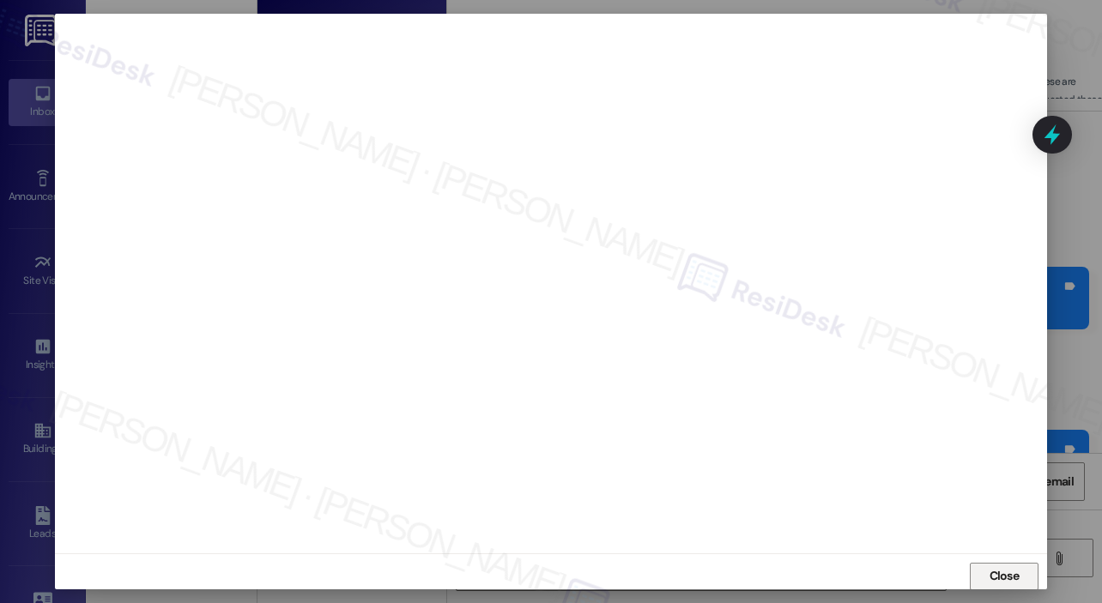
click at [1000, 578] on span "Close" at bounding box center [1004, 576] width 30 height 18
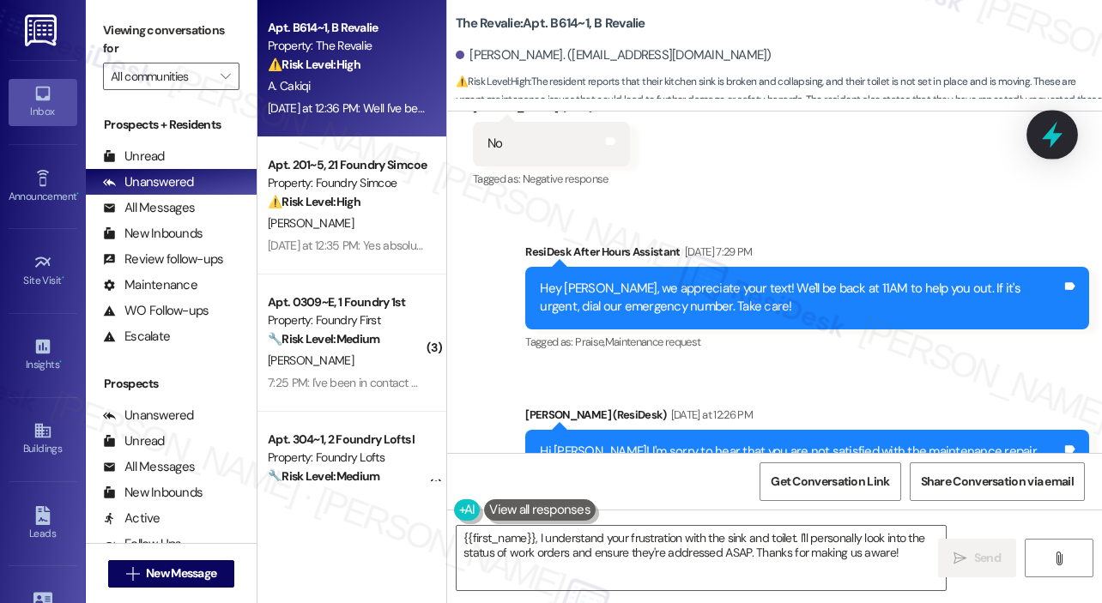
click at [1055, 136] on icon at bounding box center [1052, 135] width 21 height 27
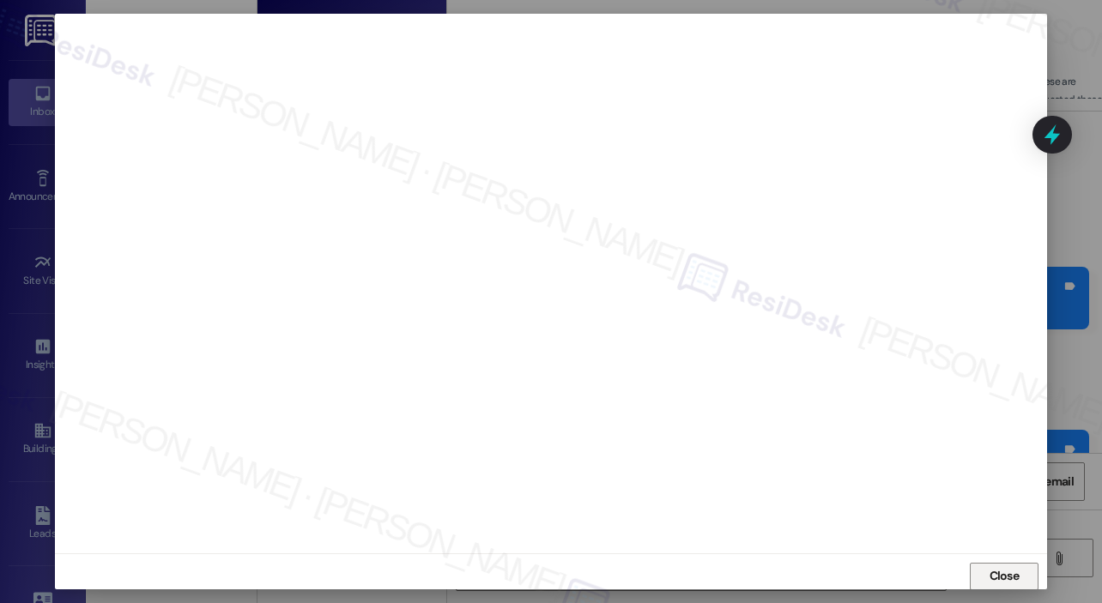
click at [991, 572] on span "Close" at bounding box center [1004, 576] width 30 height 18
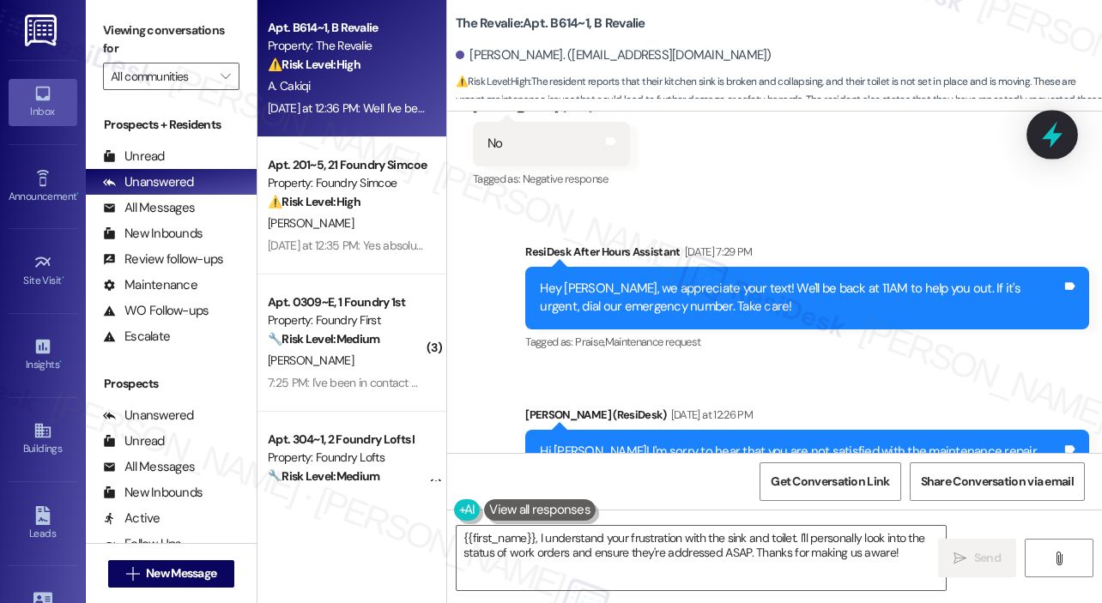
click at [1050, 136] on icon at bounding box center [1052, 135] width 21 height 27
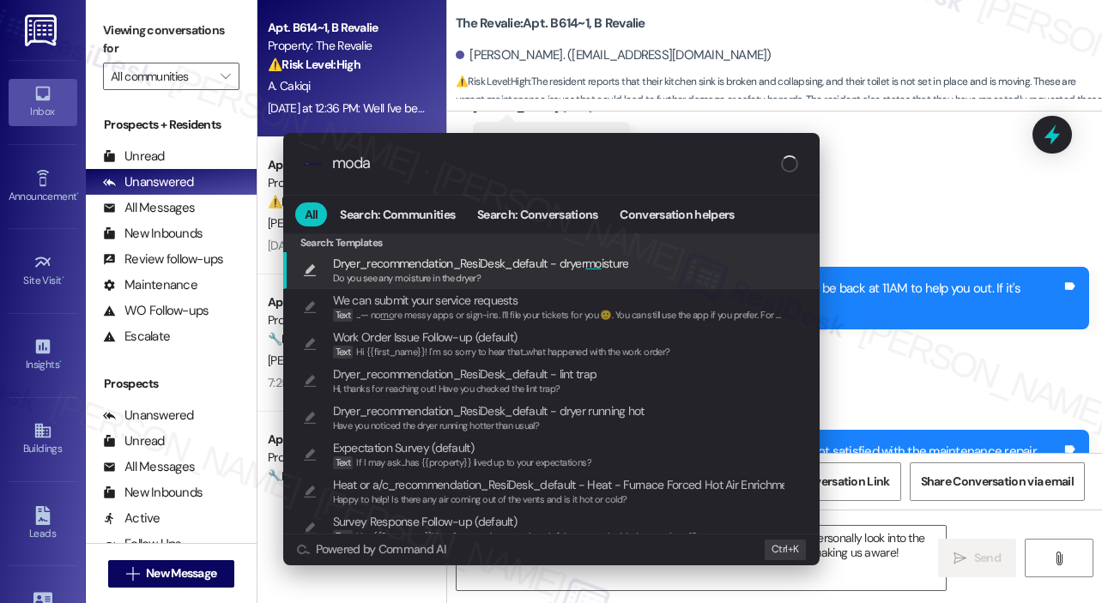
type input "modal"
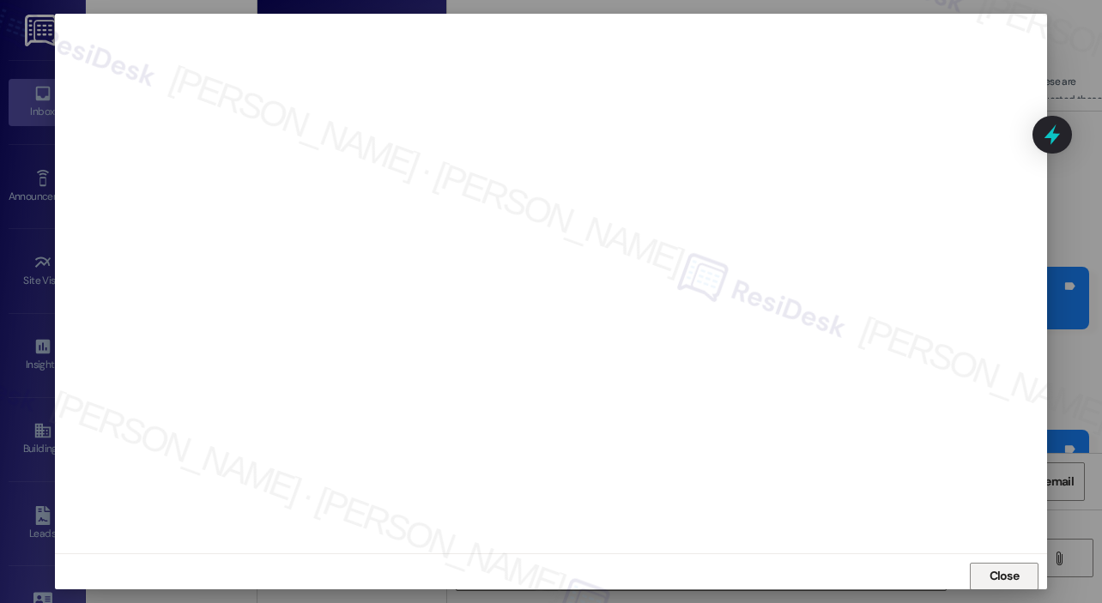
click at [996, 572] on span "Close" at bounding box center [1004, 576] width 30 height 18
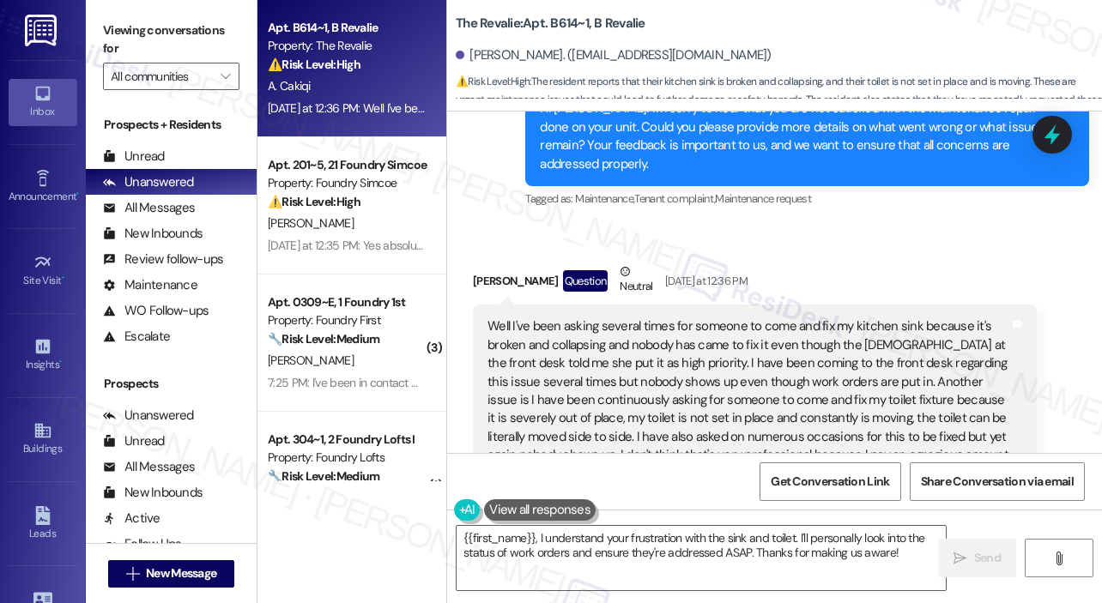
scroll to position [2260, 0]
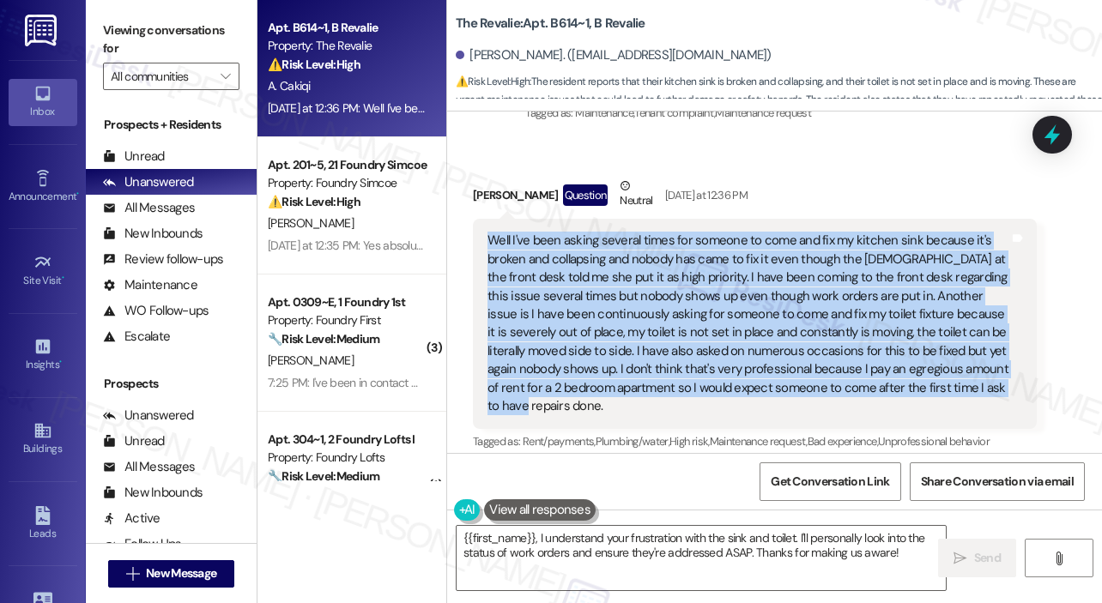
drag, startPoint x: 632, startPoint y: 395, endPoint x: 481, endPoint y: 220, distance: 230.7
click at [481, 220] on div "Well I've been asking several times for someone to come and fix my kitchen sink…" at bounding box center [755, 323] width 564 height 209
copy div "Well I've been asking several times for someone to come and fix my kitchen sink…"
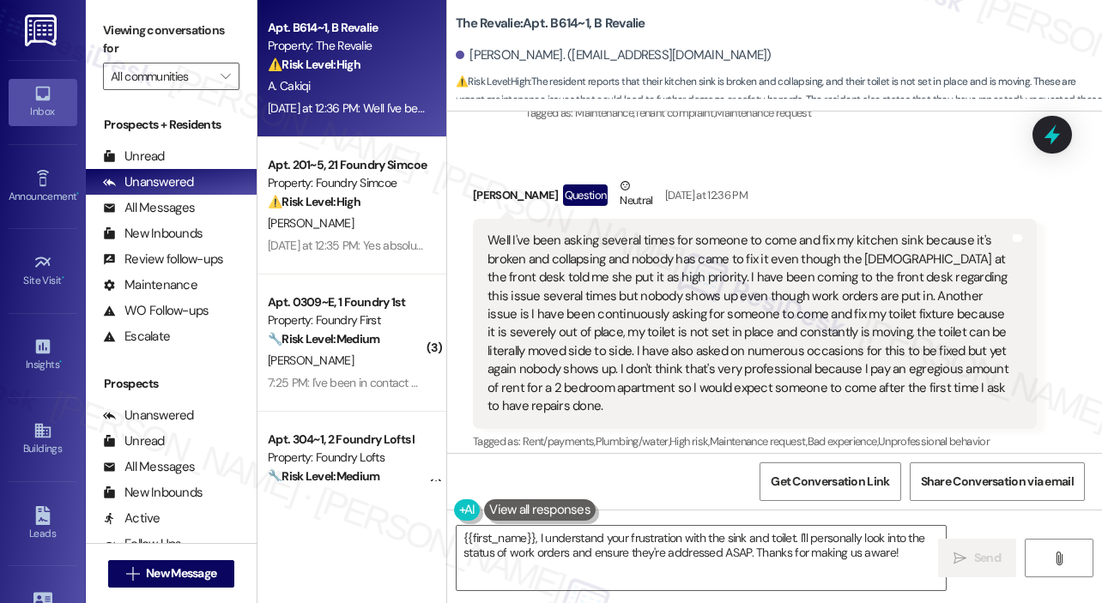
click at [889, 164] on div "Received via SMS [PERSON_NAME] Question Neutral [DATE] at 12:36 PM Well I've be…" at bounding box center [755, 315] width 590 height 303
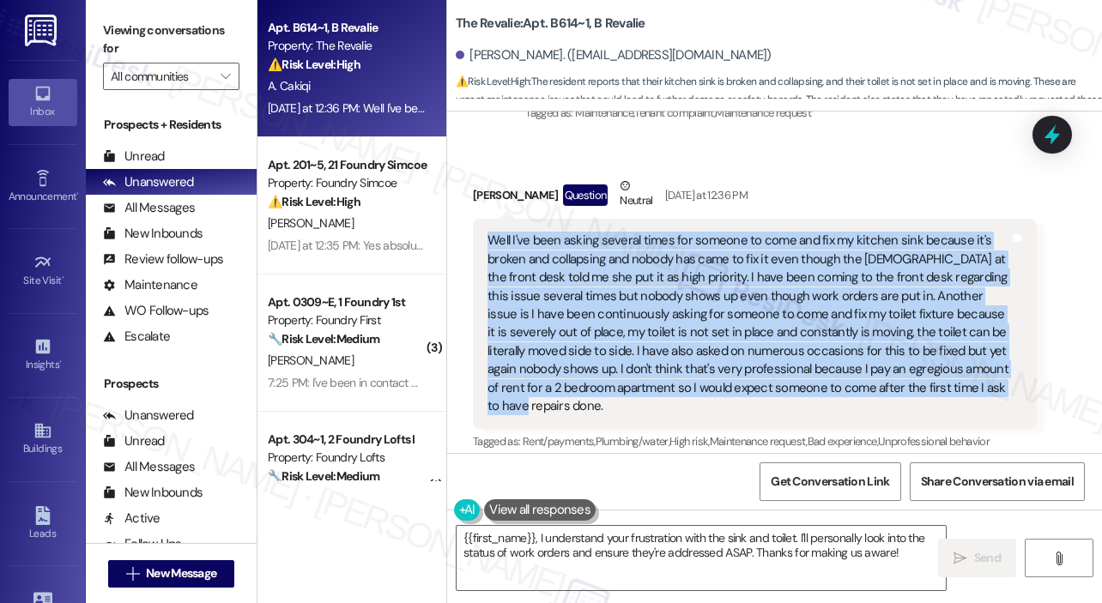
drag, startPoint x: 644, startPoint y: 392, endPoint x: 487, endPoint y: 221, distance: 232.1
click at [487, 232] on div "Well I've been asking several times for someone to come and fix my kitchen sink…" at bounding box center [748, 324] width 522 height 184
copy div "Well I've been asking several times for someone to come and fix my kitchen sink…"
click at [776, 540] on textarea "{{first_name}}, I understand your frustration with the sink and toilet. I'll pe…" at bounding box center [701, 558] width 489 height 64
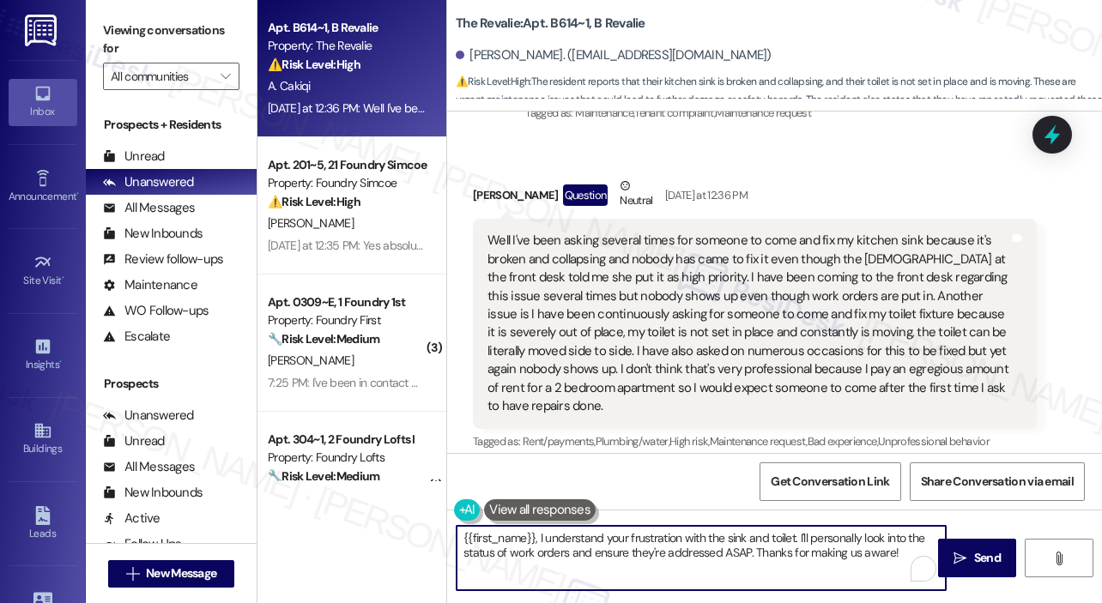
paste textarea "Thank you for sharing this with me, and I’m very sorry to hear about the ongoin…"
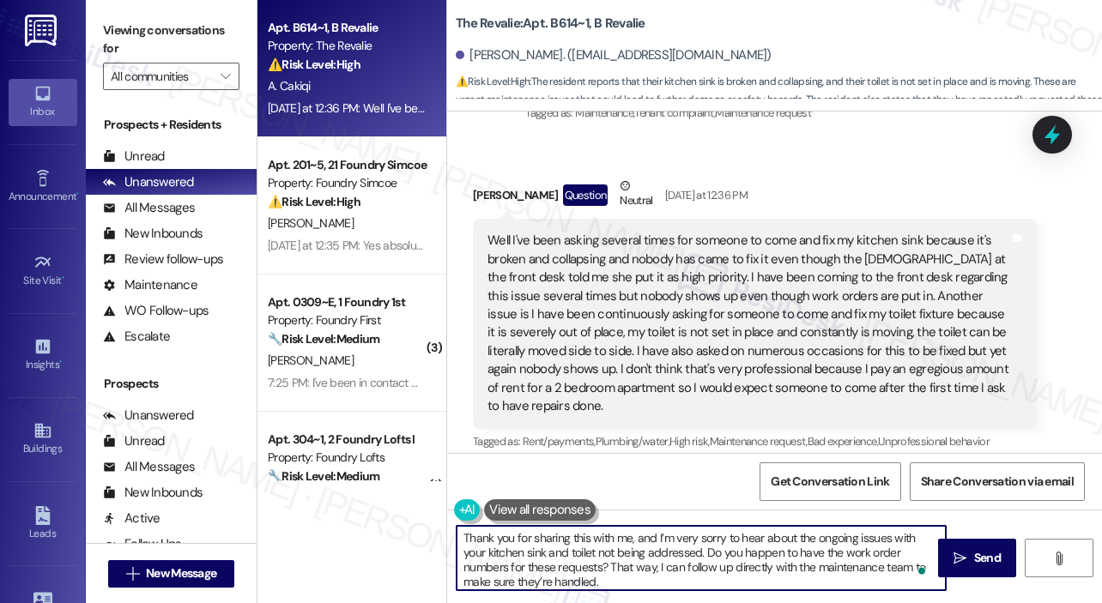
click at [779, 578] on textarea "Thank you for sharing this with me, and I’m very sorry to hear about the ongoin…" at bounding box center [701, 558] width 489 height 64
type textarea "Thank you for sharing this with me, and I’m very sorry to hear about the ongoin…"
click at [1006, 565] on button " Send" at bounding box center [977, 558] width 78 height 39
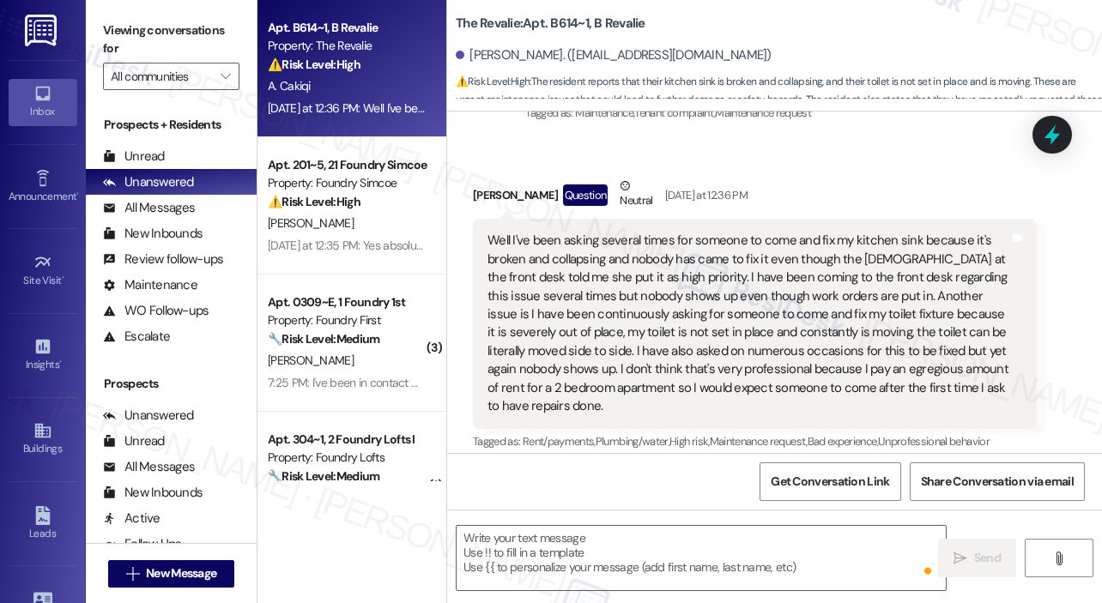
type textarea "Fetching suggested responses. Please feel free to read through the conversation…"
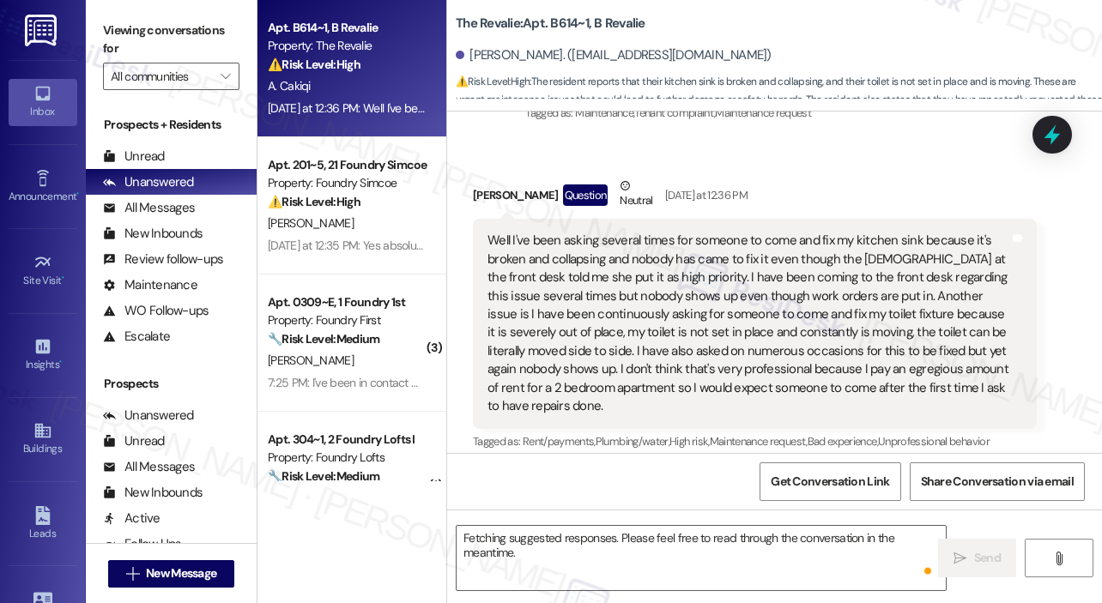
scroll to position [2254, 0]
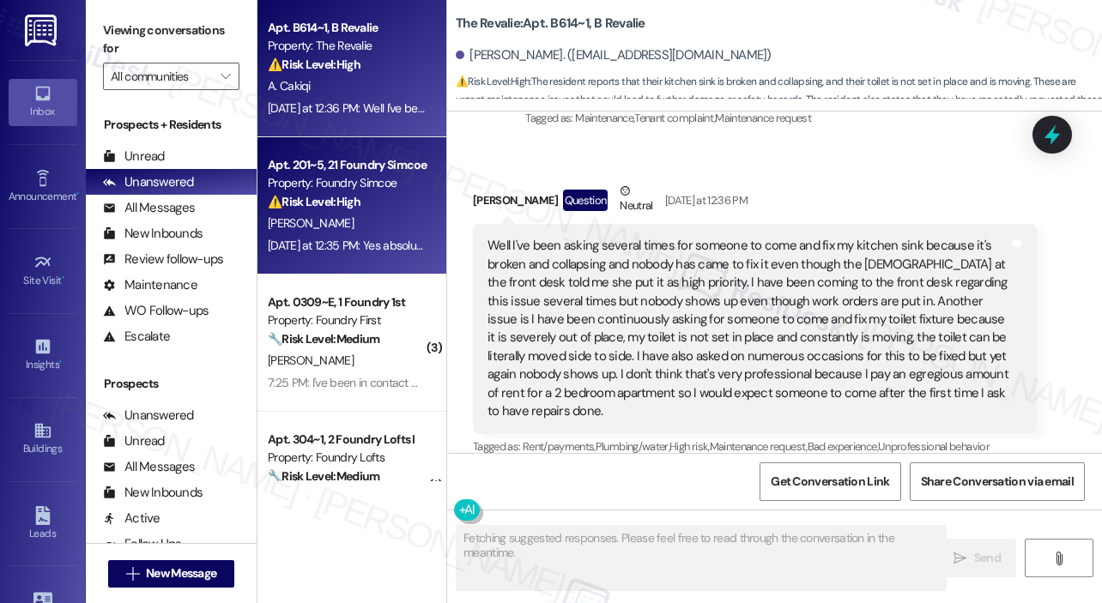
click at [338, 214] on div "[PERSON_NAME]" at bounding box center [347, 223] width 162 height 21
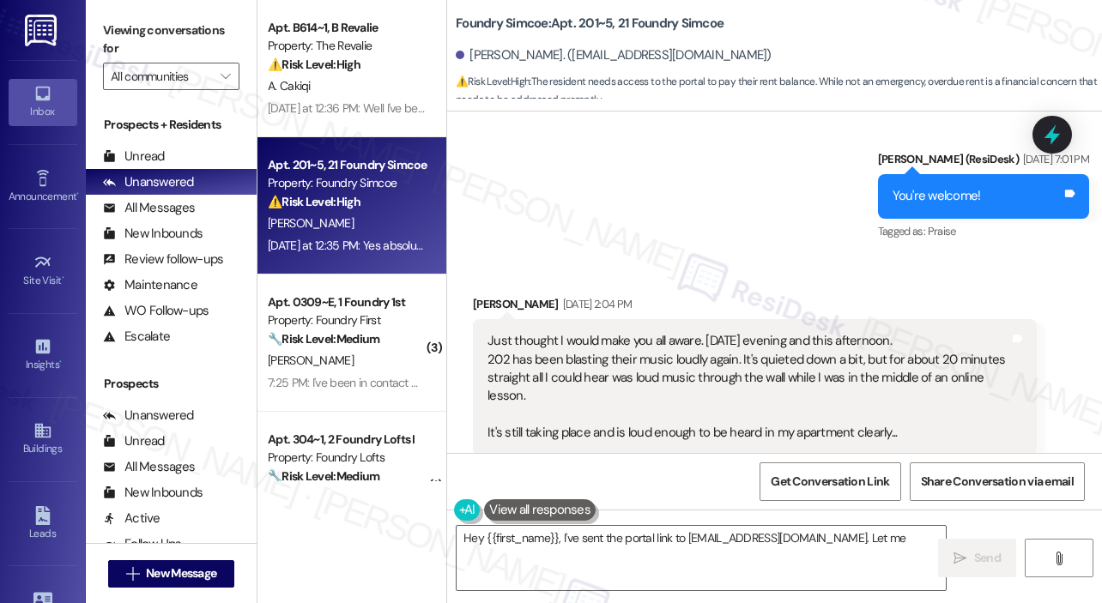
scroll to position [55592, 0]
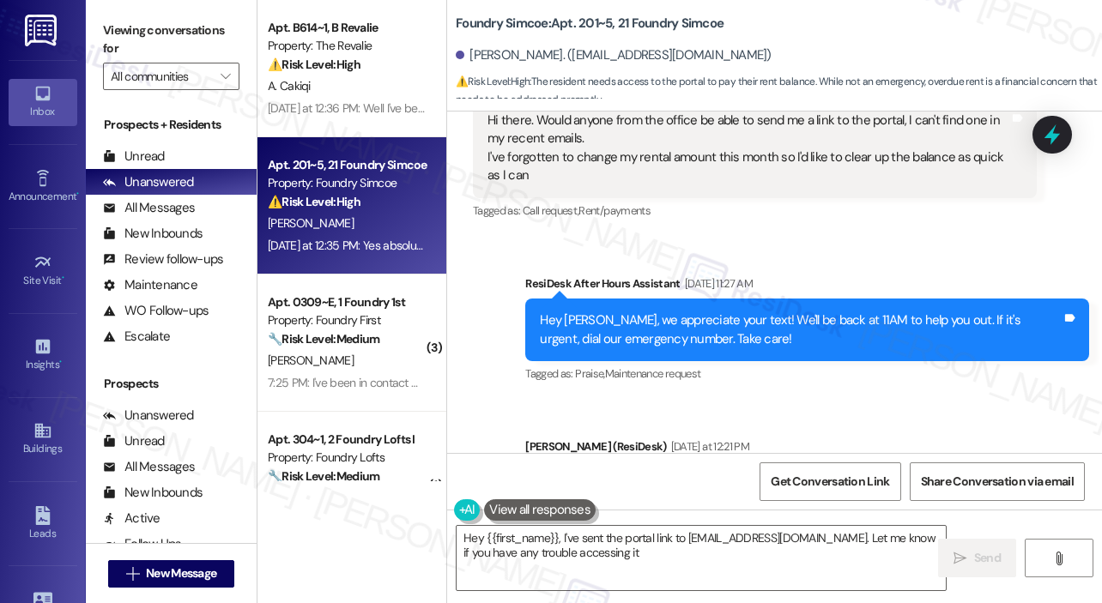
type textarea "Hey {{first_name}}, I've sent the portal link to [EMAIL_ADDRESS][DOMAIN_NAME]. …"
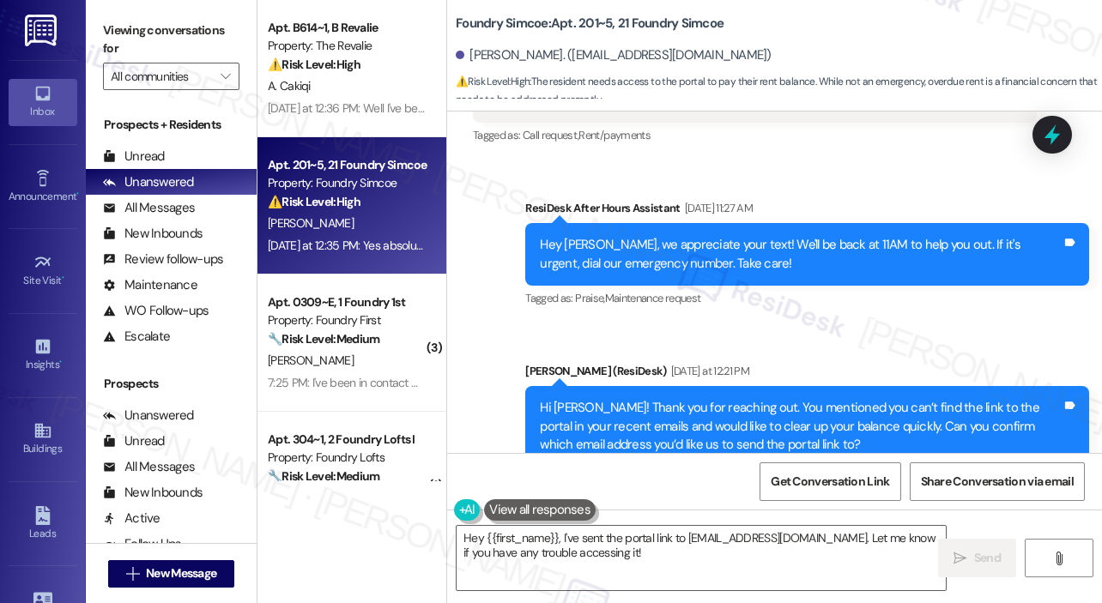
scroll to position [55678, 0]
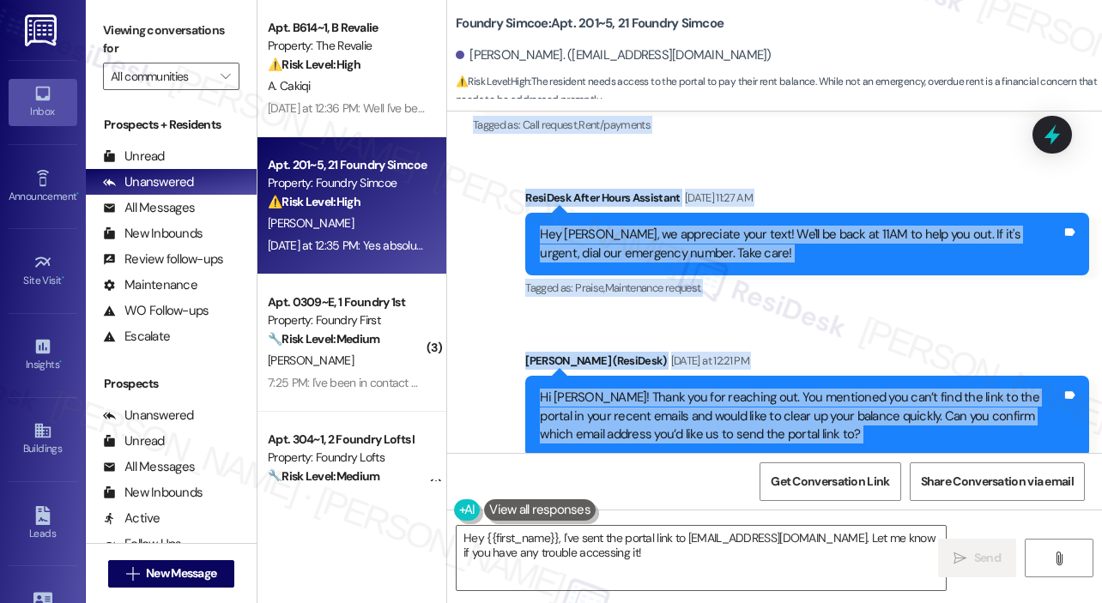
drag, startPoint x: 490, startPoint y: 187, endPoint x: 712, endPoint y: 313, distance: 255.6
click at [712, 313] on div "Survey, sent via SMS Residesk Automated Survey [DATE] 1:01 PM Hi [PERSON_NAME]!…" at bounding box center [774, 283] width 655 height 342
copy div "Lo ipsum. Dolor sitame cons adi elitse do eius te inci ut l etdo ma ali enimad,…"
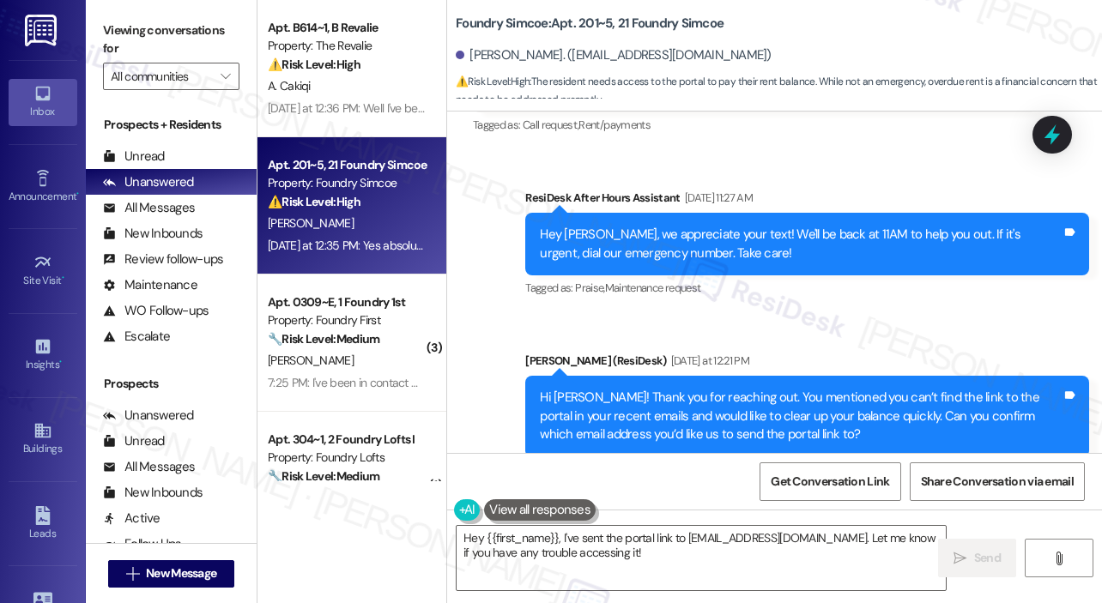
click at [897, 495] on div "Received via SMS [PERSON_NAME] [DATE] at 12:35 PM Yes absolutely it's [EMAIL_AD…" at bounding box center [774, 567] width 655 height 145
click at [1052, 133] on icon at bounding box center [1052, 135] width 21 height 27
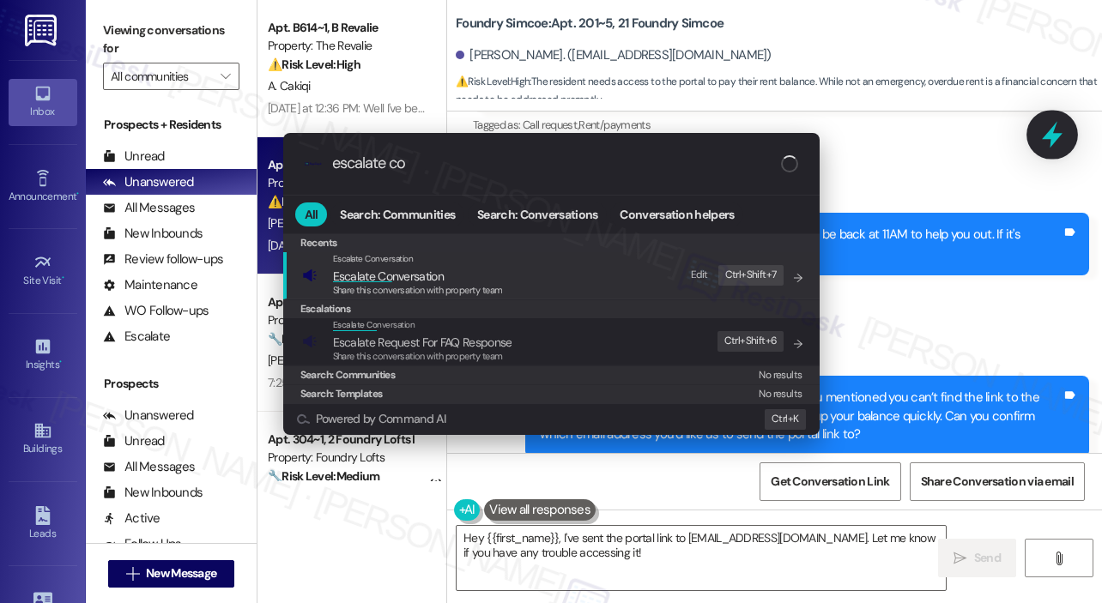
type input "escalate con"
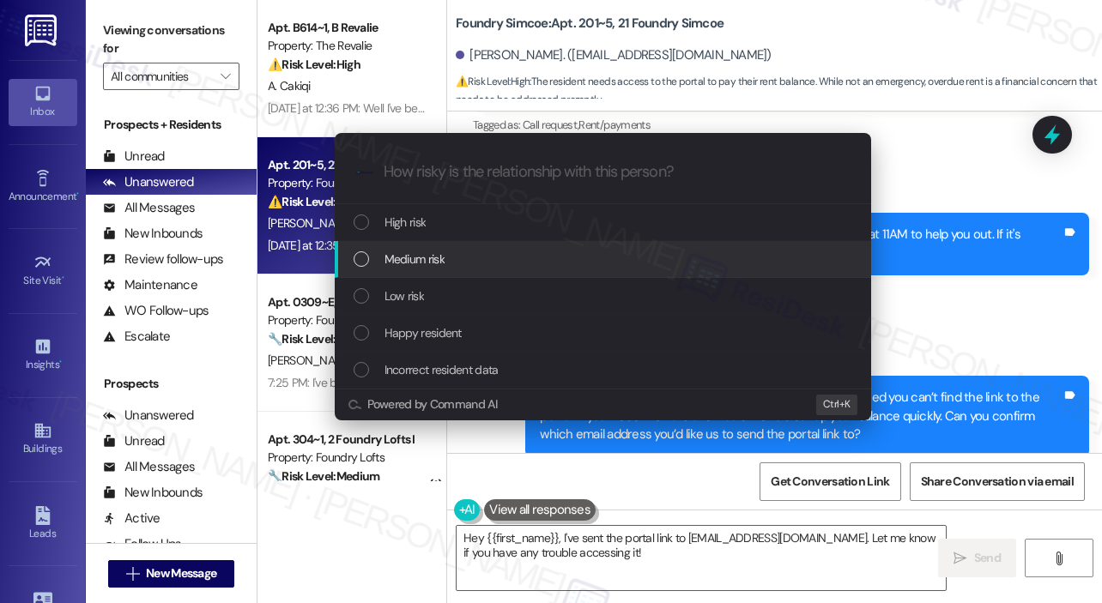
click at [499, 253] on div "Medium risk" at bounding box center [605, 259] width 502 height 19
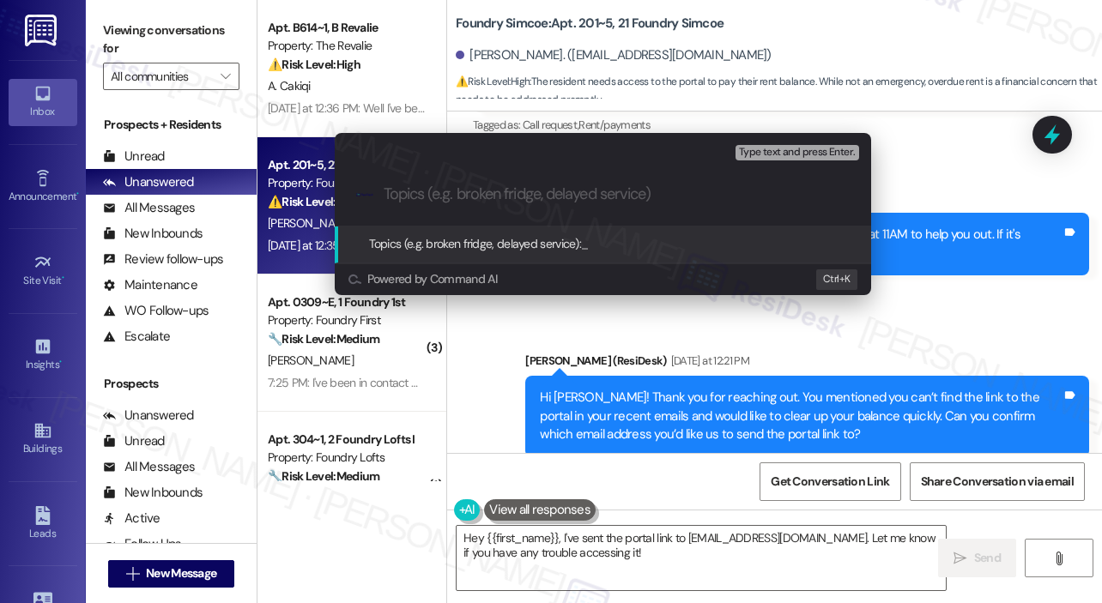
click at [504, 203] on input "Topics (e.g. broken fridge, delayed service)" at bounding box center [617, 194] width 466 height 18
paste input "Portal Link Request"
type input "Portal Link Request"
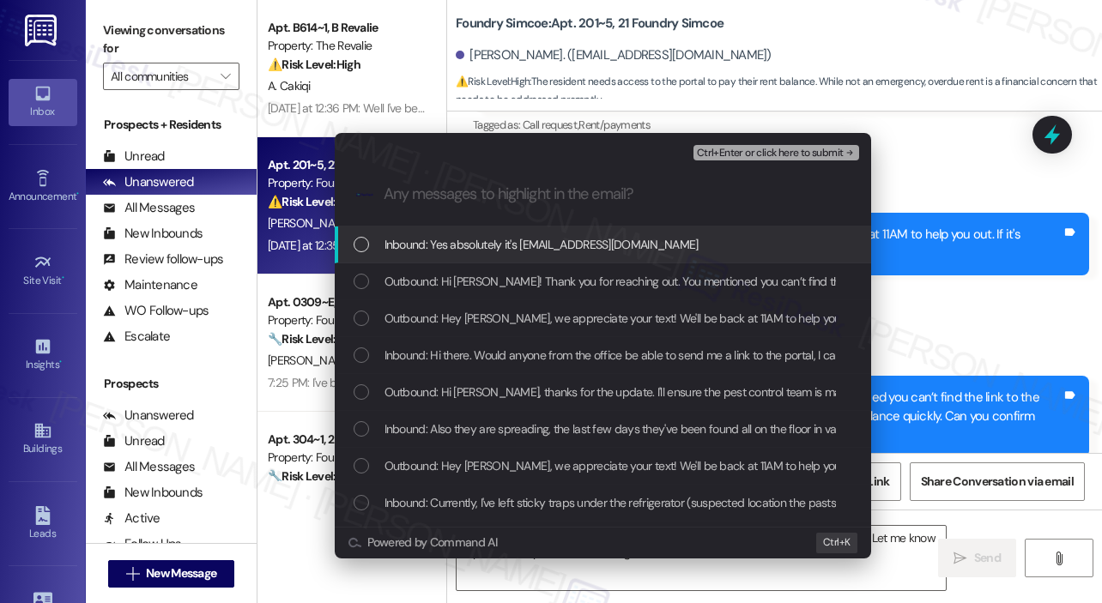
click at [477, 246] on span "Inbound: Yes absolutely it's [EMAIL_ADDRESS][DOMAIN_NAME]" at bounding box center [541, 244] width 314 height 19
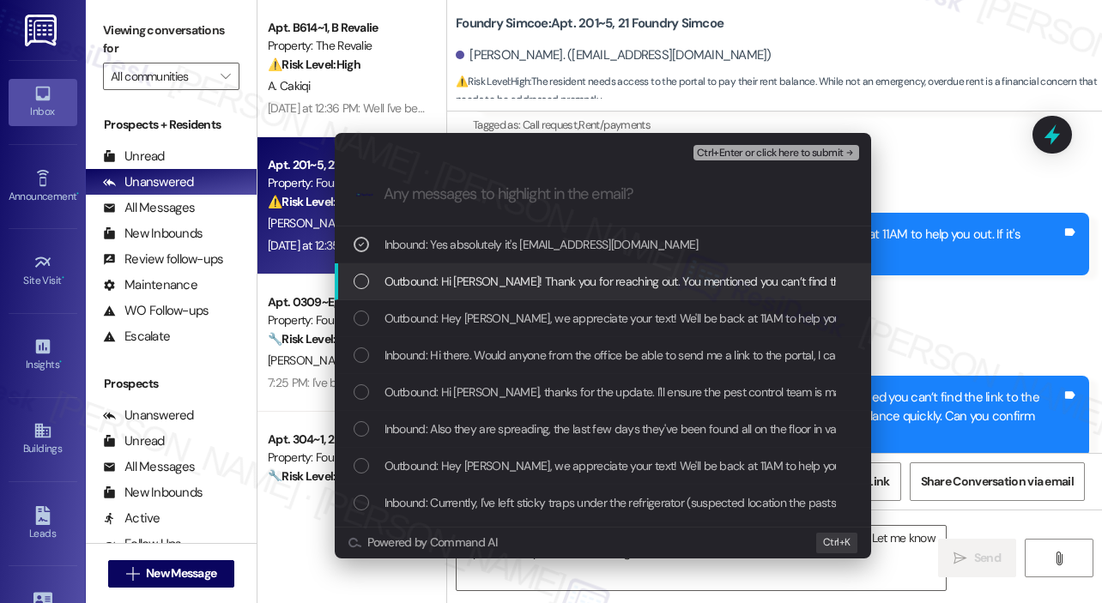
click at [491, 280] on span "Outbound: Hi [PERSON_NAME]! Thank you for reaching out. You mentioned you can’t…" at bounding box center [1017, 281] width 1267 height 19
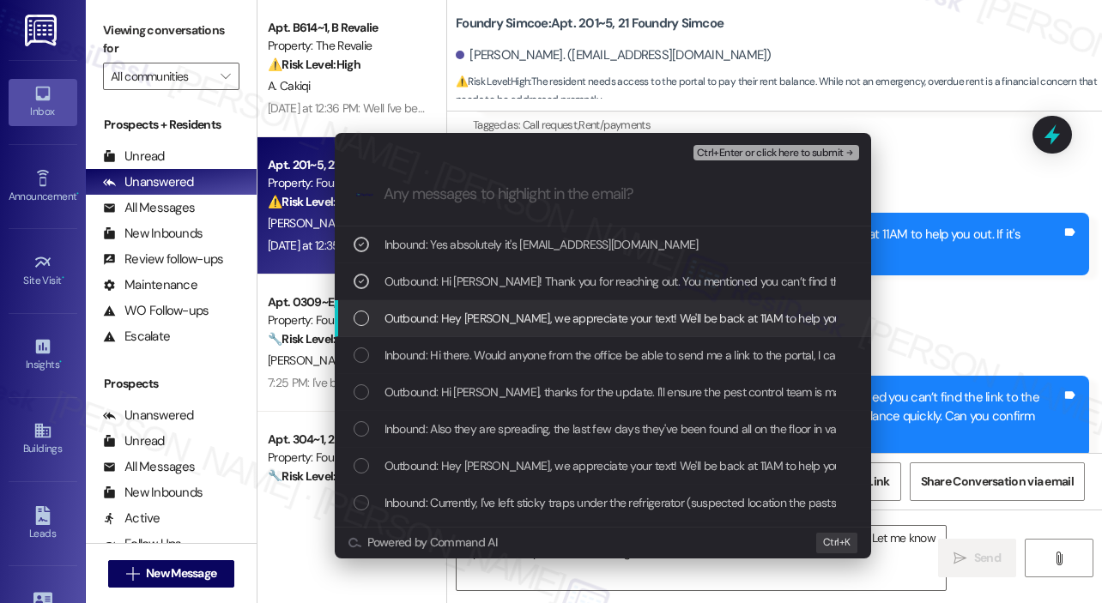
click at [502, 324] on span "Outbound: Hey [PERSON_NAME], we appreciate your text! We'll be back at 11AM to …" at bounding box center [751, 318] width 735 height 19
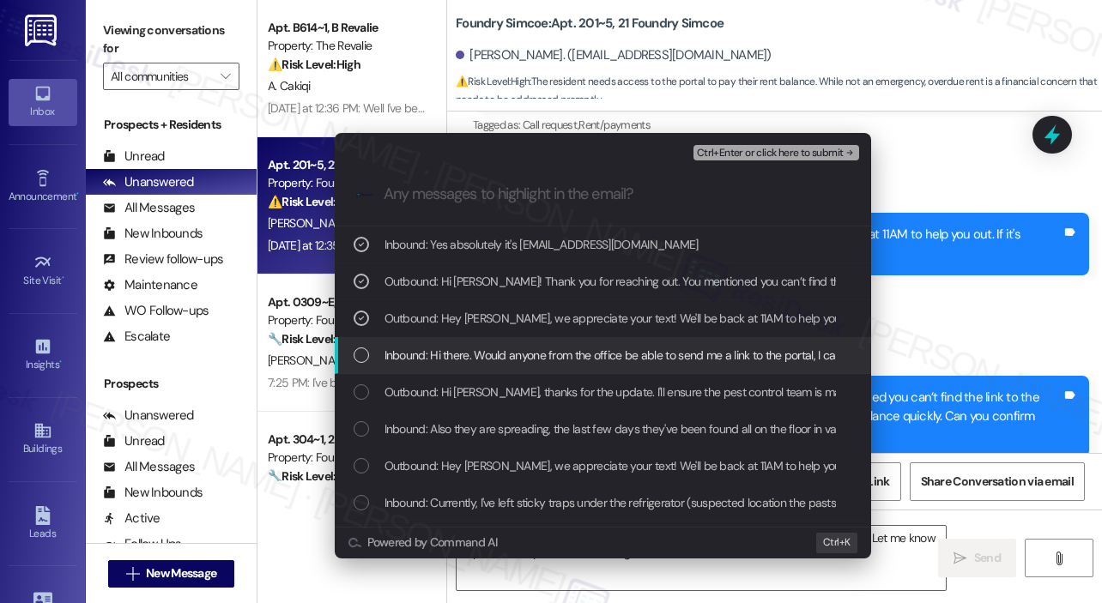
click at [511, 353] on span "Inbound: Hi there. Would anyone from the office be able to send me a link to th…" at bounding box center [944, 355] width 1121 height 19
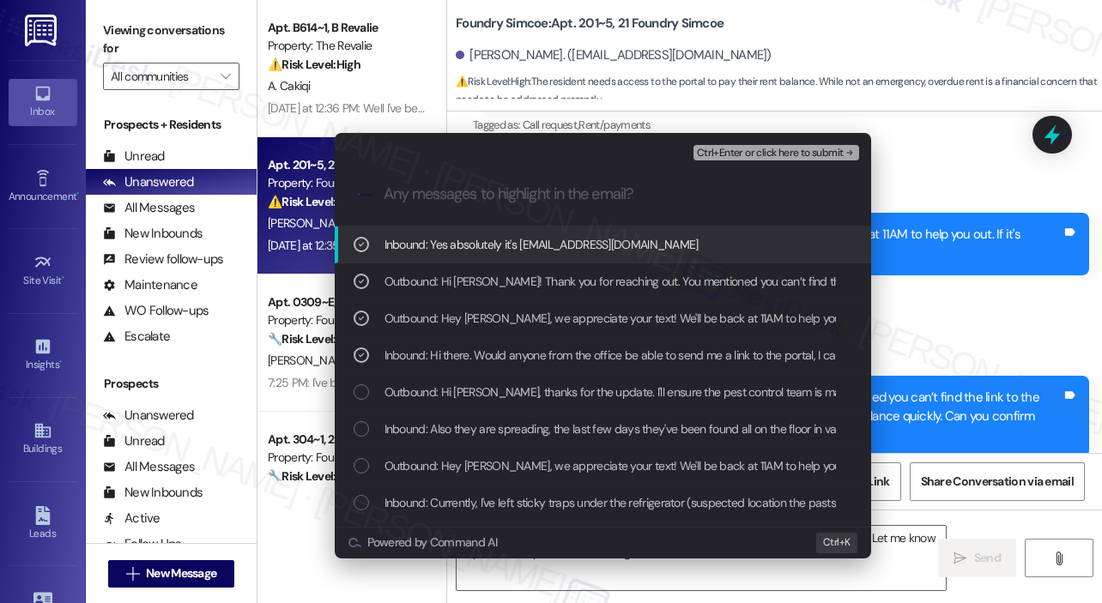
click at [774, 149] on span "Ctrl+Enter or click here to submit" at bounding box center [770, 154] width 147 height 12
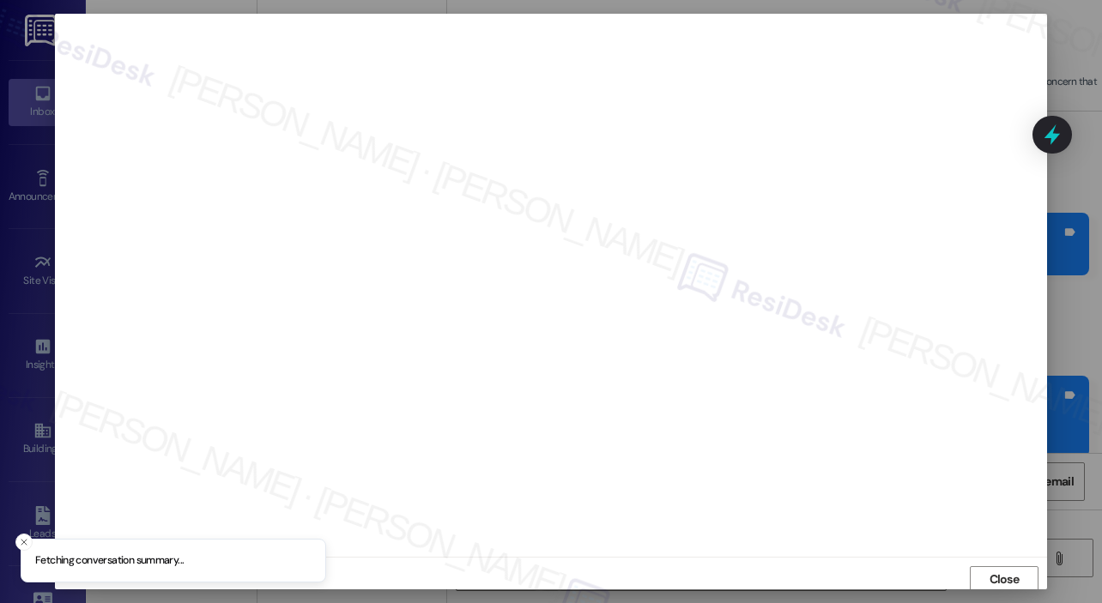
scroll to position [3, 0]
click at [1052, 353] on div at bounding box center [551, 301] width 1102 height 603
click at [1015, 578] on span "Close" at bounding box center [1004, 576] width 30 height 18
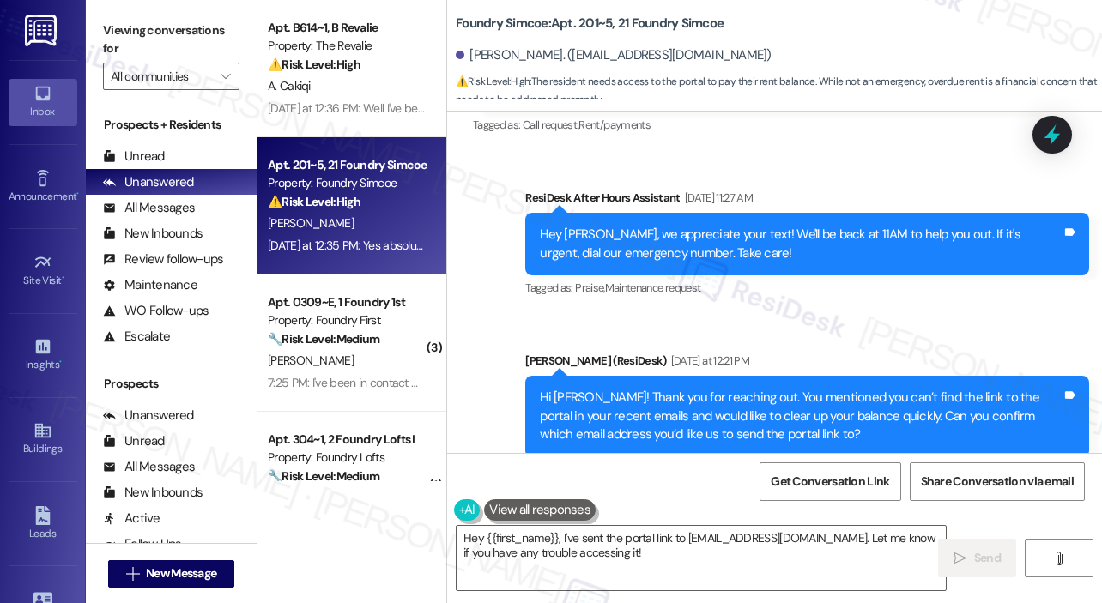
scroll to position [55769, 0]
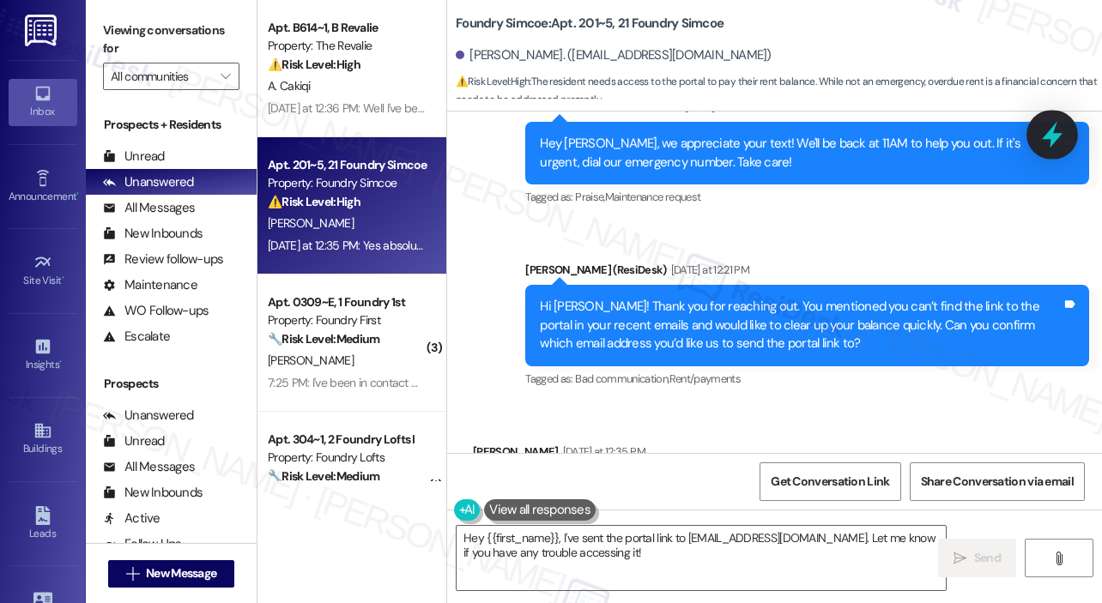
click at [1063, 130] on icon at bounding box center [1052, 134] width 29 height 29
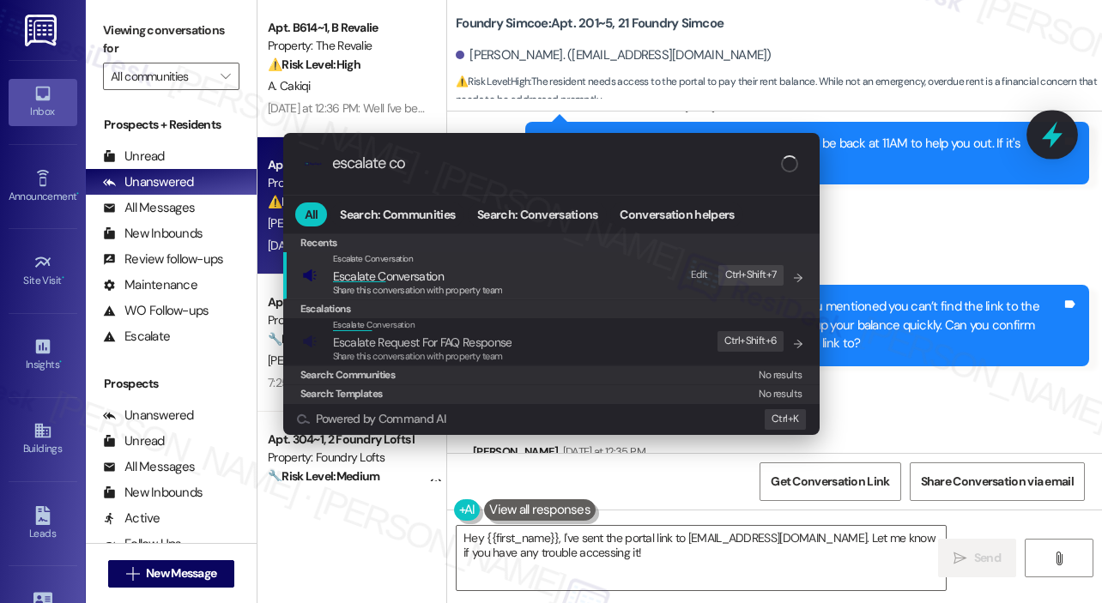
type input "escalate con"
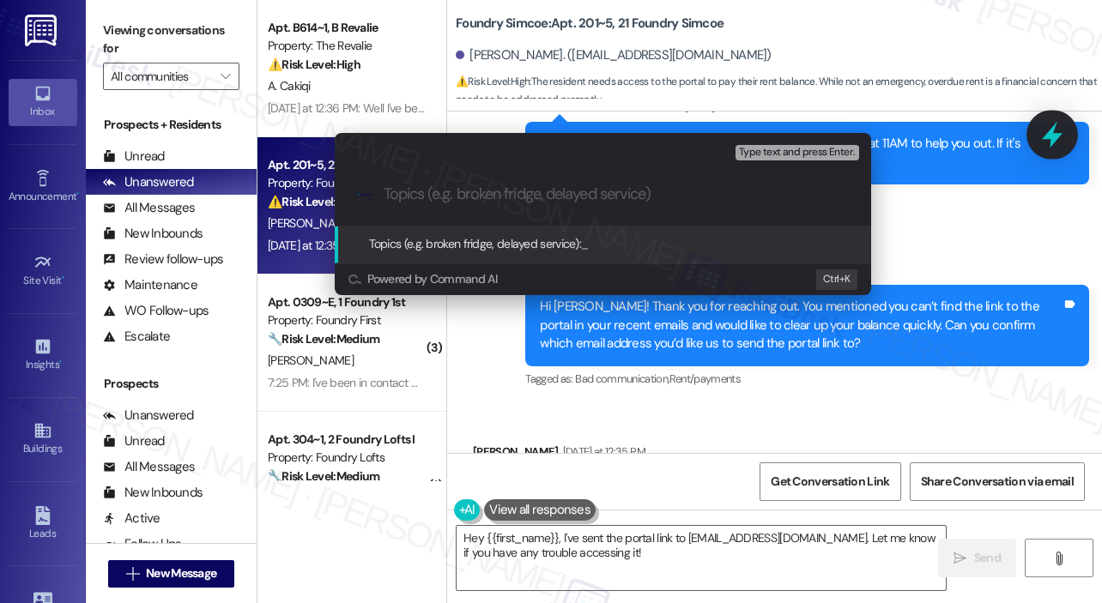
paste input "Portal Link Request"
type input "Portal Link Request"
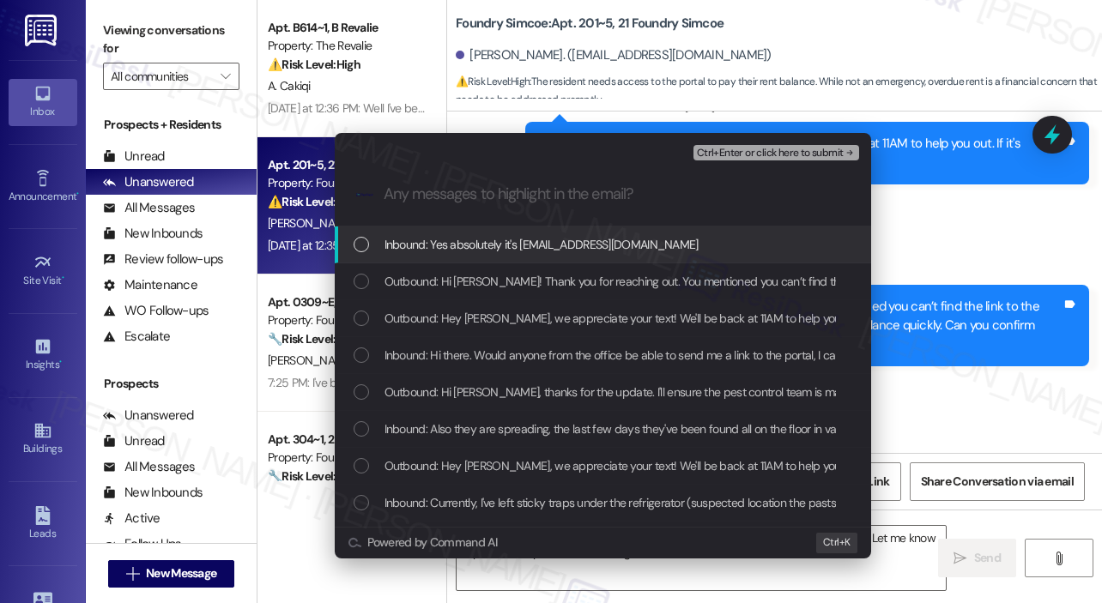
click at [515, 251] on span "Inbound: Yes absolutely it's [EMAIL_ADDRESS][DOMAIN_NAME]" at bounding box center [541, 244] width 314 height 19
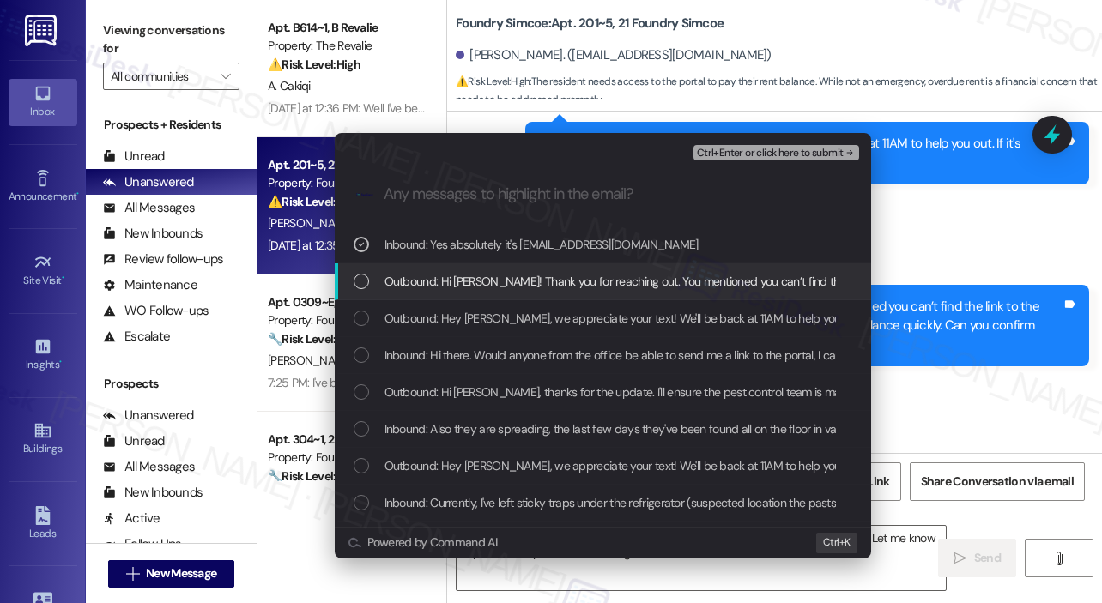
click at [514, 284] on span "Outbound: Hi [PERSON_NAME]! Thank you for reaching out. You mentioned you can’t…" at bounding box center [1017, 281] width 1267 height 19
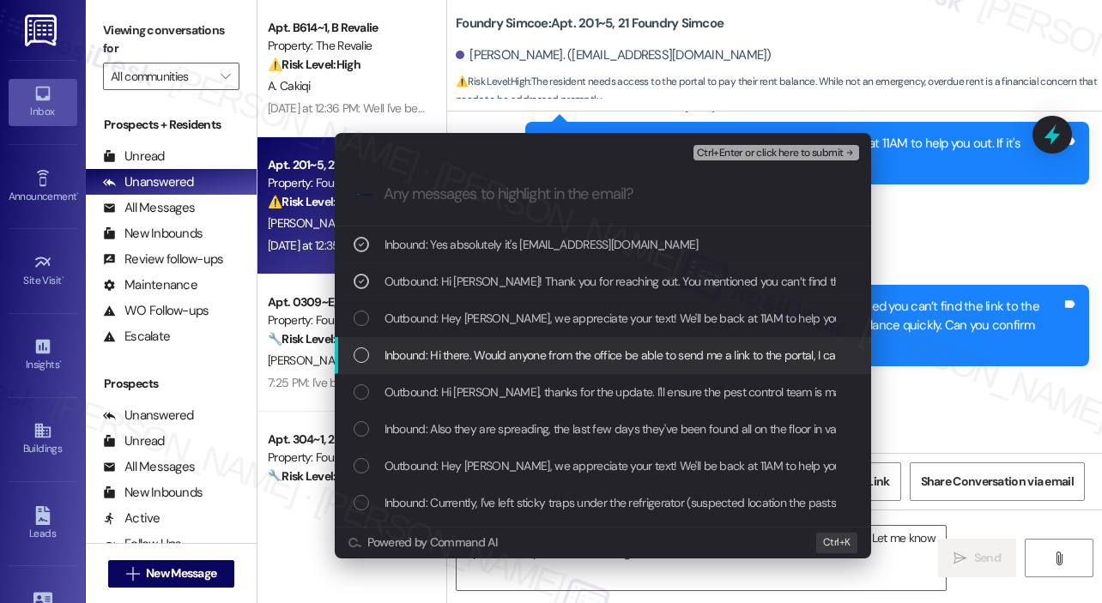
click at [514, 343] on div "Inbound: Hi there. Would anyone from the office be able to send me a link to th…" at bounding box center [603, 355] width 536 height 37
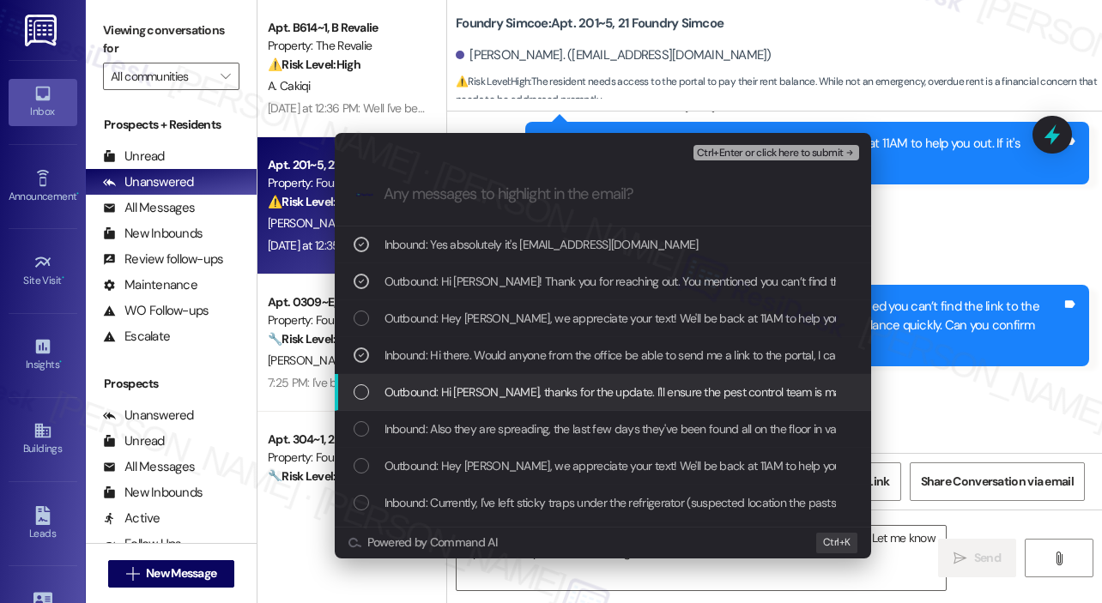
click at [514, 388] on span "Outbound: Hi [PERSON_NAME], thanks for the update. I'll ensure the pest control…" at bounding box center [887, 392] width 1006 height 19
click at [573, 387] on span "Outbound: Hi [PERSON_NAME], thanks for the update. I'll ensure the pest control…" at bounding box center [887, 392] width 1006 height 19
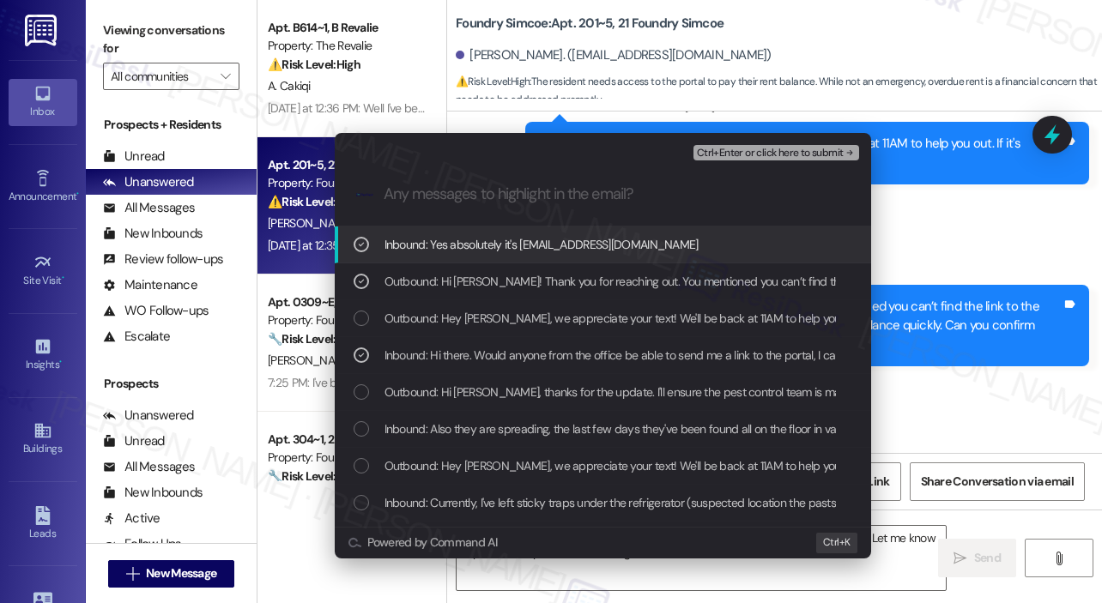
click at [767, 154] on span "Ctrl+Enter or click here to submit" at bounding box center [770, 154] width 147 height 12
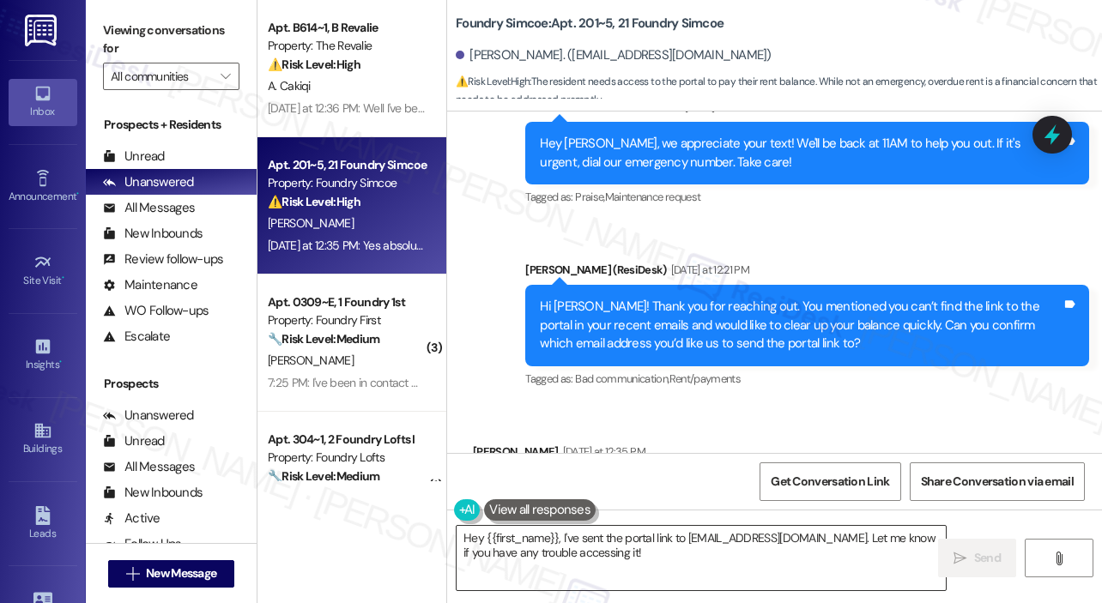
click at [708, 558] on textarea "Hey {{first_name}}, I've sent the portal link to [EMAIL_ADDRESS][DOMAIN_NAME]. …" at bounding box center [701, 558] width 489 height 64
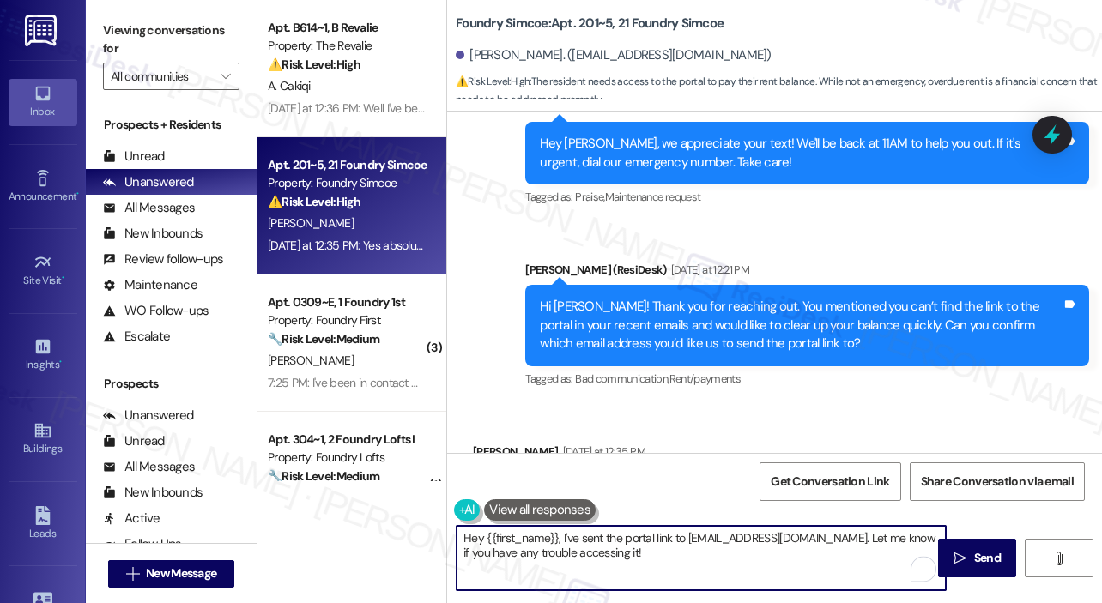
click at [584, 538] on textarea "Hey {{first_name}}, I've sent the portal link to [EMAIL_ADDRESS][DOMAIN_NAME]. …" at bounding box center [701, 558] width 489 height 64
click at [581, 538] on textarea "Hey {{first_name}}, I've sent the portal link to [EMAIL_ADDRESS][DOMAIN_NAME]. …" at bounding box center [701, 558] width 489 height 64
click at [741, 547] on textarea "Hey {{first_name}}, I've asked our team to send the portal link to [EMAIL_ADDRE…" at bounding box center [701, 558] width 489 height 64
type textarea "Hey {{first_name}}, I've asked our team to send the portal link to [EMAIL_ADDRE…"
click at [979, 559] on span "Send" at bounding box center [987, 558] width 27 height 18
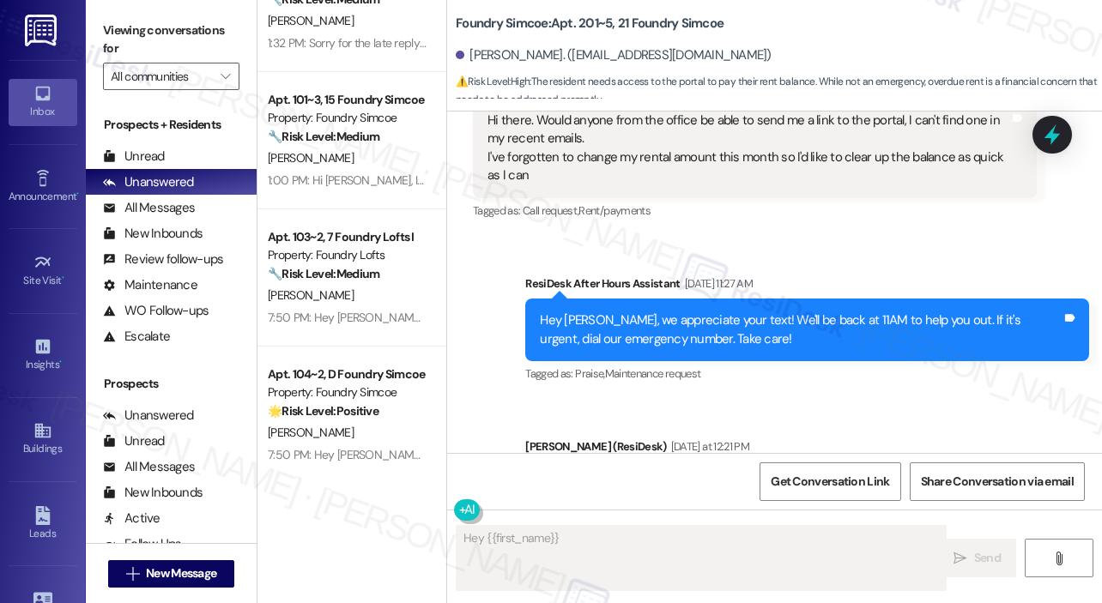
scroll to position [617, 0]
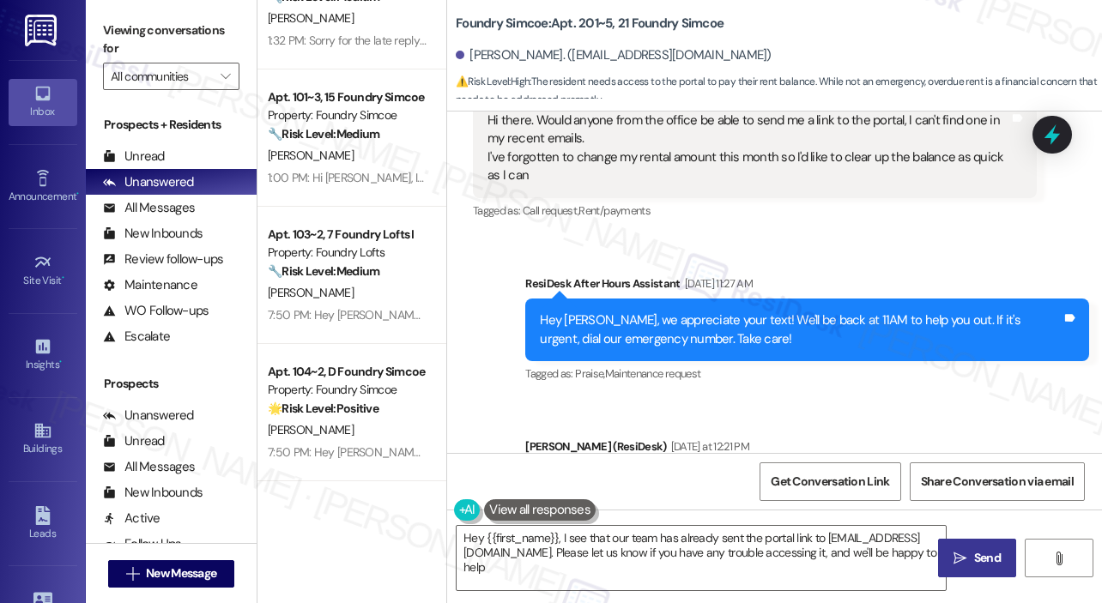
type textarea "Hey {{first_name}}, I see that our team has already sent the portal link to [EM…"
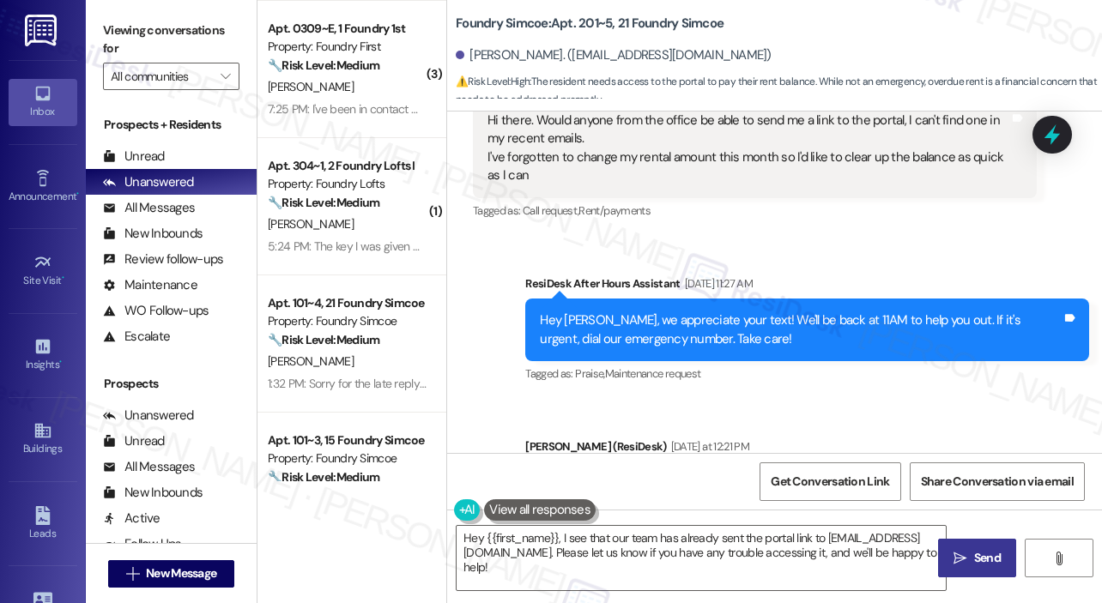
scroll to position [0, 0]
